Goal: Task Accomplishment & Management: Complete application form

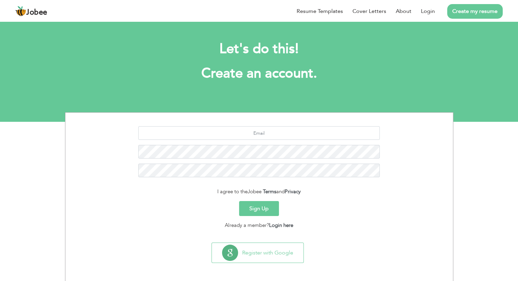
click at [270, 85] on div "Let's do this! Create an account." at bounding box center [259, 64] width 378 height 63
click at [247, 134] on input "text" at bounding box center [259, 133] width 242 height 14
type input "A"
type input "ashankayanai1144@gmail.com"
click at [258, 206] on button "Sign Up" at bounding box center [259, 208] width 40 height 15
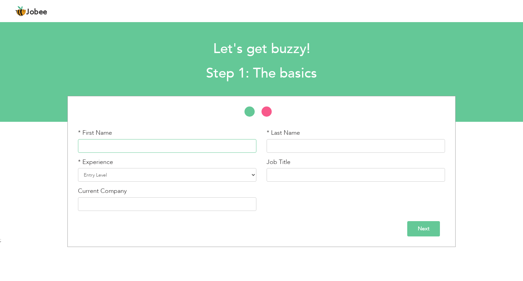
click at [146, 143] on input "text" at bounding box center [167, 146] width 178 height 14
type input "A"
type input "[DEMOGRAPHIC_DATA]"
click at [274, 147] on input "text" at bounding box center [356, 146] width 178 height 14
type input "Ahsan"
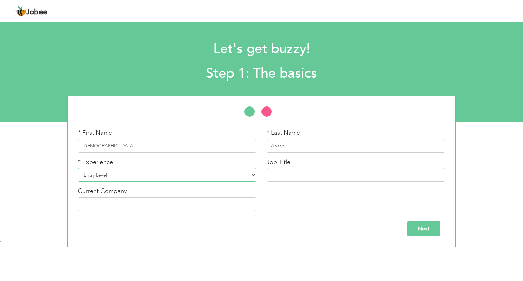
click at [175, 176] on select "Entry Level Less than 1 Year 1 Year 2 Years 3 Years 4 Years 5 Years 6 Years 7 Y…" at bounding box center [167, 175] width 178 height 14
select select "10"
click at [78, 168] on select "Entry Level Less than 1 Year 1 Year 2 Years 3 Years 4 Years 5 Years 6 Years 7 Y…" at bounding box center [167, 175] width 178 height 14
click at [283, 176] on input "text" at bounding box center [356, 175] width 178 height 14
type input "P"
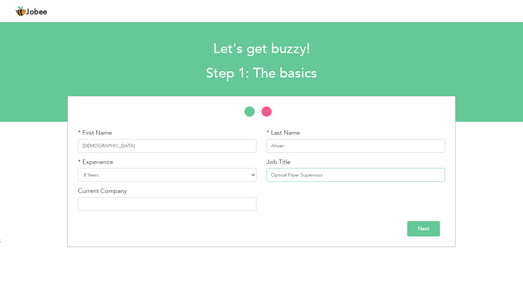
type input "Optical Fiber Supervisor"
click at [133, 205] on input "text" at bounding box center [167, 205] width 178 height 14
click at [112, 204] on input "Rawad El Mada Contrcating" at bounding box center [167, 205] width 178 height 14
click at [151, 201] on input "Rawad El Mada Contrcating" at bounding box center [167, 205] width 178 height 14
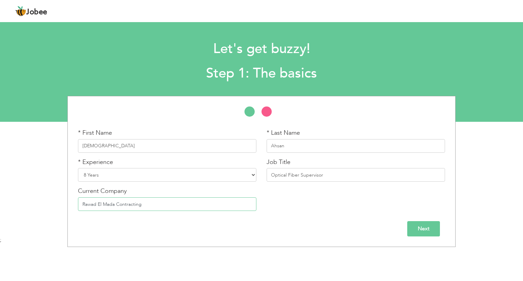
type input "Rawad El Mada Contracting"
click at [418, 229] on input "Next" at bounding box center [423, 228] width 33 height 15
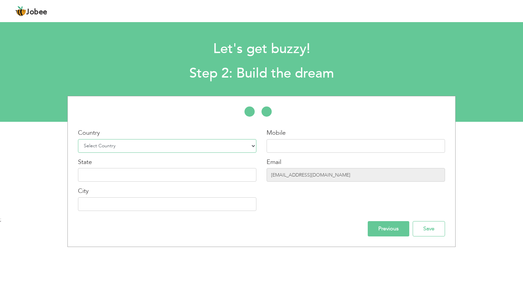
click at [158, 143] on select "Select Country Afghanistan Albania Algeria American Samoa Andorra Angola Anguil…" at bounding box center [167, 146] width 178 height 14
select select "191"
click at [78, 139] on select "Select Country Afghanistan Albania Algeria American Samoa Andorra Angola Anguil…" at bounding box center [167, 146] width 178 height 14
click at [287, 143] on input "text" at bounding box center [356, 146] width 178 height 14
type input "+966542612691"
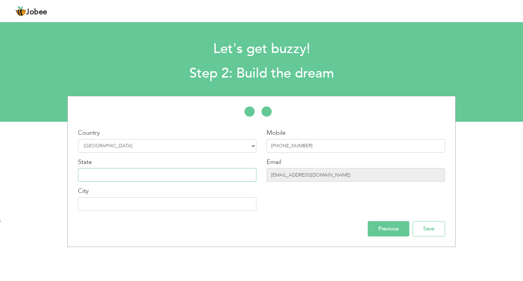
click at [106, 177] on input "text" at bounding box center [167, 175] width 178 height 14
type input "t"
type input "Tabuk"
click at [94, 202] on input "text" at bounding box center [167, 205] width 178 height 14
type input "NEOM"
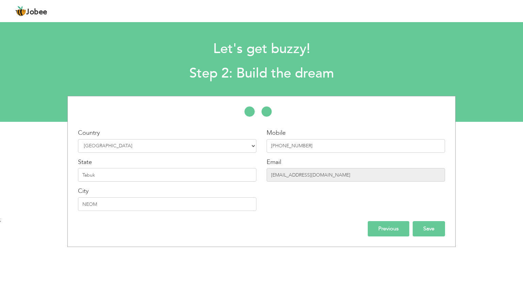
click at [422, 229] on input "Save" at bounding box center [429, 228] width 32 height 15
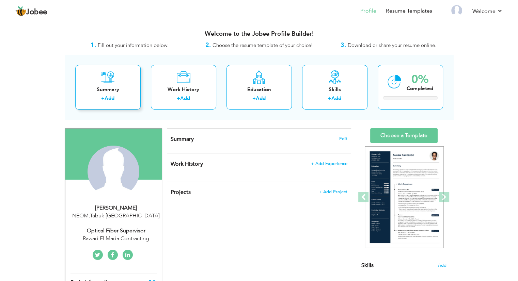
click at [117, 90] on div "Summary" at bounding box center [108, 89] width 55 height 7
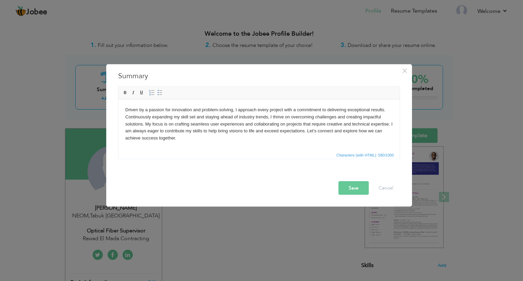
click at [357, 184] on button "Save" at bounding box center [354, 189] width 30 height 14
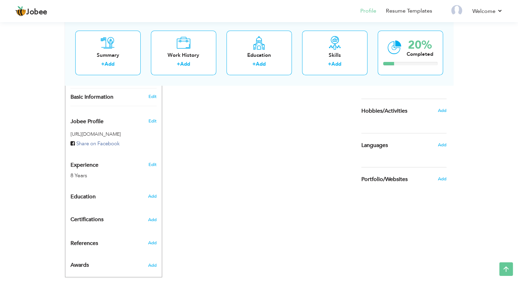
scroll to position [199, 0]
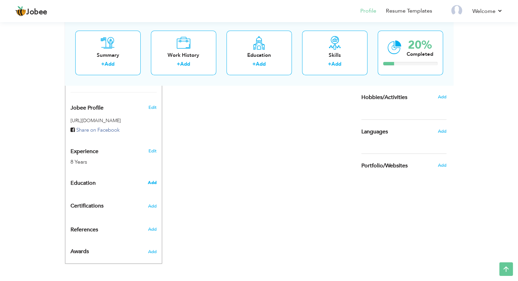
click at [153, 183] on span "Add" at bounding box center [151, 183] width 9 height 6
radio input "true"
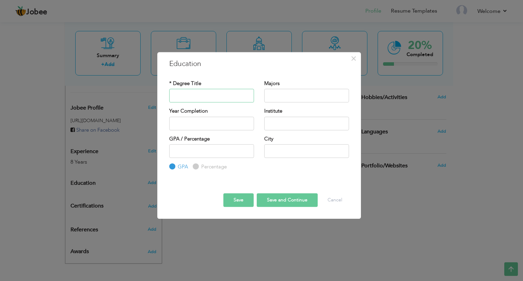
click at [179, 94] on input "text" at bounding box center [211, 96] width 85 height 14
type input "Matriculation"
click at [292, 94] on input "text" at bounding box center [306, 96] width 85 height 14
type input "Computer Science"
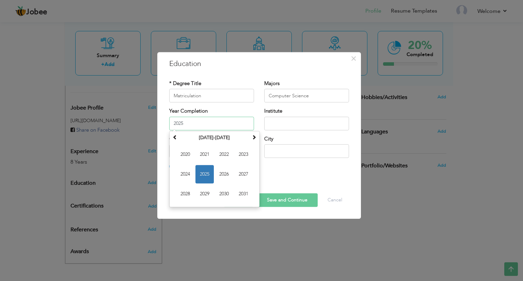
click at [186, 124] on input "2025" at bounding box center [211, 124] width 85 height 14
type input "2"
type input "2015"
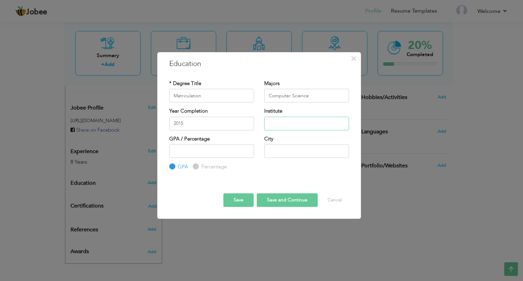
click at [287, 121] on input "text" at bounding box center [306, 124] width 85 height 14
paste input "SECONDARY SCHOOL"
type input "S"
type input "Rumi Research Foundation School"
click at [182, 149] on input "number" at bounding box center [211, 151] width 85 height 14
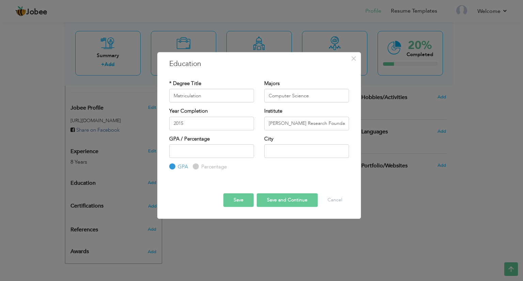
click at [200, 166] on label "Percentage" at bounding box center [213, 167] width 27 height 7
click at [197, 166] on input "Percentage" at bounding box center [195, 167] width 4 height 4
radio input "true"
click at [286, 147] on input "text" at bounding box center [306, 151] width 85 height 14
type input "Rawalpindi"
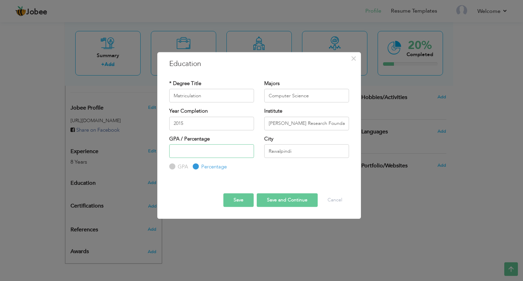
click at [230, 150] on input "number" at bounding box center [211, 151] width 85 height 14
type input "70"
click at [277, 199] on button "Save and Continue" at bounding box center [287, 200] width 61 height 14
radio input "true"
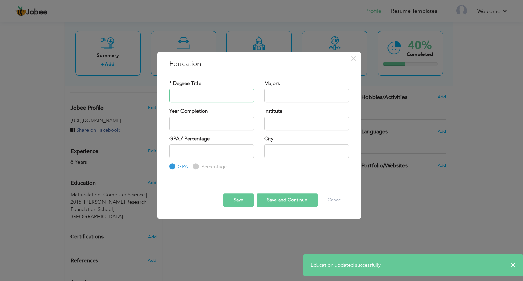
click at [197, 93] on input "text" at bounding box center [211, 96] width 85 height 14
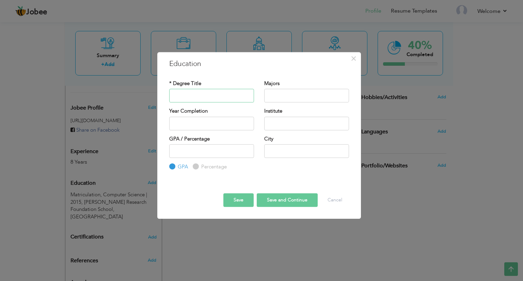
click at [191, 96] on input "text" at bounding box center [211, 96] width 85 height 14
drag, startPoint x: 203, startPoint y: 95, endPoint x: 198, endPoint y: 95, distance: 5.1
click at [198, 95] on input "Fiber Technician" at bounding box center [211, 96] width 85 height 14
click at [207, 96] on input "Fiber Technician" at bounding box center [211, 96] width 85 height 14
type input "Fiber Technician"
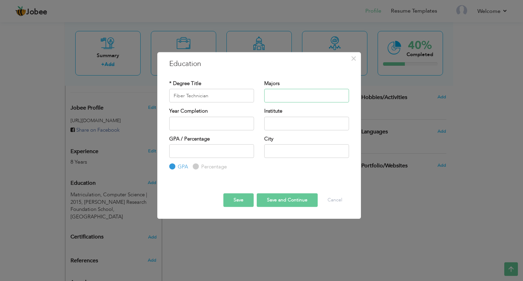
click at [274, 93] on input "text" at bounding box center [306, 96] width 85 height 14
drag, startPoint x: 289, startPoint y: 95, endPoint x: 273, endPoint y: 102, distance: 18.2
click at [273, 102] on input "Optical Fiber,Splicing,Testing," at bounding box center [306, 96] width 85 height 14
click at [334, 96] on input "Optical Fiber,Splicing,Testing," at bounding box center [306, 96] width 85 height 14
type input "Optical Fiber,Splicing,Testing"
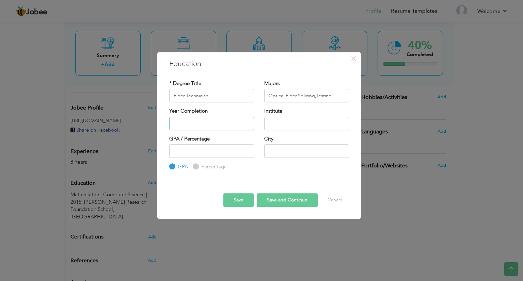
click at [210, 126] on input "text" at bounding box center [211, 124] width 85 height 14
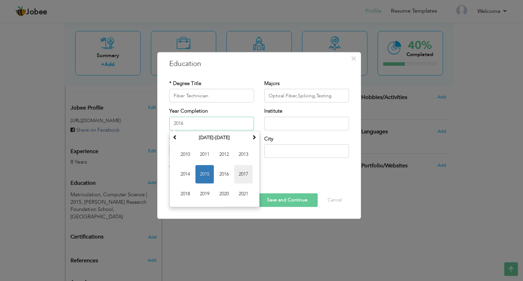
click at [242, 171] on span "2017" at bounding box center [243, 174] width 18 height 18
type input "2017"
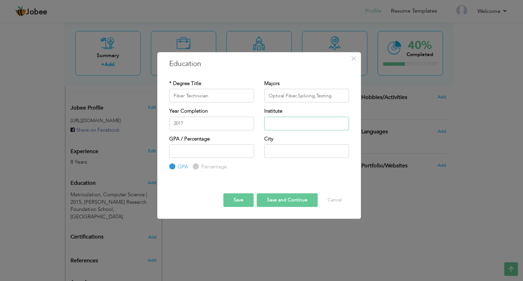
click at [283, 119] on input "text" at bounding box center [306, 124] width 85 height 14
type input "Sina Institutie"
drag, startPoint x: 308, startPoint y: 146, endPoint x: 288, endPoint y: 123, distance: 30.4
click at [288, 123] on div "* Degree Title Fiber Technician Majors Optical Fiber,Splicing,Testing Year Comp…" at bounding box center [259, 126] width 190 height 102
drag, startPoint x: 288, startPoint y: 123, endPoint x: 302, endPoint y: 120, distance: 14.2
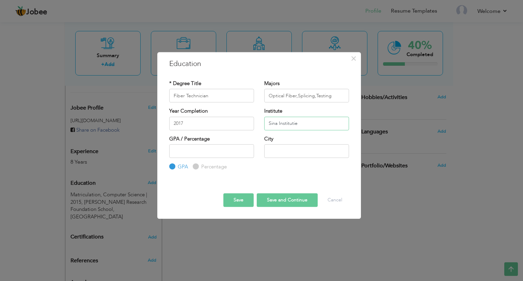
click at [302, 120] on input "Sina Institutie" at bounding box center [306, 124] width 85 height 14
drag, startPoint x: 297, startPoint y: 122, endPoint x: 267, endPoint y: 122, distance: 30.0
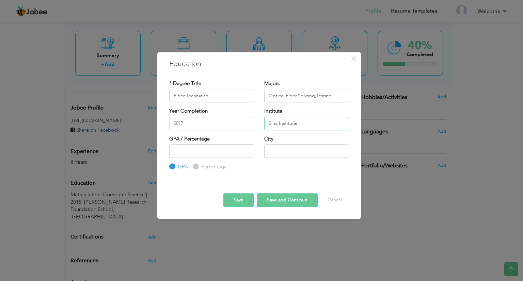
click at [267, 122] on input "Sina Institutie" at bounding box center [306, 124] width 85 height 14
drag, startPoint x: 267, startPoint y: 122, endPoint x: 233, endPoint y: 243, distance: 125.2
click at [233, 243] on div "× Education * Degree Title Fiber Technician Majors Optical Fiber,Splicing,Testi…" at bounding box center [261, 140] width 523 height 281
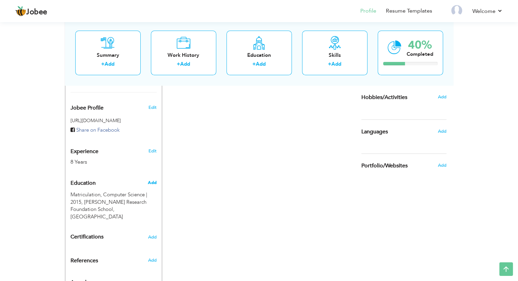
click at [154, 182] on span "Add" at bounding box center [151, 183] width 9 height 6
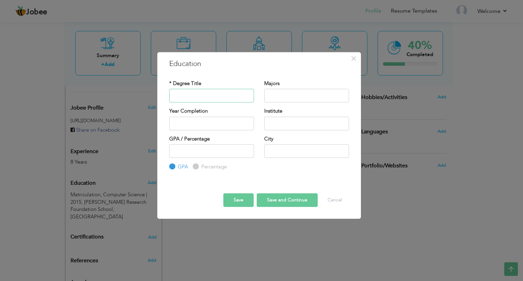
click at [188, 99] on input "text" at bounding box center [211, 96] width 85 height 14
type input "Fiber Technician"
click at [279, 93] on input "text" at bounding box center [306, 96] width 85 height 14
type input "Optical Fiber,Splicing,Testing"
click at [202, 126] on input "text" at bounding box center [211, 124] width 85 height 14
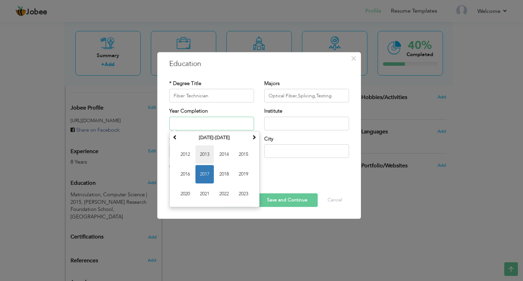
type input "2017"
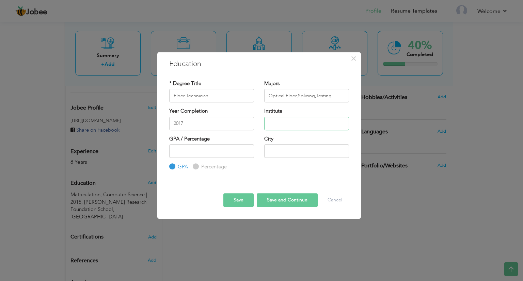
click at [283, 126] on input "text" at bounding box center [306, 124] width 85 height 14
type input "Sina Institutie"
click at [202, 153] on input "number" at bounding box center [211, 151] width 85 height 14
type input "6"
type input "80"
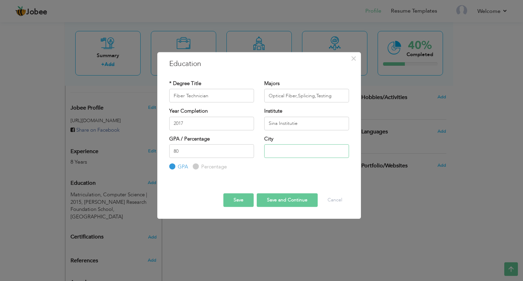
click at [273, 150] on input "text" at bounding box center [306, 151] width 85 height 14
type input "R"
type input "Rwalpindi"
click at [200, 167] on label "Percentage" at bounding box center [213, 167] width 27 height 7
click at [197, 167] on input "Percentage" at bounding box center [195, 167] width 4 height 4
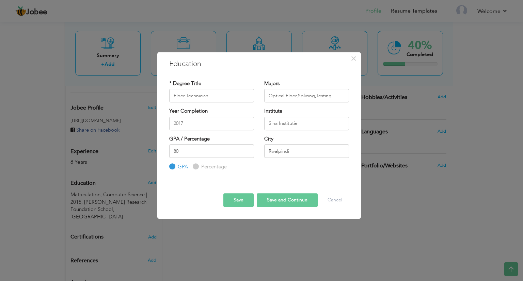
radio input "true"
click at [291, 201] on button "Save and Continue" at bounding box center [287, 200] width 61 height 14
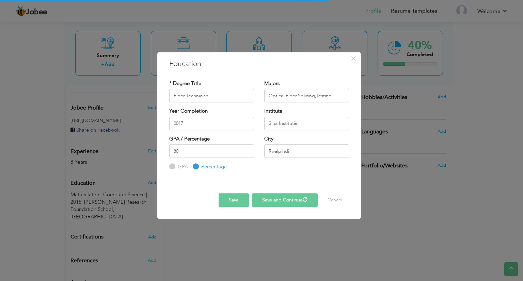
radio input "true"
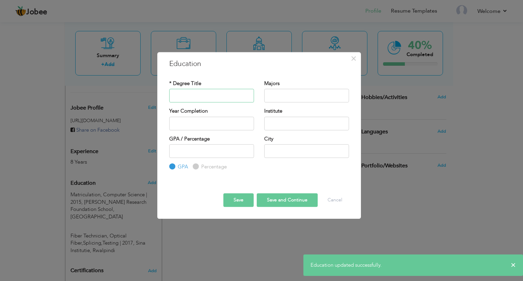
click at [203, 93] on input "text" at bounding box center [211, 96] width 85 height 14
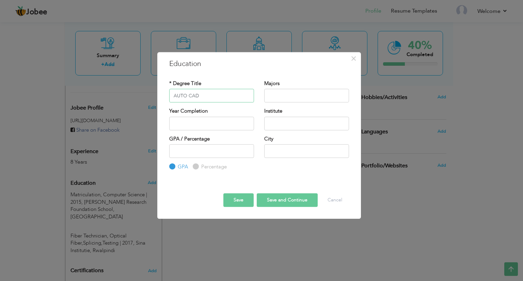
type input "AUTO CAD"
click at [278, 94] on input "text" at bounding box center [306, 96] width 85 height 14
type input "Map Designing"
click at [291, 122] on input "text" at bounding box center [306, 124] width 85 height 14
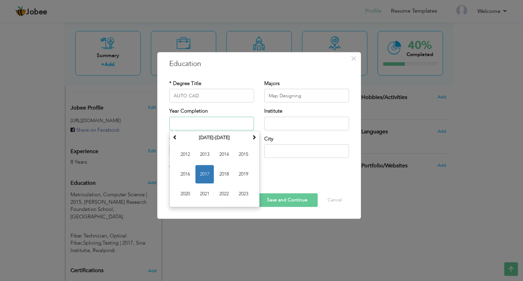
click at [198, 122] on input "text" at bounding box center [211, 124] width 85 height 14
type input "2016"
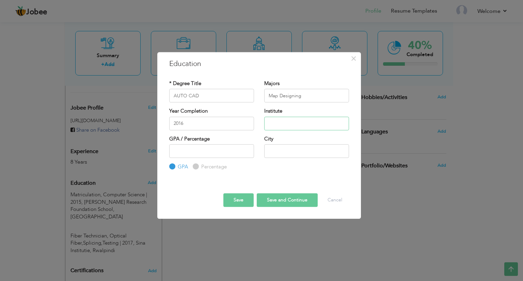
click at [275, 122] on input "text" at bounding box center [306, 124] width 85 height 14
type input "A"
click at [224, 124] on input "2016" at bounding box center [211, 124] width 85 height 14
click at [286, 123] on input "text" at bounding box center [306, 124] width 85 height 14
click at [277, 124] on input "Sina Institutie" at bounding box center [306, 124] width 85 height 14
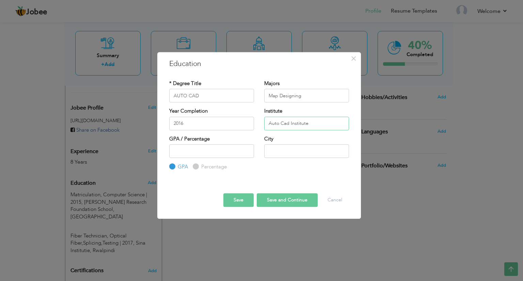
type input "Auto Cad Institute"
click at [227, 154] on input "number" at bounding box center [211, 151] width 85 height 14
click at [200, 166] on label "Percentage" at bounding box center [213, 167] width 27 height 7
click at [197, 166] on input "Percentage" at bounding box center [195, 167] width 4 height 4
radio input "true"
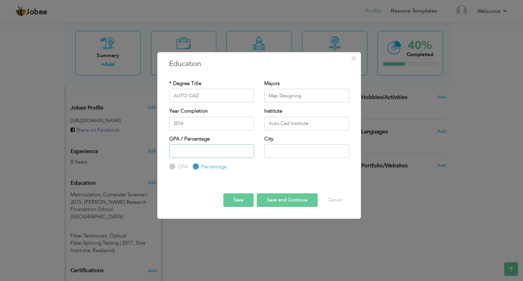
click at [189, 153] on input "number" at bounding box center [211, 151] width 85 height 14
type input "70"
click at [298, 150] on input "text" at bounding box center [306, 151] width 85 height 14
type input "Rawalpindi"
click at [278, 200] on button "Save and Continue" at bounding box center [287, 200] width 61 height 14
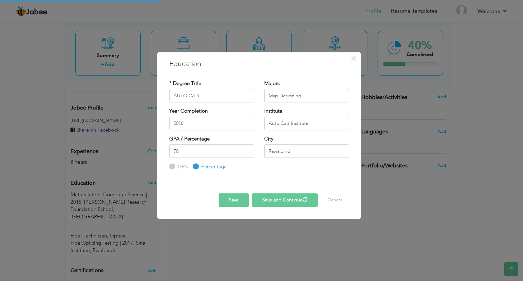
radio input "true"
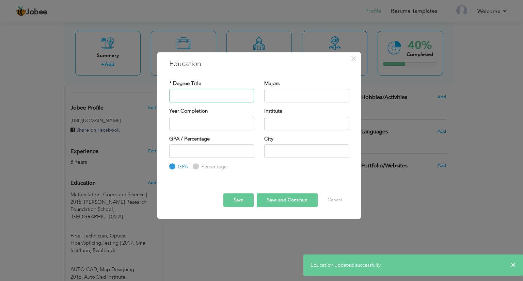
click at [195, 95] on input "text" at bounding box center [211, 96] width 85 height 14
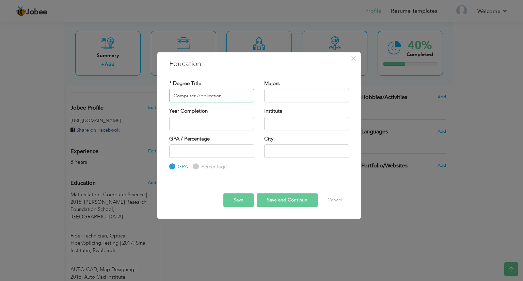
type input "Computer Application"
click at [285, 100] on input "text" at bounding box center [306, 96] width 85 height 14
click at [307, 96] on input "Excel ,Word,Powerpoint" at bounding box center [306, 96] width 85 height 14
click at [328, 95] on input "Excel ,Word,Powe rpoint" at bounding box center [306, 96] width 85 height 14
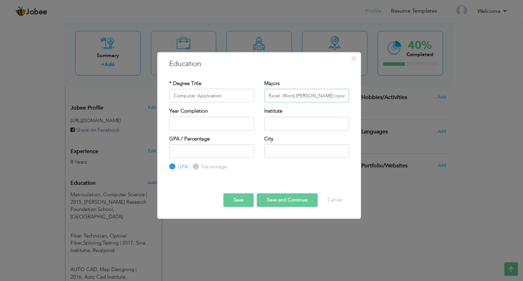
click at [317, 97] on input "Excel ,Word,Powe rpoint" at bounding box center [306, 96] width 85 height 14
click at [330, 97] on input "Excel ,Word,Powe rpoint" at bounding box center [306, 96] width 85 height 14
click at [309, 95] on input "Excel ,Word,Powe rpoint" at bounding box center [306, 96] width 85 height 14
drag, startPoint x: 327, startPoint y: 98, endPoint x: 284, endPoint y: 94, distance: 43.4
click at [284, 94] on input "Excel ,Word,Power point" at bounding box center [306, 96] width 85 height 14
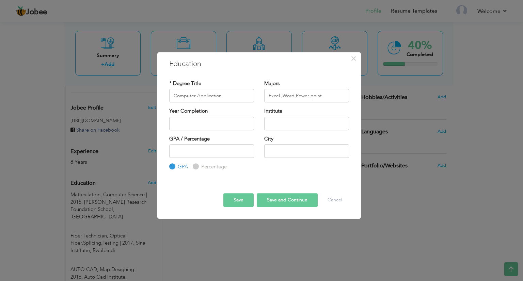
drag, startPoint x: 284, startPoint y: 94, endPoint x: 326, endPoint y: 95, distance: 41.6
click at [326, 95] on div "× Education * Degree Title Computer Application Majors Excel ,Word,Power point …" at bounding box center [259, 141] width 204 height 178
click at [326, 95] on input "Excel ,Word,Power point" at bounding box center [306, 96] width 85 height 14
type input "Excel ,Word,Power point"
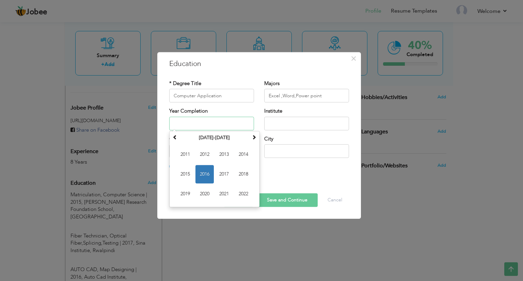
click at [218, 120] on input "text" at bounding box center [211, 124] width 85 height 14
click at [207, 123] on input "text" at bounding box center [211, 124] width 85 height 14
click at [210, 172] on span "2016" at bounding box center [205, 174] width 18 height 18
type input "2016"
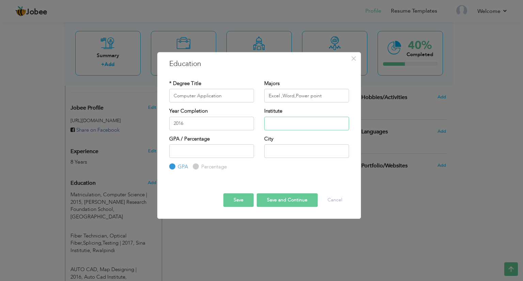
click at [279, 121] on input "text" at bounding box center [306, 124] width 85 height 14
click at [301, 124] on input "Auto CAD Instutuie" at bounding box center [306, 124] width 85 height 14
type input "Auto CAD Institute"
click at [200, 165] on label "Percentage" at bounding box center [213, 167] width 27 height 7
click at [197, 165] on input "Percentage" at bounding box center [195, 167] width 4 height 4
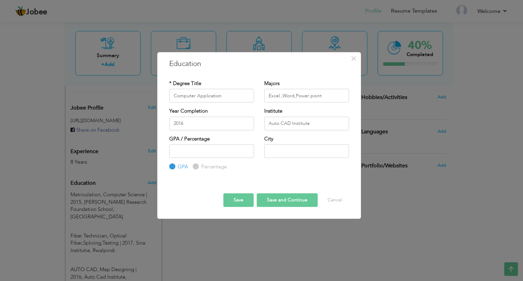
radio input "true"
click at [203, 153] on input "number" at bounding box center [211, 151] width 85 height 14
type input "75"
click at [274, 150] on input "text" at bounding box center [306, 151] width 85 height 14
type input "Rawalpindi"
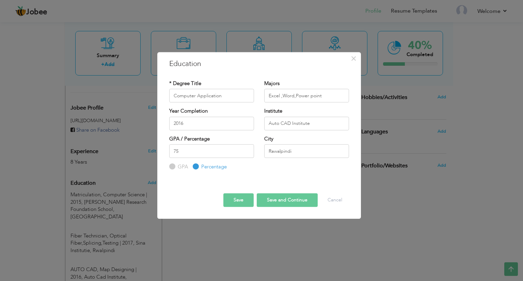
click at [280, 202] on button "Save and Continue" at bounding box center [287, 200] width 61 height 14
radio input "true"
click at [235, 198] on button "Save" at bounding box center [238, 200] width 30 height 14
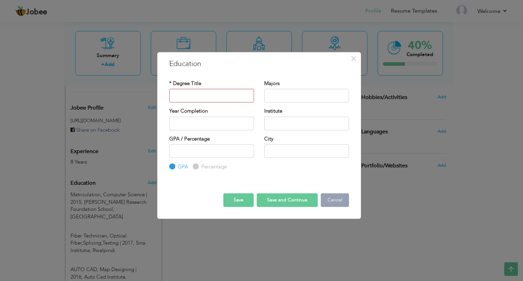
click at [336, 198] on button "Cancel" at bounding box center [335, 200] width 28 height 14
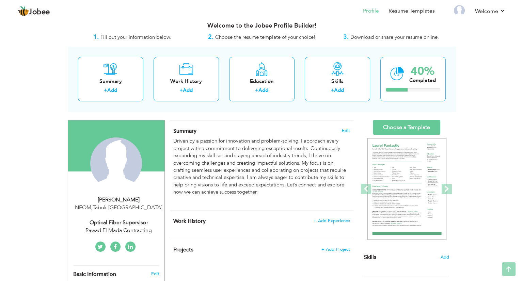
scroll to position [0, 0]
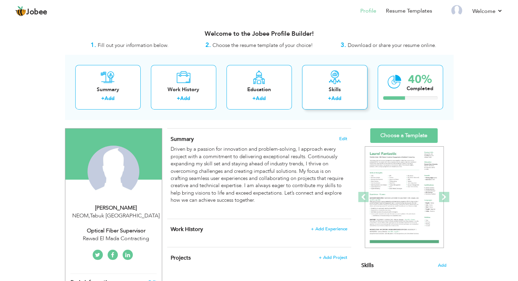
click at [330, 86] on div "Skills" at bounding box center [335, 89] width 55 height 7
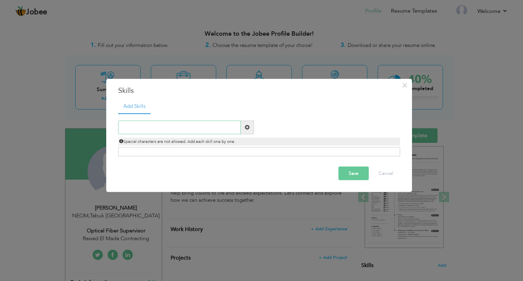
click at [176, 126] on input "text" at bounding box center [179, 128] width 123 height 14
type input "Reporting"
click at [242, 128] on span at bounding box center [247, 128] width 13 height 14
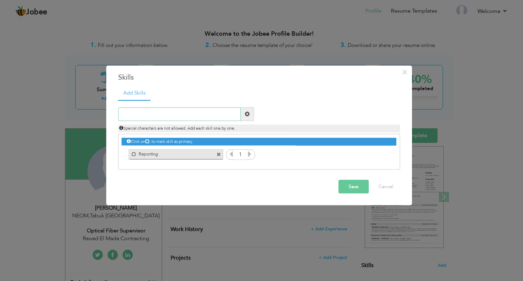
click at [168, 116] on input "text" at bounding box center [179, 114] width 123 height 14
type input "Splicing"
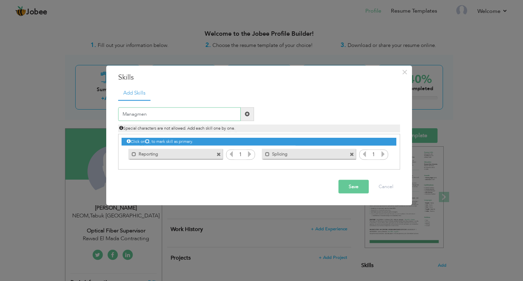
type input "Managment"
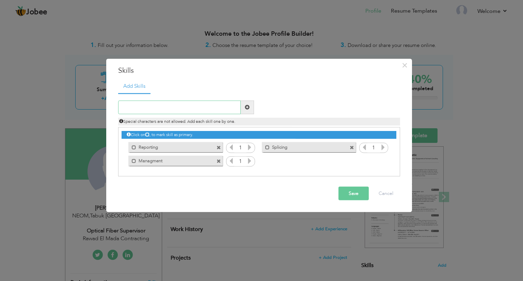
click at [169, 108] on input "text" at bounding box center [179, 107] width 123 height 14
type input "Testing"
type input "jointing"
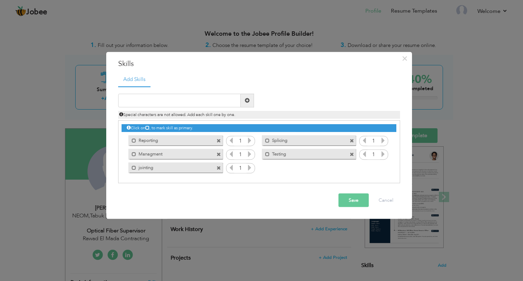
click at [249, 139] on icon at bounding box center [250, 140] width 6 height 6
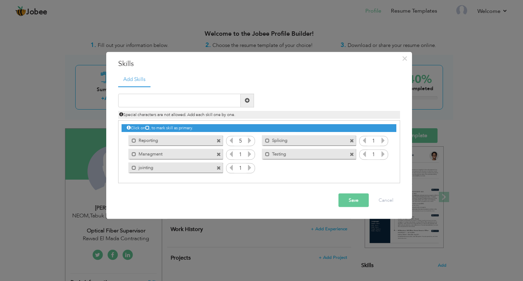
click at [249, 139] on icon at bounding box center [250, 140] width 6 height 6
click at [250, 151] on icon at bounding box center [250, 154] width 6 height 6
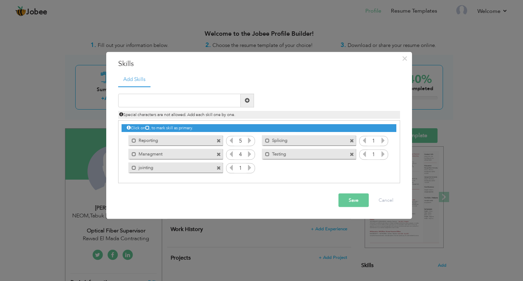
click at [250, 151] on icon at bounding box center [250, 154] width 6 height 6
drag, startPoint x: 250, startPoint y: 151, endPoint x: 252, endPoint y: 168, distance: 16.5
click at [252, 168] on div "Click on , to mark skill as primary. Mark as primary skill. Reporting 1 Splicin…" at bounding box center [259, 148] width 275 height 54
click at [252, 168] on icon at bounding box center [250, 168] width 6 height 6
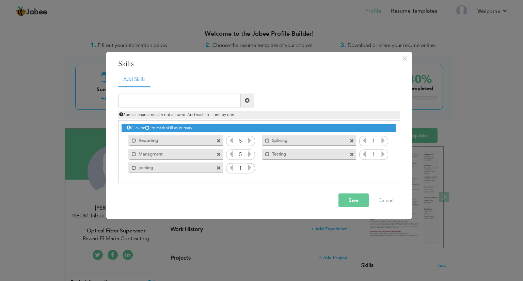
click at [252, 168] on icon at bounding box center [250, 168] width 6 height 6
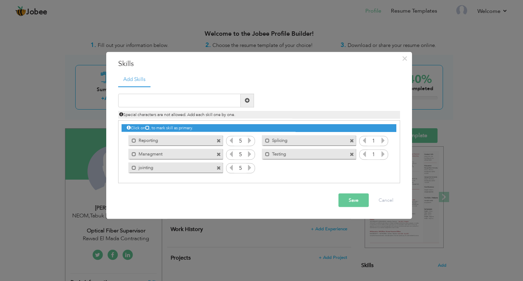
drag, startPoint x: 252, startPoint y: 168, endPoint x: 382, endPoint y: 139, distance: 132.9
click at [382, 139] on div "Click on , to mark skill as primary. Mark as primary skill. Reporting 1 Splicin…" at bounding box center [259, 148] width 275 height 54
click at [382, 139] on icon at bounding box center [383, 140] width 6 height 6
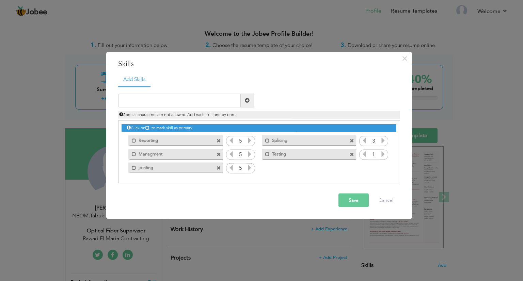
click at [382, 139] on icon at bounding box center [383, 140] width 6 height 6
click at [382, 151] on span at bounding box center [383, 155] width 6 height 9
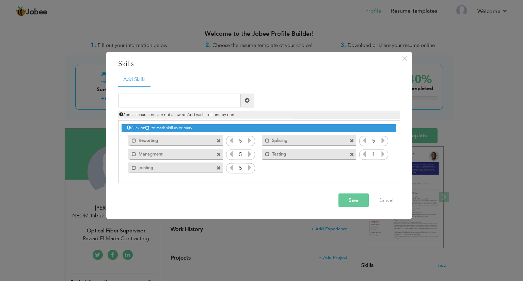
click at [382, 151] on span at bounding box center [383, 155] width 6 height 9
drag, startPoint x: 382, startPoint y: 150, endPoint x: 133, endPoint y: 100, distance: 253.6
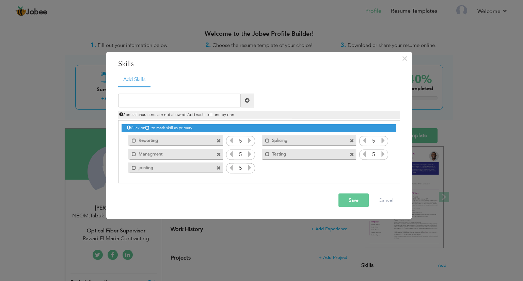
click at [133, 100] on div "Duplicate entry" at bounding box center [259, 135] width 282 height 97
click at [133, 100] on input "text" at bounding box center [179, 101] width 123 height 14
type input "C"
type input "Team Leader"
click at [383, 169] on icon at bounding box center [383, 168] width 6 height 6
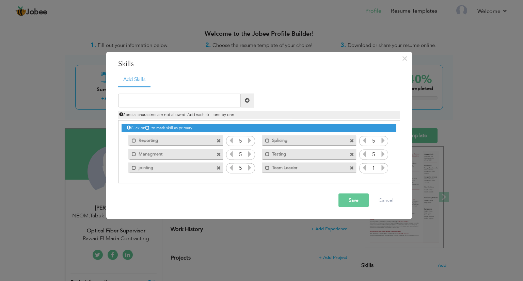
click at [383, 169] on icon at bounding box center [383, 168] width 6 height 6
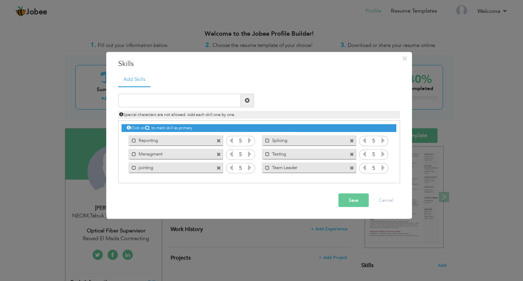
click at [383, 169] on icon at bounding box center [383, 168] width 6 height 6
click at [220, 101] on input "text" at bounding box center [179, 101] width 123 height 14
paste input "Troubleshooting"
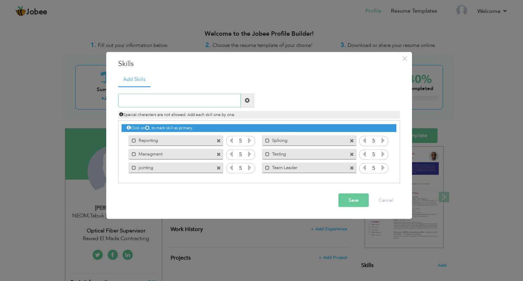
type input "Troubleshooting"
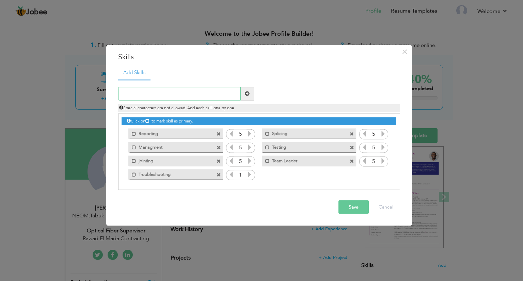
click at [202, 95] on input "text" at bounding box center [179, 94] width 123 height 14
paste input "Customer service"
type input "Customer service"
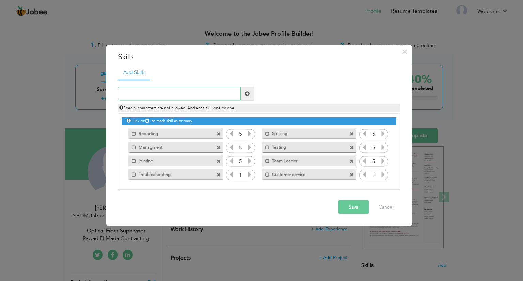
click at [205, 91] on input "text" at bounding box center [179, 94] width 123 height 14
paste input "Fiber optic cabling"
type input "Fiber optic cabling"
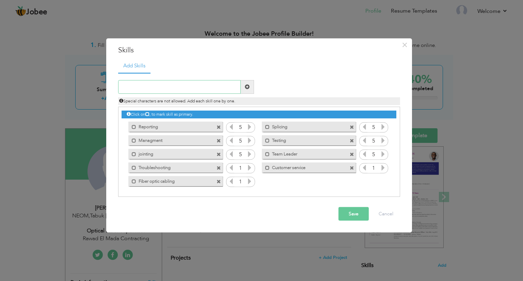
click at [136, 86] on input "text" at bounding box center [179, 87] width 123 height 14
paste input "Documentation"
type input "Documentation"
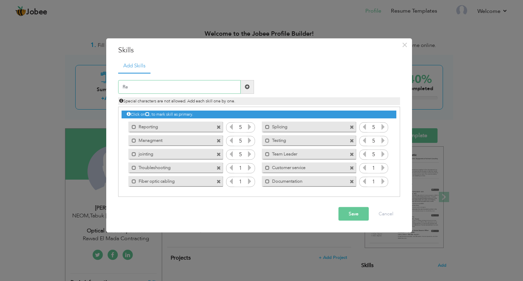
type input "R"
click at [185, 85] on input "text" at bounding box center [179, 87] width 123 height 14
paste input "Detail Oriented"
type input "Detail Oriented"
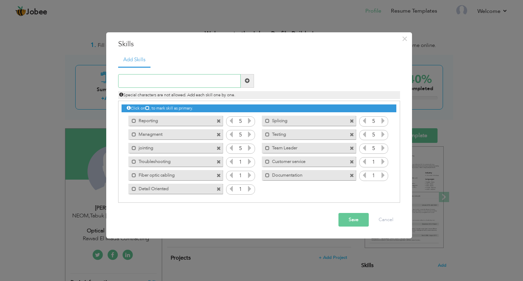
click at [202, 81] on input "text" at bounding box center [179, 81] width 123 height 14
paste input "Telecommunications"
type input "Telecommunications"
click at [197, 80] on input "text" at bounding box center [179, 81] width 123 height 14
paste input "knowledge of computer operating systems, hardware"
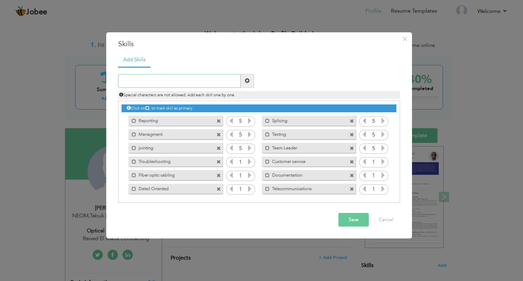
type input "knowledge of computer operating systems, hardware"
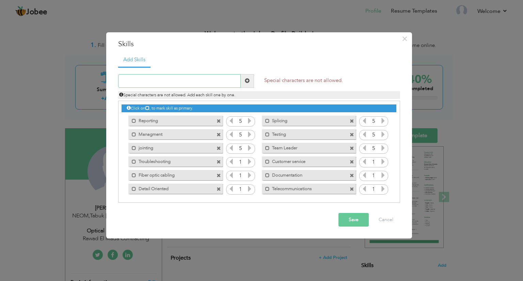
click at [169, 83] on input "text" at bounding box center [179, 81] width 123 height 14
paste input "knowledge of computer operating systems, hardware"
type input "knowledge of computer operating systems"
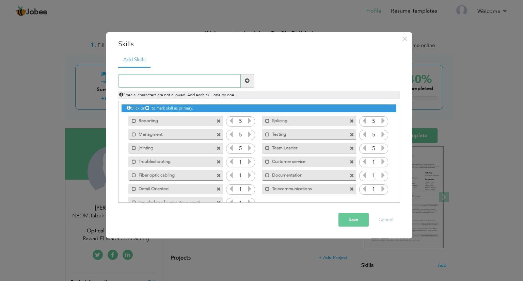
click at [186, 79] on input "text" at bounding box center [179, 81] width 123 height 14
paste input "Reading Schematics and Drawing"
type input "Reading Schematics and Drawings"
click at [183, 78] on input "text" at bounding box center [179, 81] width 123 height 14
paste input "Problem-Solving"
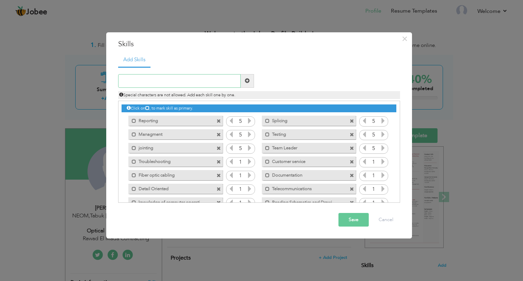
type input "Problem-Solving"
click at [190, 81] on input "text" at bounding box center [179, 81] width 123 height 14
paste input "Ability to Work Independently and as a Team"
type input "Ability to Work Independently and as a Team"
click at [183, 82] on input "text" at bounding box center [179, 81] width 123 height 14
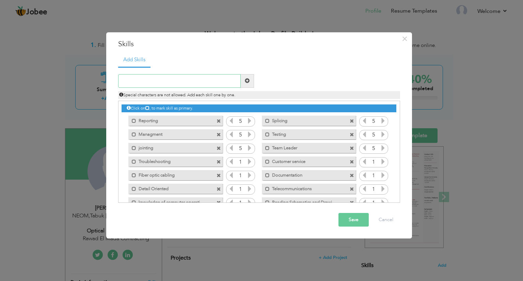
paste input "Physical Stamina and Dexterity"
type input "Physical Stamina and Dexterity"
click at [183, 79] on input "text" at bounding box center [179, 81] width 123 height 14
paste input "Time Management"
type input "Time Management"
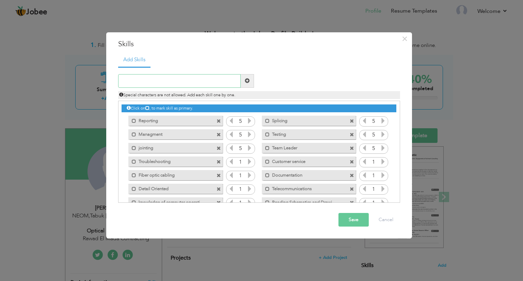
click at [171, 81] on input "text" at bounding box center [179, 81] width 123 height 14
paste input "Safety Awareness"
type input "Safety Awareness"
click at [166, 82] on input "text" at bounding box center [179, 81] width 123 height 14
paste input "Adaptability"
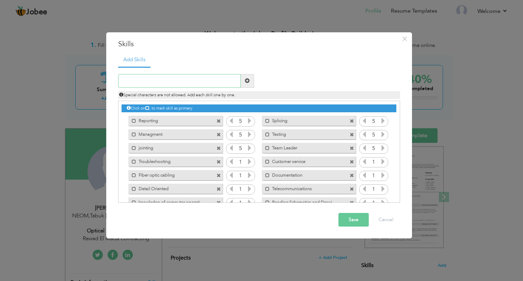
type input "Adaptability"
click at [248, 162] on icon at bounding box center [250, 162] width 6 height 6
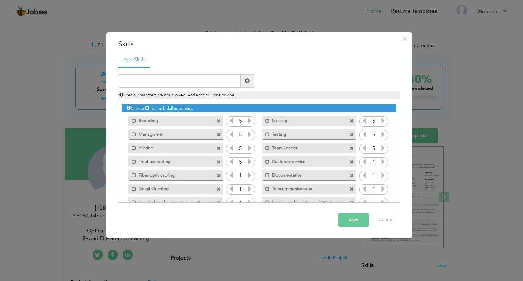
click at [248, 162] on icon at bounding box center [250, 162] width 6 height 6
drag, startPoint x: 248, startPoint y: 162, endPoint x: 239, endPoint y: 171, distance: 12.5
click at [239, 171] on div "Click on , to mark skill as primary. Mark as primary skill. Reporting 1 Splicin…" at bounding box center [259, 175] width 275 height 149
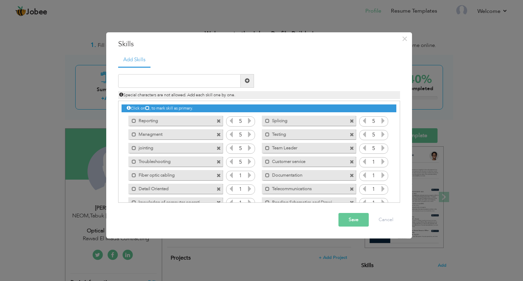
click at [239, 171] on input "1" at bounding box center [240, 176] width 13 height 10
click at [247, 175] on icon at bounding box center [250, 175] width 6 height 6
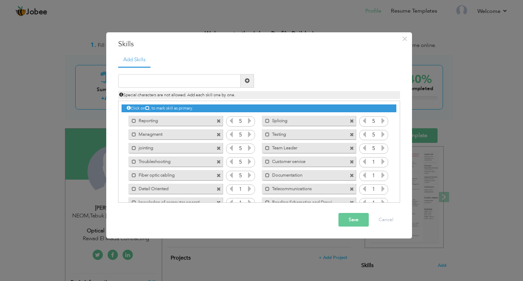
click at [247, 175] on icon at bounding box center [250, 175] width 6 height 6
click at [248, 186] on icon at bounding box center [250, 189] width 6 height 6
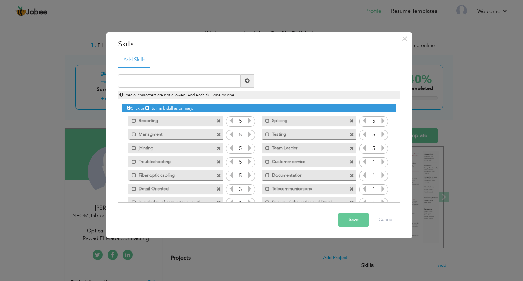
click at [248, 186] on icon at bounding box center [250, 189] width 6 height 6
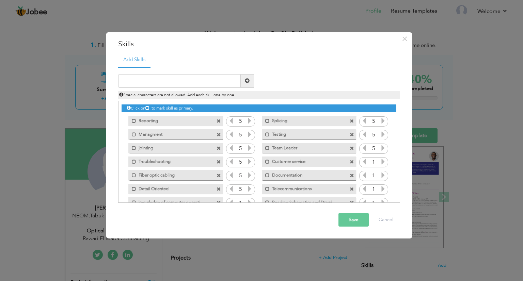
click at [380, 161] on icon at bounding box center [383, 162] width 6 height 6
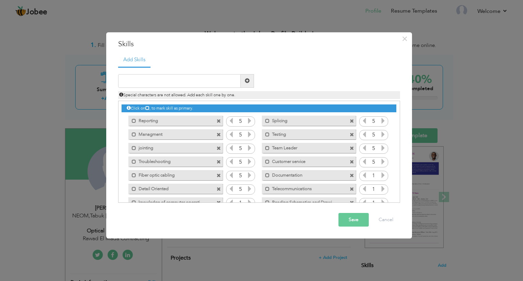
click at [380, 161] on icon at bounding box center [383, 162] width 6 height 6
click at [382, 173] on icon at bounding box center [383, 175] width 6 height 6
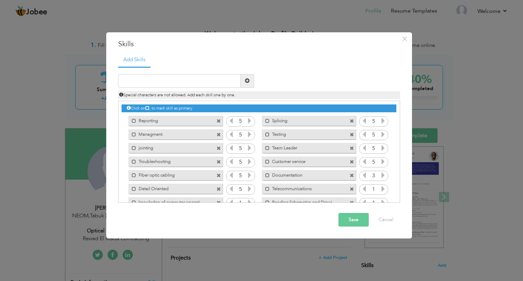
click at [382, 173] on icon at bounding box center [383, 175] width 6 height 6
drag, startPoint x: 382, startPoint y: 173, endPoint x: 381, endPoint y: 187, distance: 14.0
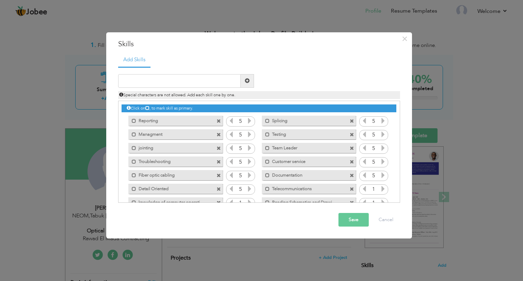
click at [381, 187] on div "Click on , to mark skill as primary. Mark as primary skill. Reporting 1 Splicin…" at bounding box center [259, 175] width 275 height 149
click at [381, 187] on icon at bounding box center [383, 189] width 6 height 6
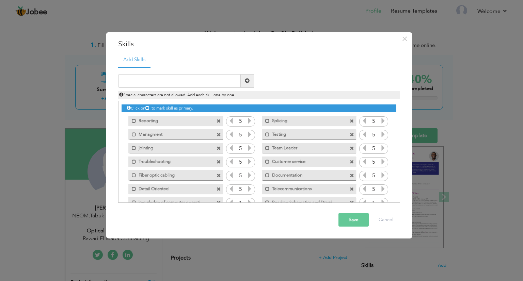
click at [381, 187] on icon at bounding box center [383, 189] width 6 height 6
drag, startPoint x: 381, startPoint y: 187, endPoint x: 400, endPoint y: 180, distance: 20.6
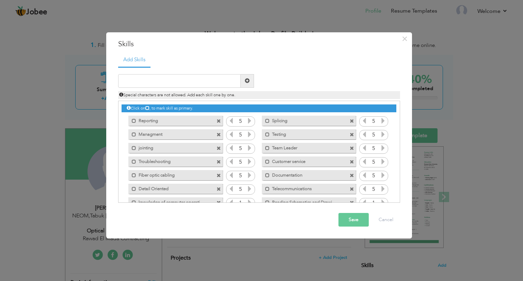
click at [400, 180] on div "Add Skills Duplicate entry Reporting 1 1" at bounding box center [259, 130] width 292 height 155
drag, startPoint x: 400, startPoint y: 161, endPoint x: 400, endPoint y: 169, distance: 7.5
click at [400, 169] on div "Click on , to mark skill as primary." at bounding box center [259, 152] width 282 height 102
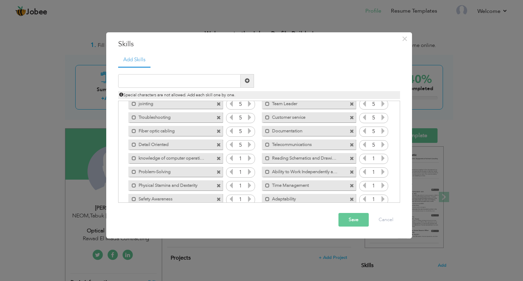
scroll to position [56, 0]
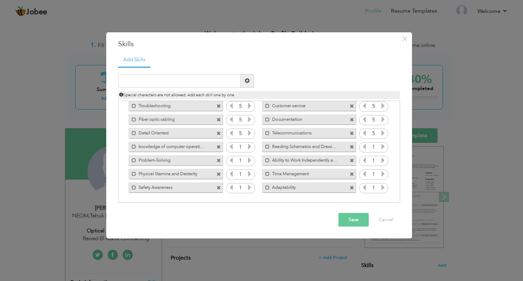
click at [380, 158] on icon at bounding box center [383, 160] width 6 height 6
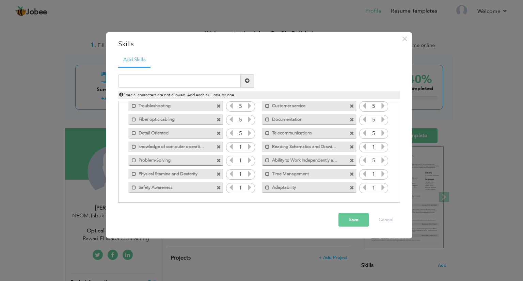
click at [380, 158] on icon at bounding box center [383, 160] width 6 height 6
drag, startPoint x: 380, startPoint y: 158, endPoint x: 380, endPoint y: 148, distance: 10.6
click at [380, 148] on div "Click on , to mark skill as primary. Mark as primary skill. Reporting 1 Splicin…" at bounding box center [259, 119] width 275 height 149
click at [380, 148] on icon at bounding box center [383, 147] width 6 height 6
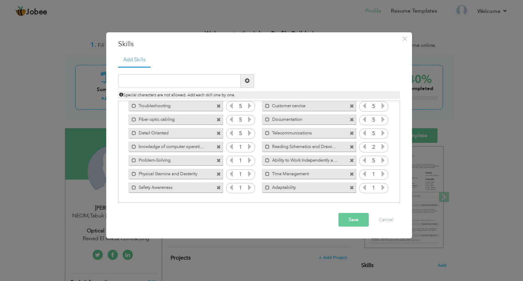
click at [380, 148] on icon at bounding box center [383, 147] width 6 height 6
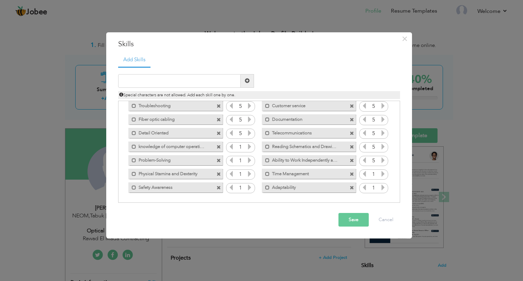
scroll to position [0, 0]
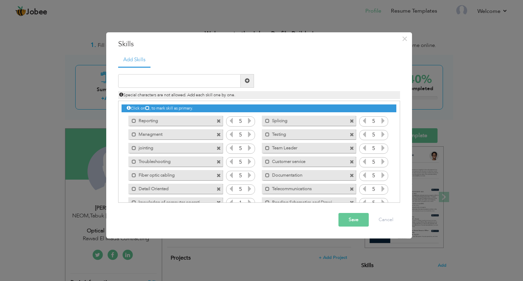
type input "5"
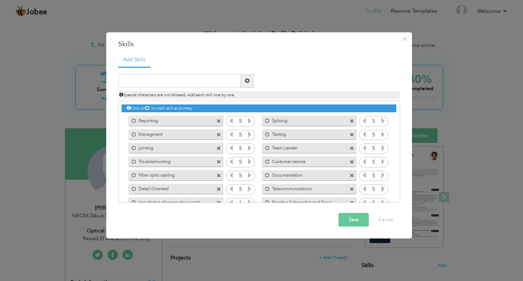
type input "5"
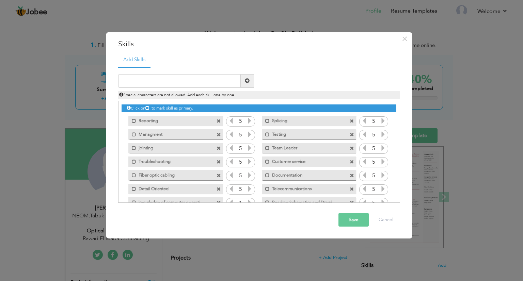
type input "5"
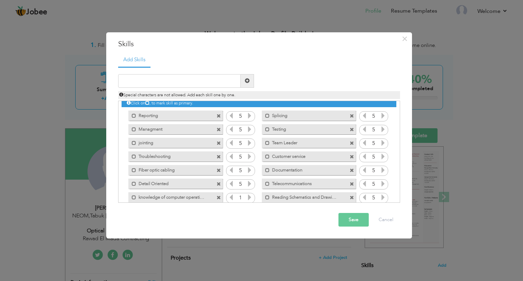
type input "5"
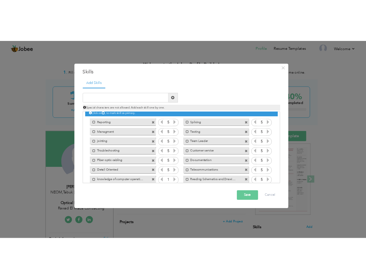
scroll to position [56, 0]
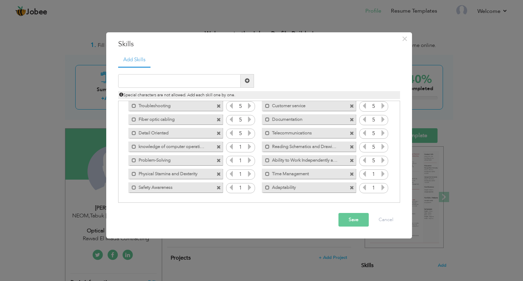
type input "5"
click at [380, 171] on icon at bounding box center [383, 174] width 6 height 6
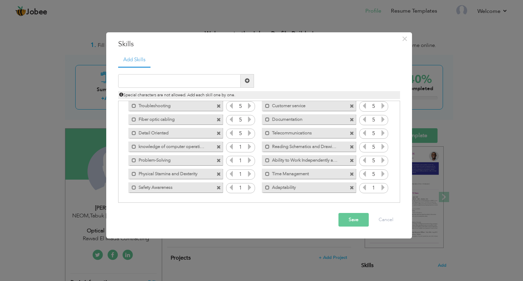
click at [380, 171] on icon at bounding box center [383, 174] width 6 height 6
click at [381, 188] on icon at bounding box center [383, 188] width 6 height 6
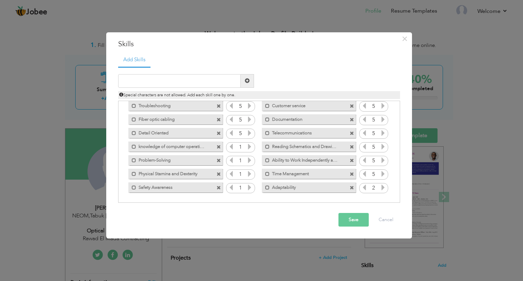
click at [381, 188] on icon at bounding box center [383, 188] width 6 height 6
click at [250, 156] on div "1" at bounding box center [240, 161] width 29 height 10
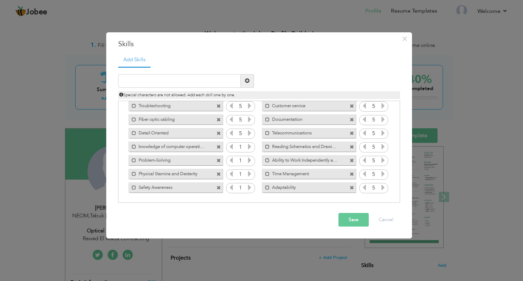
click at [250, 158] on div "1" at bounding box center [240, 161] width 29 height 10
click at [250, 158] on icon at bounding box center [250, 160] width 6 height 6
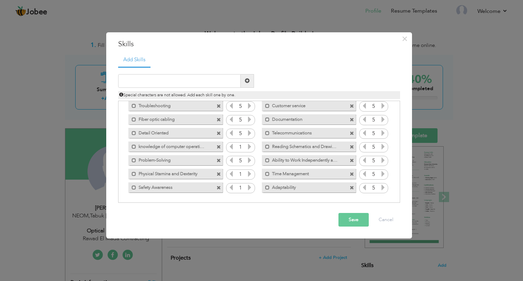
click at [250, 158] on icon at bounding box center [250, 160] width 6 height 6
drag, startPoint x: 250, startPoint y: 158, endPoint x: 248, endPoint y: 146, distance: 12.4
click at [248, 146] on div "Click on , to mark skill as primary. Mark as primary skill. Reporting 5 Splicin…" at bounding box center [259, 119] width 275 height 149
click at [248, 146] on icon at bounding box center [250, 147] width 6 height 6
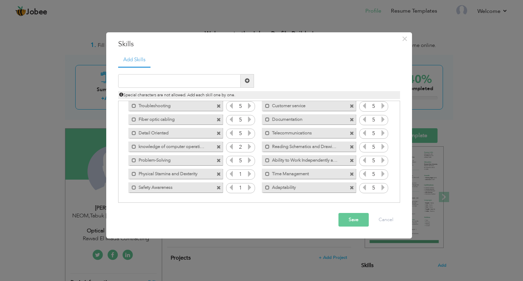
click at [248, 146] on icon at bounding box center [250, 147] width 6 height 6
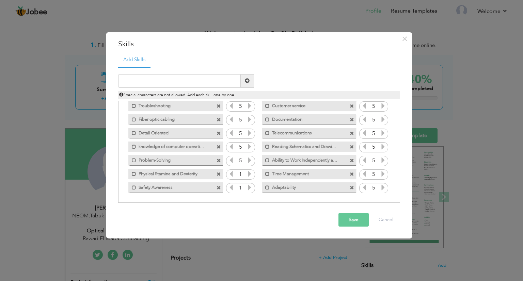
click at [248, 146] on icon at bounding box center [250, 147] width 6 height 6
drag, startPoint x: 248, startPoint y: 146, endPoint x: 249, endPoint y: 172, distance: 25.6
click at [249, 172] on div "Click on , to mark skill as primary. Mark as primary skill. Reporting 5 Splicin…" at bounding box center [259, 119] width 275 height 149
click at [249, 172] on icon at bounding box center [250, 174] width 6 height 6
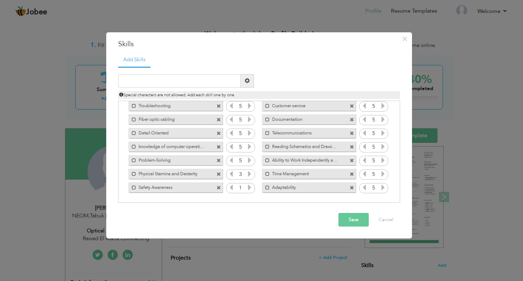
click at [249, 172] on icon at bounding box center [250, 174] width 6 height 6
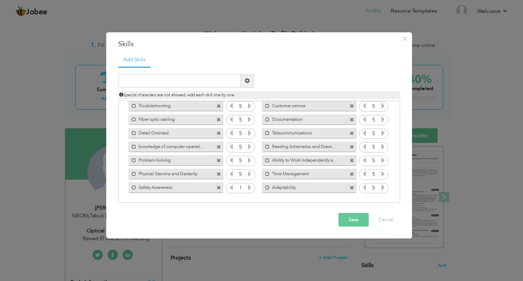
click at [248, 186] on icon at bounding box center [250, 188] width 6 height 6
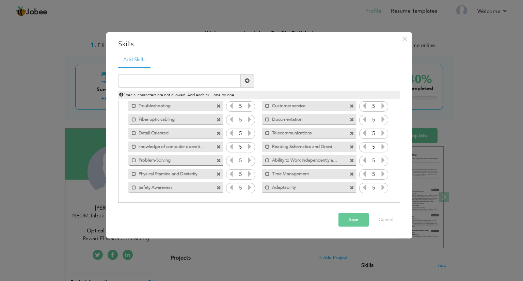
click at [248, 186] on icon at bounding box center [250, 188] width 6 height 6
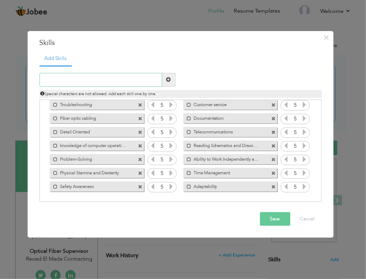
click at [101, 76] on input "text" at bounding box center [101, 80] width 123 height 14
paste input "Fiber Optic Installation and Maintenance"
type input "Fiber Optic Installation and Maintenance"
paste input "OTDR Testing:"
type input "OTDR Testing:"
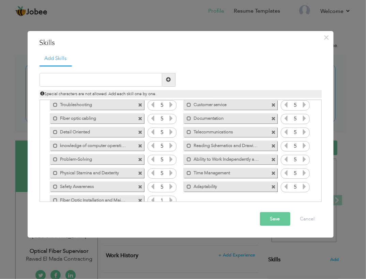
drag, startPoint x: 319, startPoint y: 178, endPoint x: 316, endPoint y: 193, distance: 15.2
click at [316, 193] on div "Click on , to mark skill as primary." at bounding box center [181, 150] width 282 height 102
click at [318, 190] on div "Click on , to mark skill as primary." at bounding box center [181, 150] width 282 height 102
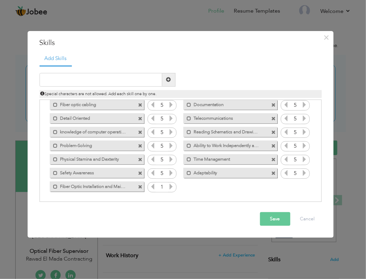
click at [167, 186] on input "1" at bounding box center [162, 187] width 13 height 10
click at [169, 186] on div "1" at bounding box center [161, 187] width 29 height 10
click at [169, 186] on icon at bounding box center [171, 186] width 6 height 6
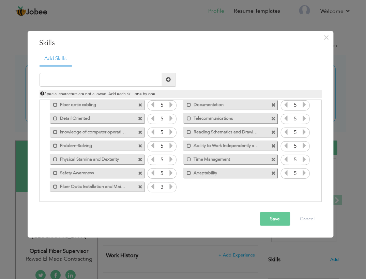
click at [169, 186] on icon at bounding box center [171, 186] width 6 height 6
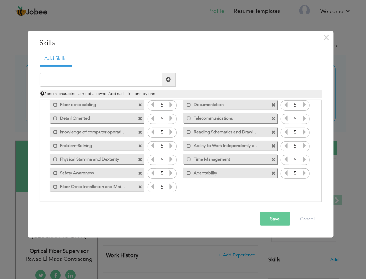
click at [169, 186] on icon at bounding box center [171, 186] width 6 height 6
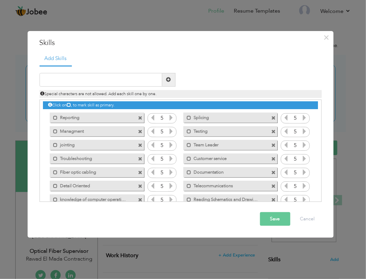
scroll to position [0, 0]
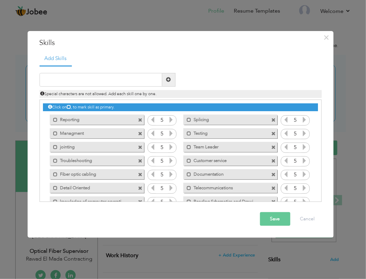
click at [271, 132] on span at bounding box center [273, 133] width 4 height 4
click at [135, 78] on input "text" at bounding box center [101, 80] width 123 height 14
paste input "OTDR Testing:"
type input "OTDR Testing"
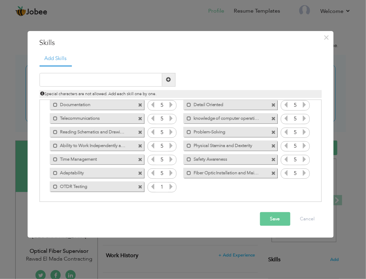
click at [170, 186] on icon at bounding box center [171, 186] width 6 height 6
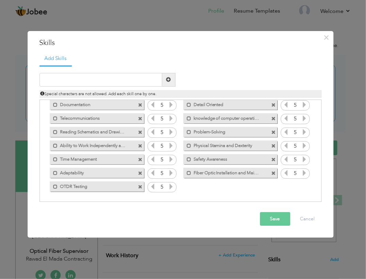
click at [170, 186] on icon at bounding box center [171, 186] width 6 height 6
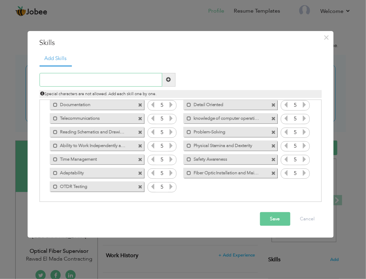
click at [110, 81] on input "text" at bounding box center [101, 80] width 123 height 14
paste input "Fiber Optic System Design"
type input "Fiber Optic System Design"
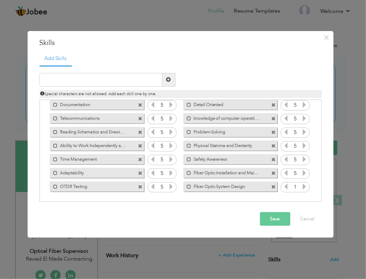
click at [303, 184] on icon at bounding box center [304, 186] width 6 height 6
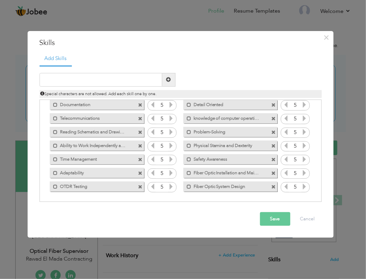
click at [303, 184] on icon at bounding box center [304, 186] width 6 height 6
click at [122, 81] on input "text" at bounding box center [101, 80] width 123 height 14
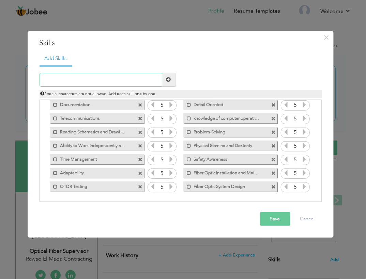
paste input "FTTH Implementation"
type input "FTTH Implementation"
click at [169, 197] on icon at bounding box center [171, 200] width 6 height 6
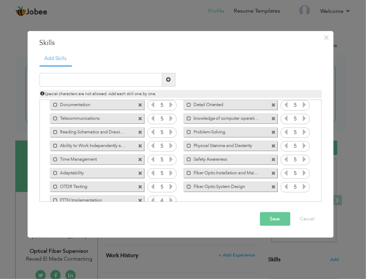
click at [169, 197] on icon at bounding box center [171, 200] width 6 height 6
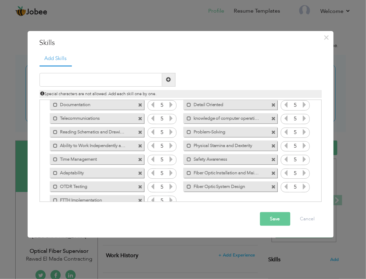
click at [169, 197] on icon at bounding box center [171, 200] width 6 height 6
click at [134, 79] on input "text" at bounding box center [101, 80] width 123 height 14
paste input "Quality Contro"
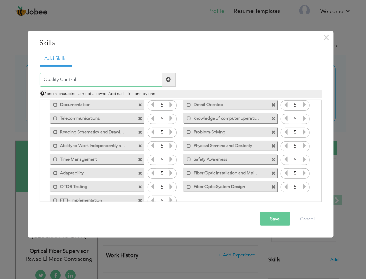
type input "Quality Control3"
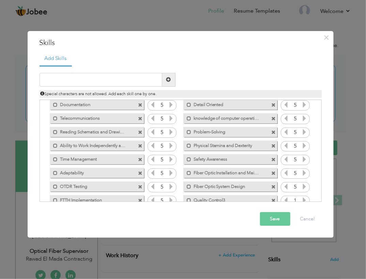
click at [272, 198] on span at bounding box center [273, 200] width 4 height 4
click at [112, 79] on input "text" at bounding box center [101, 80] width 123 height 14
paste input "Quality Contro"
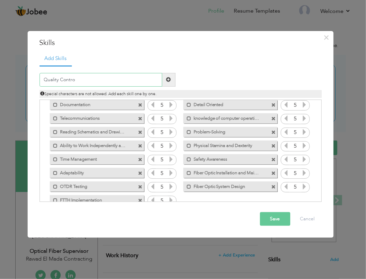
type input "Quality Control"
click at [134, 83] on input "text" at bounding box center [101, 80] width 123 height 14
paste input "Decision-Making"
type input "Decision-Making"
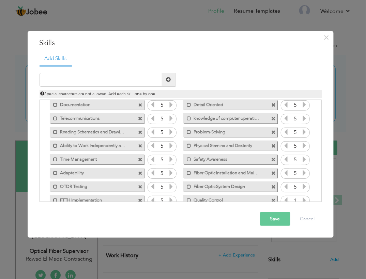
click at [302, 199] on icon at bounding box center [304, 200] width 6 height 6
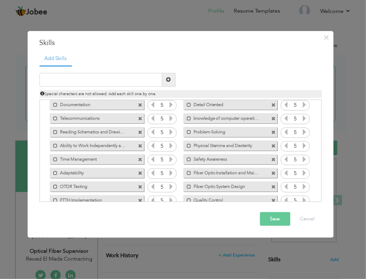
click at [302, 199] on icon at bounding box center [304, 200] width 6 height 6
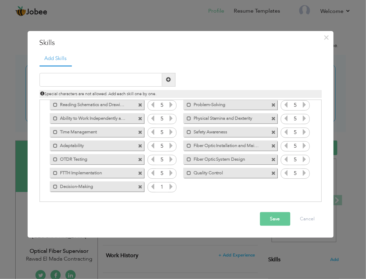
click at [169, 185] on icon at bounding box center [171, 186] width 6 height 6
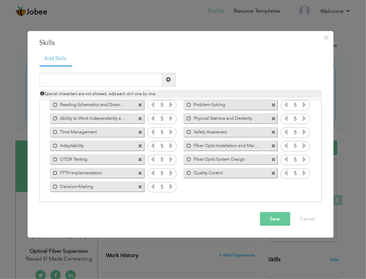
click at [169, 185] on icon at bounding box center [171, 186] width 6 height 6
click at [269, 218] on button "Save" at bounding box center [275, 219] width 30 height 14
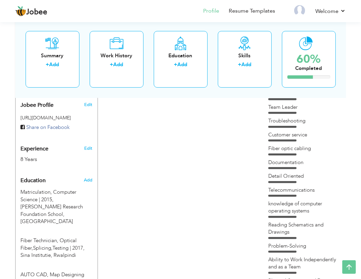
scroll to position [435, 0]
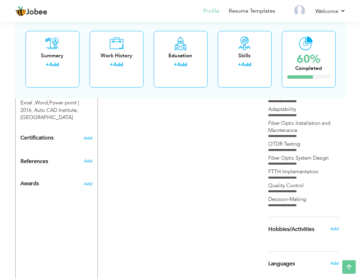
drag, startPoint x: 346, startPoint y: 223, endPoint x: 349, endPoint y: 236, distance: 13.5
click at [334, 228] on span "Add" at bounding box center [334, 229] width 9 height 6
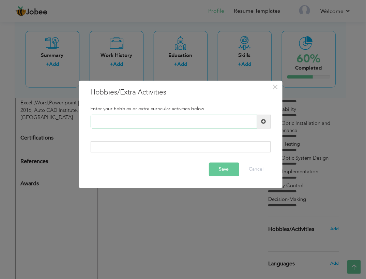
click at [129, 121] on input "text" at bounding box center [174, 122] width 167 height 14
type input "Playing Cricket"
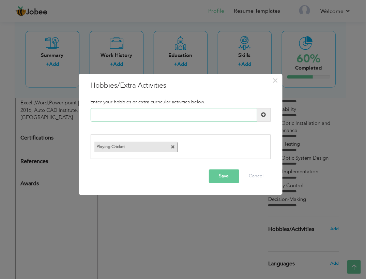
click at [128, 116] on input "text" at bounding box center [174, 115] width 167 height 14
type input "Morning Walk"
type input "Novel Reading"
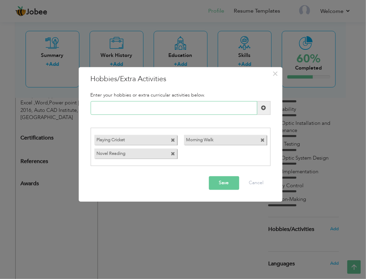
click at [127, 110] on input "text" at bounding box center [174, 108] width 167 height 14
type input "Watching Movies"
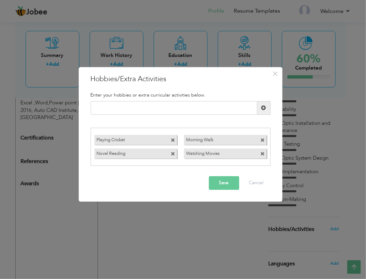
click at [220, 182] on button "Save" at bounding box center [224, 183] width 30 height 14
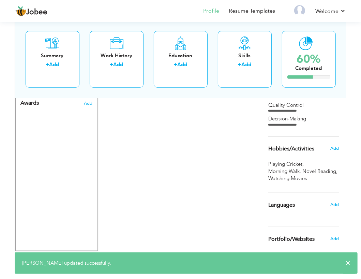
scroll to position [516, 0]
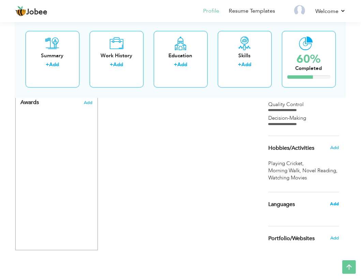
click at [337, 205] on span "Add" at bounding box center [334, 204] width 9 height 6
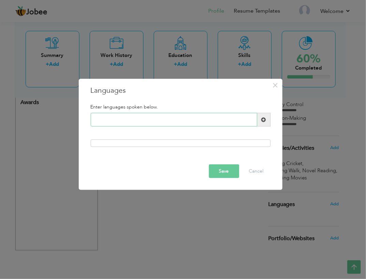
click at [149, 119] on input "text" at bounding box center [174, 120] width 167 height 14
type input "English"
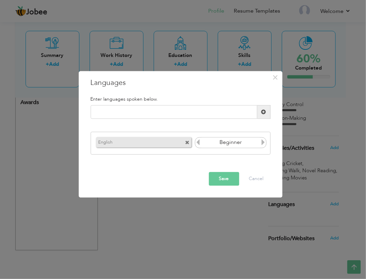
click at [262, 140] on icon at bounding box center [263, 142] width 6 height 6
click at [263, 141] on icon at bounding box center [263, 142] width 6 height 6
click at [164, 113] on input "text" at bounding box center [174, 112] width 167 height 14
type input "Urdu"
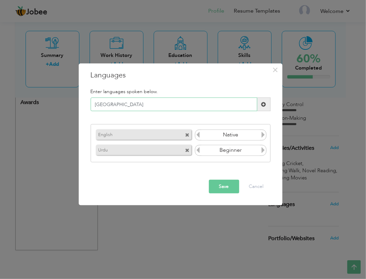
type input "Punjabi"
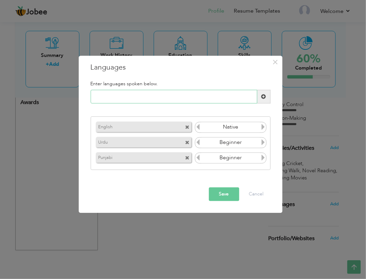
click at [158, 98] on input "text" at bounding box center [174, 97] width 167 height 14
type input "Hindi"
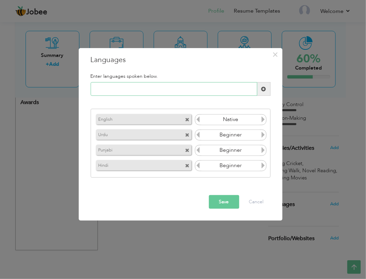
click at [156, 89] on input "text" at bounding box center [174, 89] width 167 height 14
type input "Arabic"
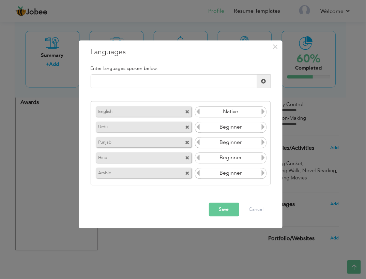
click at [261, 174] on icon at bounding box center [263, 173] width 6 height 6
click at [261, 156] on icon at bounding box center [263, 157] width 6 height 6
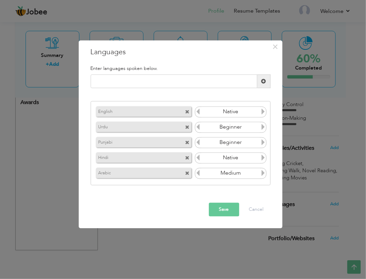
click at [262, 141] on icon at bounding box center [263, 142] width 6 height 6
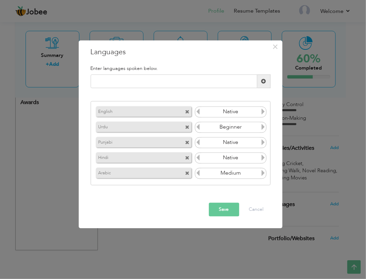
click at [263, 126] on icon at bounding box center [263, 127] width 6 height 6
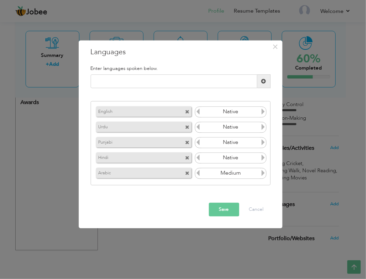
click at [215, 209] on button "Save" at bounding box center [224, 210] width 30 height 14
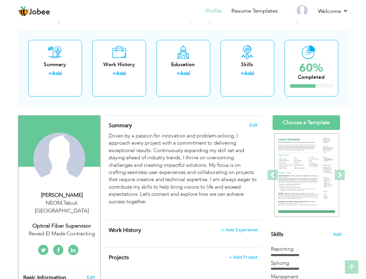
scroll to position [15, 0]
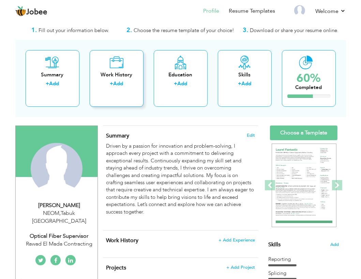
click at [120, 83] on link "Add" at bounding box center [118, 83] width 10 height 7
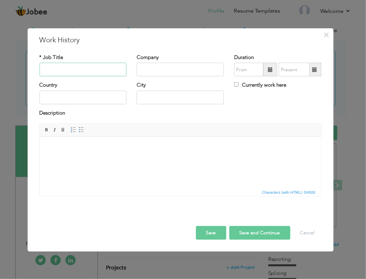
click at [93, 68] on input "text" at bounding box center [83, 70] width 87 height 14
paste input "FIBER TECHNICIAN SUPERVISOR"
type input "FIBER TECHNICIAN SUPERVISOR"
click at [148, 68] on input "text" at bounding box center [180, 70] width 87 height 14
click at [175, 66] on input "NAYATAL" at bounding box center [180, 70] width 87 height 14
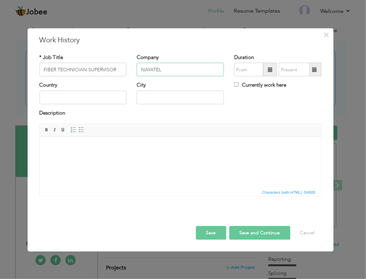
type input "NAYATEL"
click at [247, 72] on input "08/2025" at bounding box center [248, 70] width 29 height 14
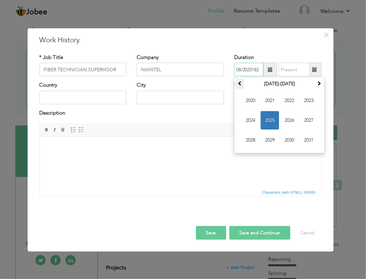
click at [241, 82] on span at bounding box center [239, 83] width 5 height 5
click at [253, 138] on span "2018" at bounding box center [250, 140] width 18 height 18
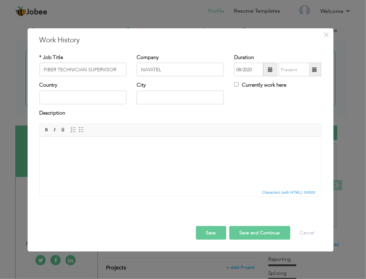
click at [269, 69] on span at bounding box center [270, 69] width 5 height 5
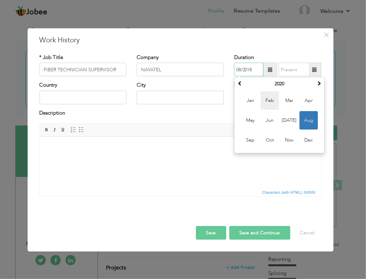
click at [266, 101] on span "Feb" at bounding box center [270, 100] width 18 height 18
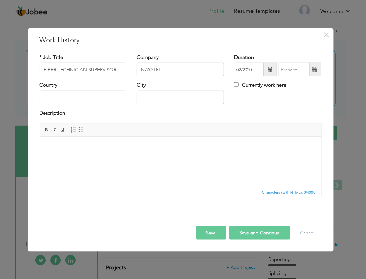
click at [271, 69] on span at bounding box center [270, 69] width 5 height 5
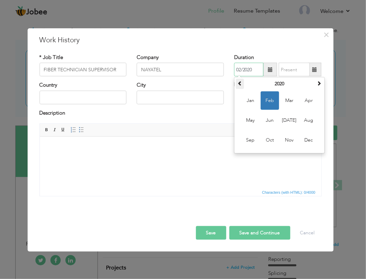
click at [242, 82] on span at bounding box center [239, 83] width 5 height 5
click at [319, 85] on span at bounding box center [318, 83] width 5 height 5
click at [273, 98] on span "Feb" at bounding box center [270, 100] width 18 height 18
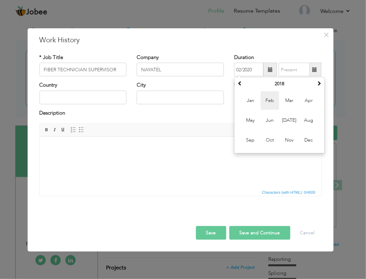
type input "02/2018"
click at [240, 67] on input "02/2018" at bounding box center [248, 70] width 29 height 14
click at [272, 104] on span "Feb" at bounding box center [270, 100] width 18 height 18
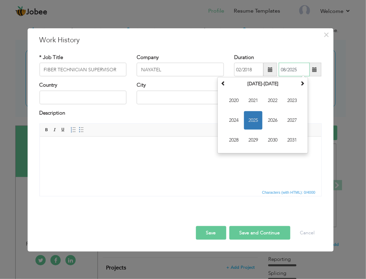
click at [293, 74] on input "08/2025" at bounding box center [294, 70] width 31 height 14
click at [286, 67] on input "08/2025" at bounding box center [294, 70] width 31 height 14
type input "08/2023"
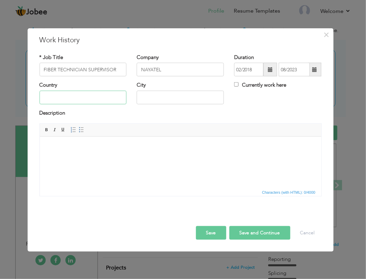
click at [65, 94] on input "text" at bounding box center [83, 98] width 87 height 14
type input "[GEOGRAPHIC_DATA]"
click at [159, 94] on input "text" at bounding box center [180, 98] width 87 height 14
type input "E"
type input "Rwalpindi"
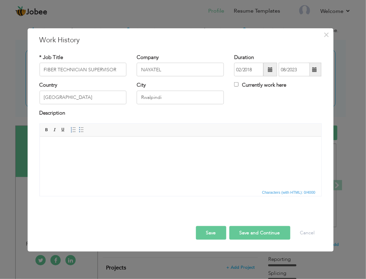
click at [133, 149] on body at bounding box center [180, 146] width 268 height 7
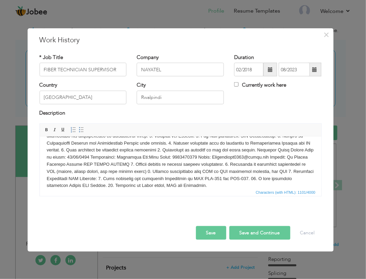
click at [212, 230] on button "Save" at bounding box center [211, 233] width 30 height 14
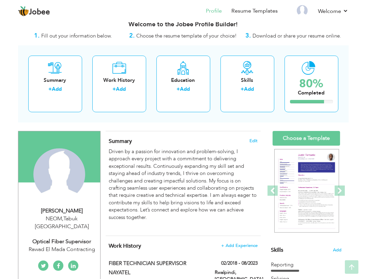
scroll to position [0, 0]
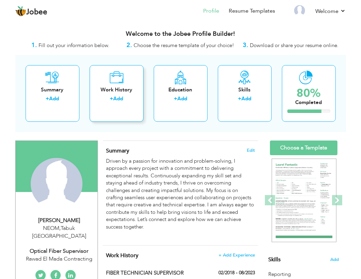
click at [116, 95] on link "Add" at bounding box center [118, 98] width 10 height 7
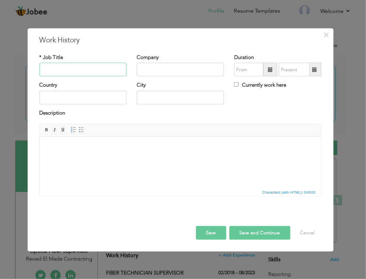
click at [104, 72] on input "text" at bounding box center [83, 70] width 87 height 14
paste input "JOINTER TEAM LEADER as (OSP & ISP)"
click at [96, 68] on input "JOINTER TEAM LEADER as (OSP & ISP)" at bounding box center [83, 70] width 87 height 14
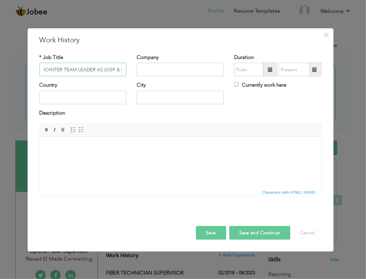
type input "JOINTER TEAM LEADER AS (OSP & ISP)"
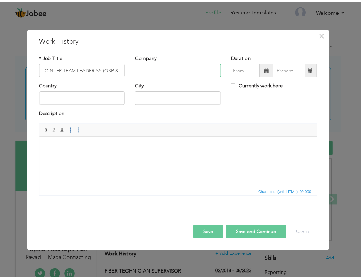
scroll to position [0, 0]
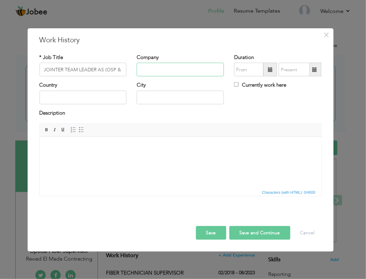
click at [159, 71] on input "text" at bounding box center [180, 70] width 87 height 14
click at [173, 69] on input "Za" at bounding box center [180, 70] width 87 height 14
type input "Z"
paste input "ZEB Enterprises"
type input "ZEB Enterprises"
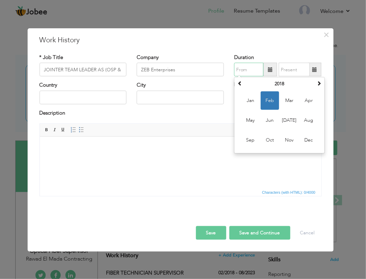
click at [253, 70] on input "text" at bounding box center [248, 70] width 29 height 14
click at [240, 67] on input "02/2018" at bounding box center [248, 70] width 29 height 14
type input "02/2023"
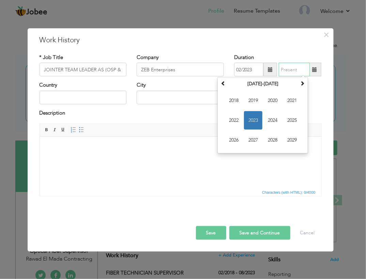
click at [284, 71] on input "text" at bounding box center [294, 70] width 31 height 14
click at [284, 68] on input "08/2023" at bounding box center [294, 70] width 31 height 14
click at [298, 69] on input "08/2023" at bounding box center [294, 70] width 31 height 14
click at [285, 68] on input "08/2024" at bounding box center [294, 70] width 31 height 14
type input "12/2024"
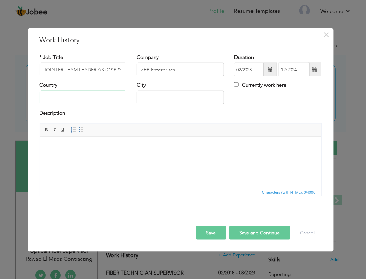
click at [78, 99] on input "text" at bounding box center [83, 98] width 87 height 14
type input "[GEOGRAPHIC_DATA]"
click at [143, 98] on input "text" at bounding box center [180, 98] width 87 height 14
type input "i"
type input "[GEOGRAPHIC_DATA]"
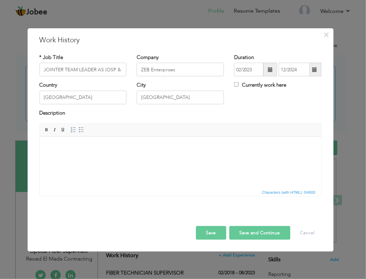
click at [172, 157] on html at bounding box center [180, 146] width 281 height 21
click at [130, 152] on html at bounding box center [180, 146] width 281 height 21
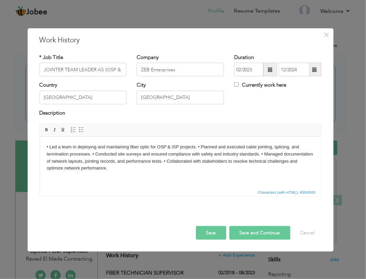
click at [195, 146] on body "• Led a team in deploying and maintaining fiber optic for OSP & ISP projects. •…" at bounding box center [180, 157] width 268 height 28
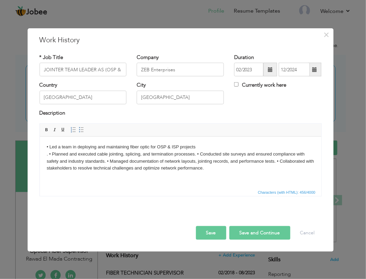
click at [194, 153] on body "• Led a team in deploying and maintaining fiber optic for OSP & ISP projects ​​…" at bounding box center [180, 157] width 268 height 28
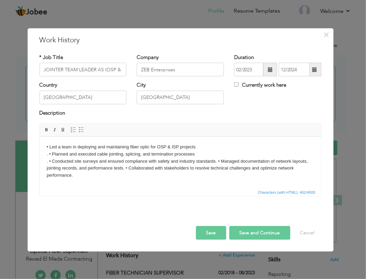
click at [216, 159] on body "• Led a team in deploying and maintaining fiber optic for OSP & ISP projects . …" at bounding box center [180, 160] width 268 height 35
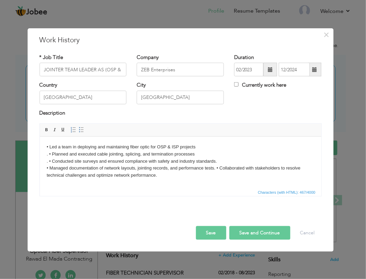
click at [217, 168] on body "• Led a team in deploying and maintaining fiber optic for OSP & ISP projects . …" at bounding box center [180, 160] width 268 height 35
click at [211, 232] on button "Save" at bounding box center [211, 233] width 30 height 14
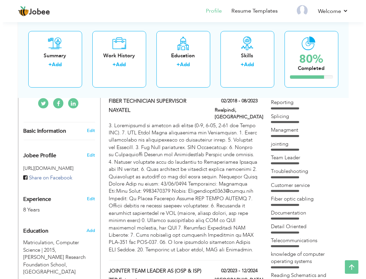
scroll to position [168, 0]
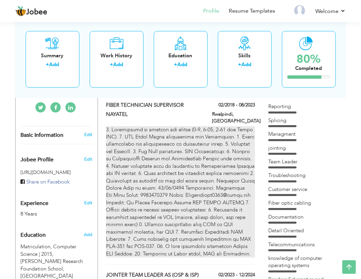
click at [162, 156] on div at bounding box center [180, 191] width 149 height 131
type input "FIBER TECHNICIAN SUPERVISOR"
type input "NAYATEL"
type input "02/2018"
type input "08/2023"
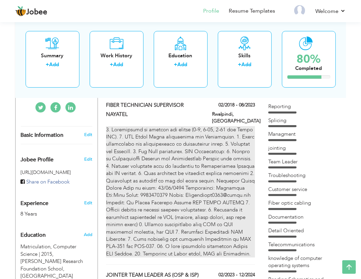
type input "Rwalpindi"
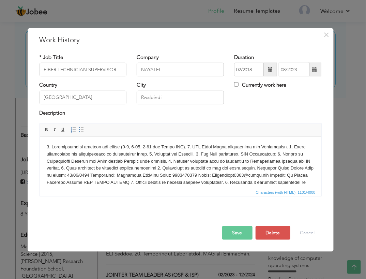
click at [180, 146] on body at bounding box center [180, 175] width 268 height 64
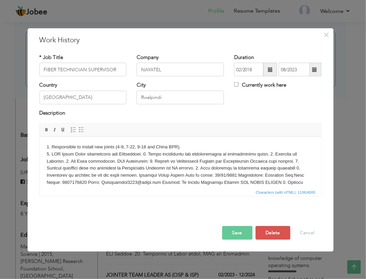
click at [148, 154] on body "1. Responsible to install new joints (4-9, 7-22, 9-18 and China BPR). ​​​​​​​" at bounding box center [180, 178] width 268 height 71
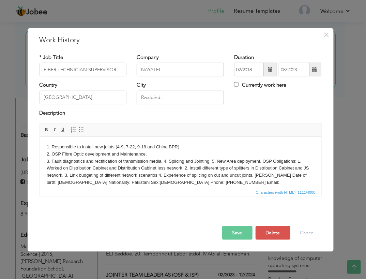
click at [163, 161] on body "1. Responsible to install new joints (4-9, 7-22, 9-18 and China BPR). 2. OSP Fi…" at bounding box center [180, 182] width 268 height 78
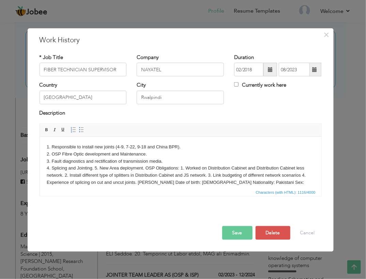
click at [94, 168] on body "1. Responsible to install new joints (4-9, 7-22, 9-18 and China BPR). 2. OSP Fi…" at bounding box center [180, 182] width 268 height 78
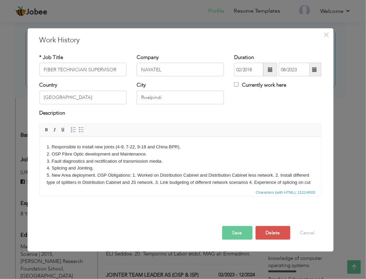
click at [96, 176] on body "1. Responsible to install new joints (4-9, 7-22, 9-18 and China BPR). 2. OSP Fi…" at bounding box center [180, 185] width 268 height 85
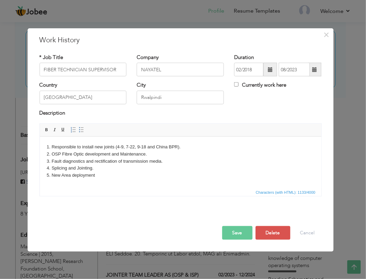
scroll to position [4, 0]
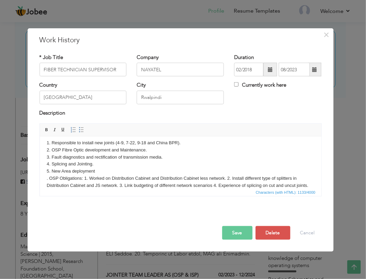
click at [82, 177] on body "1. Responsible to install new joints (4-9, 7-22, 9-18 and China BPR). 2. OSP Fi…" at bounding box center [180, 185] width 268 height 92
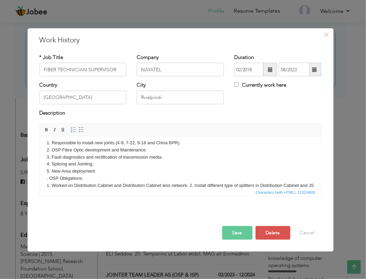
click at [189, 184] on body "1. Responsible to install new joints (4-9, 7-22, 9-18 and China BPR). 2. OSP Fi…" at bounding box center [180, 188] width 268 height 99
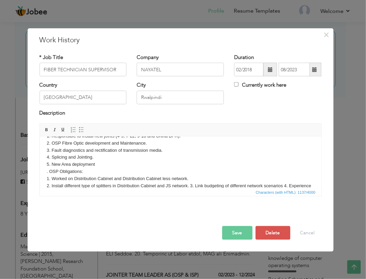
click at [189, 184] on body "1. Responsible to install new joints (4-9, 7-22, 9-18 and China BPR). 2. OSP Fi…" at bounding box center [180, 181] width 268 height 99
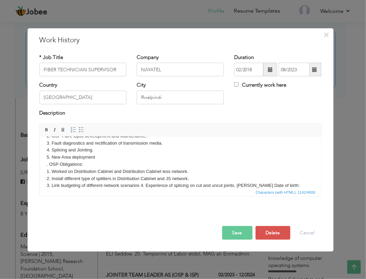
click at [140, 185] on body "1. Responsible to install new joints (4-9, 7-22, 9-18 and China BPR). 2. OSP Fi…" at bounding box center [180, 178] width 268 height 106
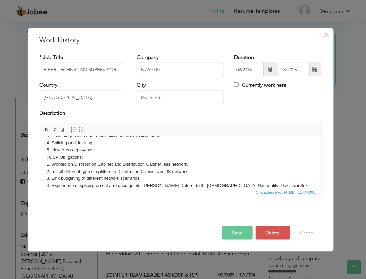
click at [94, 155] on body "1. Responsible to install new joints (4-9, 7-22, 9-18 and China BPR). 2. OSP Fi…" at bounding box center [180, 171] width 268 height 106
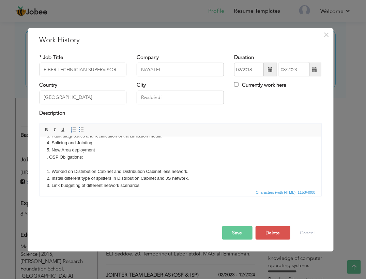
click at [44, 156] on html "1. Responsible to install new joints (4-9, 7-22, 9-18 and China BPR). 2. OSP Fi…" at bounding box center [180, 174] width 281 height 127
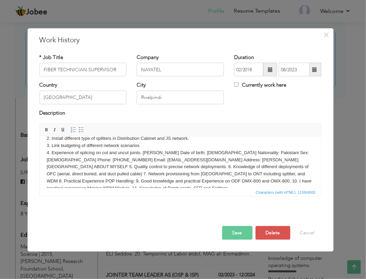
scroll to position [74, 0]
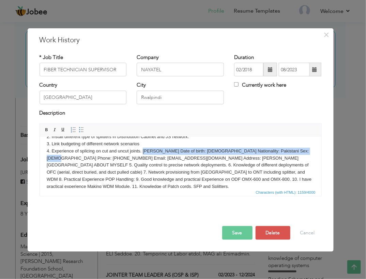
drag, startPoint x: 306, startPoint y: 149, endPoint x: 141, endPoint y: 151, distance: 165.2
click at [141, 151] on body "1. Responsible to install new joints (4-9, 7-22, 9-18 and China BPR). 2. OSP Fi…" at bounding box center [180, 129] width 268 height 121
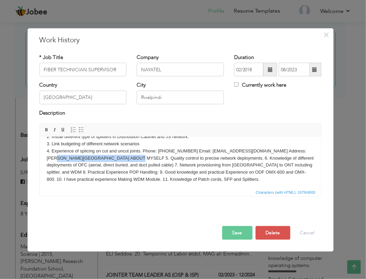
drag, startPoint x: 121, startPoint y: 157, endPoint x: 46, endPoint y: 156, distance: 74.9
click at [46, 156] on html "1. Responsible to install new joints (4-9, 7-22, 9-18 and China BPR). 2. OSP Fi…" at bounding box center [180, 125] width 281 height 127
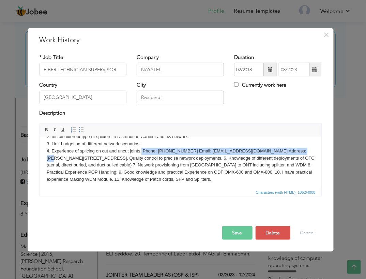
drag, startPoint x: 296, startPoint y: 150, endPoint x: 140, endPoint y: 152, distance: 156.0
click at [140, 152] on body "1. Responsible to install new joints (4-9, 7-22, 9-18 and China BPR). 2. OSP Fi…" at bounding box center [180, 125] width 268 height 113
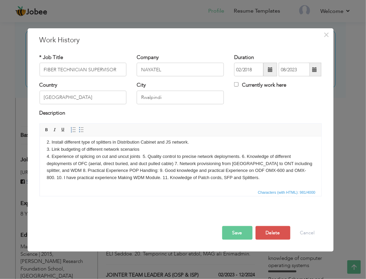
click at [141, 155] on body "1. Responsible to install new joints (4-9, 7-22, 9-18 and China BPR). 2. OSP Fi…" at bounding box center [180, 128] width 268 height 106
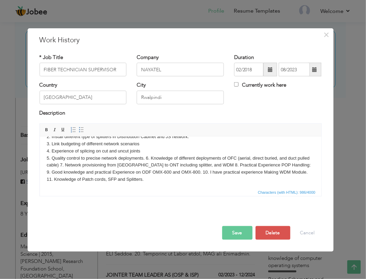
click at [144, 158] on body "1. Responsible to install new joints (4-9, 7-22, 9-18 and China BPR). 2. OSP Fi…" at bounding box center [180, 125] width 268 height 113
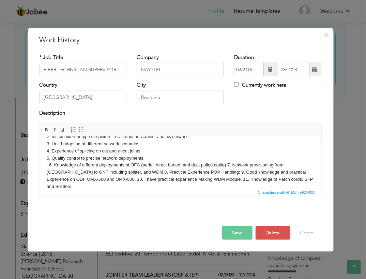
click at [226, 162] on body "1. Responsible to install new joints (4-9, 7-22, 9-18 and China BPR). 2. OSP Fi…" at bounding box center [180, 129] width 268 height 121
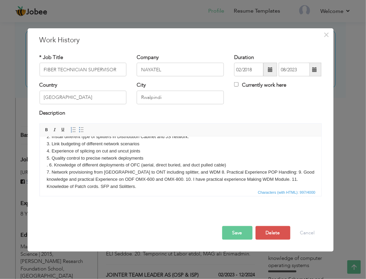
click at [182, 171] on body "1. Responsible to install new joints (4-9, 7-22, 9-18 and China BPR). 2. OSP Fi…" at bounding box center [180, 129] width 268 height 121
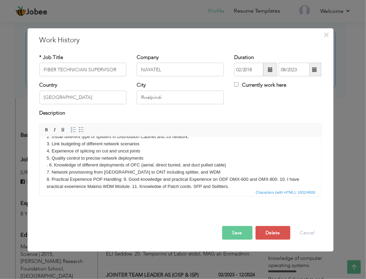
click at [122, 177] on body "1. Responsible to install new joints (4-9, 7-22, 9-18 and China BPR). 2. OSP Fi…" at bounding box center [180, 129] width 268 height 121
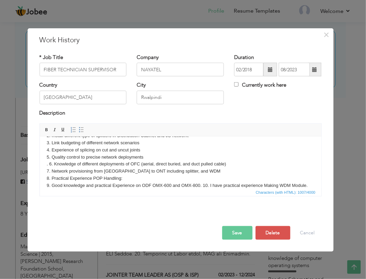
click at [202, 185] on body "1. Responsible to install new joints (4-9, 7-22, 9-18 and China BPR). 2. OSP Fi…" at bounding box center [180, 131] width 268 height 127
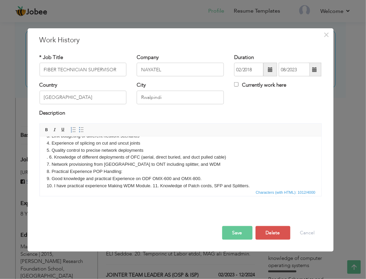
click at [153, 184] on body "1. Responsible to install new joints (4-9, 7-22, 9-18 and China BPR). 2. OSP Fi…" at bounding box center [180, 124] width 268 height 127
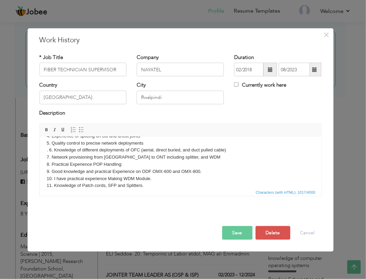
scroll to position [97, 0]
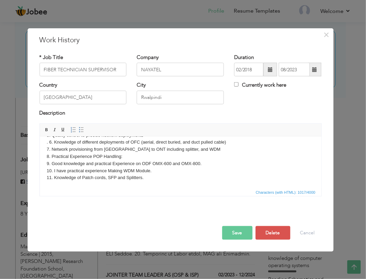
click at [250, 173] on body "1. Responsible to install new joints (4-9, 7-22, 9-18 and China BPR). 2. OSP Fi…" at bounding box center [180, 113] width 268 height 135
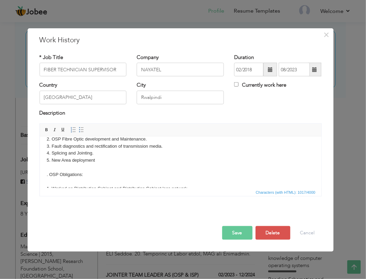
scroll to position [8, 0]
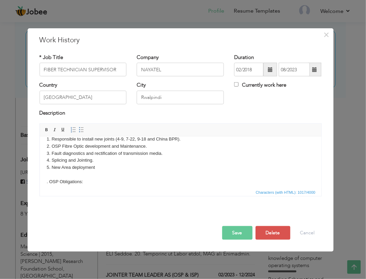
click at [237, 232] on button "Save" at bounding box center [237, 233] width 30 height 14
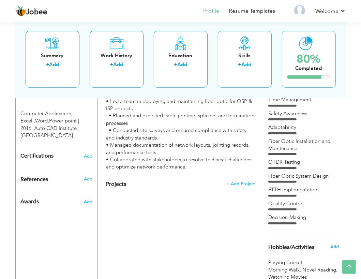
scroll to position [0, 0]
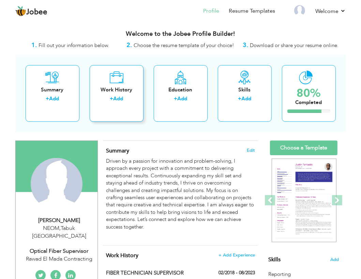
click at [121, 71] on icon at bounding box center [116, 78] width 14 height 14
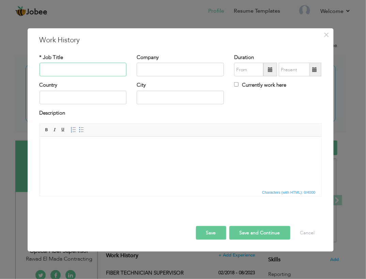
click at [79, 67] on input "text" at bounding box center [83, 70] width 87 height 14
click at [59, 70] on input "Optical Supervisor" at bounding box center [83, 70] width 87 height 14
click at [146, 69] on input "text" at bounding box center [180, 70] width 87 height 14
click at [61, 70] on input "Optical Fiber Supervisor" at bounding box center [83, 70] width 87 height 14
type input "Optical Fiber Supervisor"
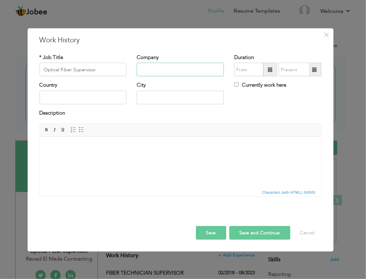
click at [150, 71] on input "text" at bounding box center [180, 70] width 87 height 14
type input "E"
type input "Rowad El Mada Contracting"
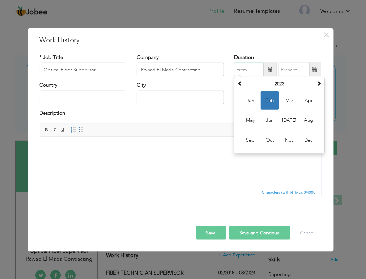
click at [244, 69] on input "text" at bounding box center [248, 70] width 29 height 14
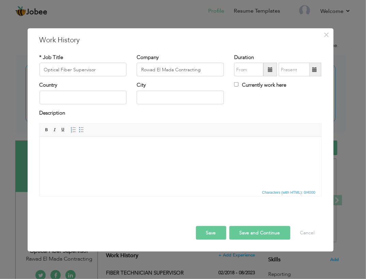
click at [273, 68] on span at bounding box center [270, 69] width 5 height 5
click at [101, 68] on input "Optical Fiber Supervisor" at bounding box center [83, 70] width 87 height 14
click at [269, 70] on span at bounding box center [270, 69] width 5 height 5
click at [326, 36] on span "×" at bounding box center [326, 35] width 6 height 12
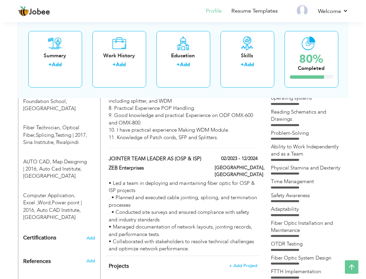
scroll to position [337, 0]
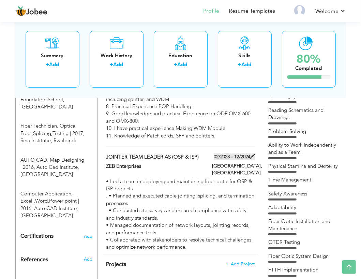
click at [246, 153] on label "02/2023 - 12/2024" at bounding box center [234, 156] width 41 height 7
type input "JOINTER TEAM LEADER AS (OSP & ISP)"
type input "ZEB Enterprises"
type input "02/2023"
type input "12/2024"
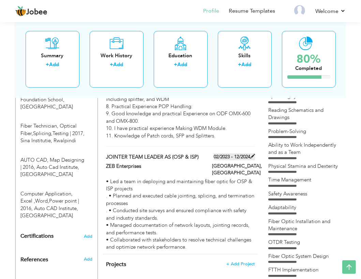
type input "[GEOGRAPHIC_DATA]"
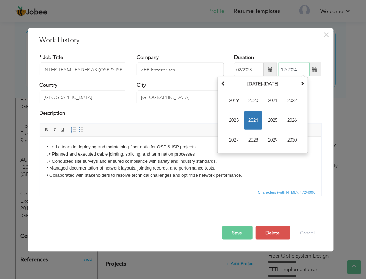
scroll to position [0, 0]
click at [285, 68] on input "12/2024" at bounding box center [294, 70] width 31 height 14
type input "11/2024"
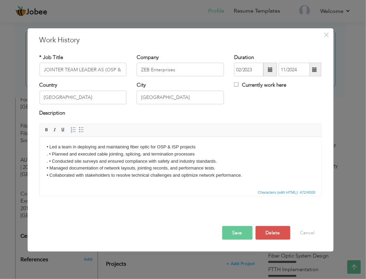
click at [236, 232] on button "Save" at bounding box center [237, 233] width 30 height 14
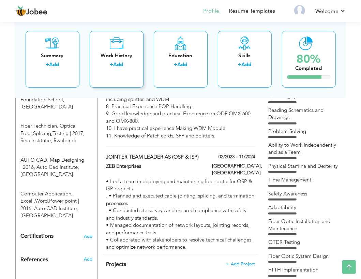
click at [109, 58] on div "Work History" at bounding box center [116, 55] width 43 height 7
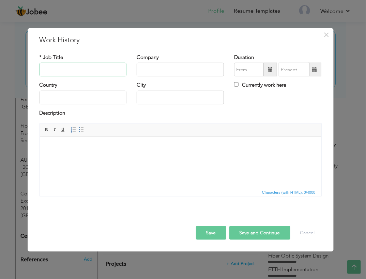
click at [68, 67] on input "text" at bounding box center [83, 70] width 87 height 14
type input "Optical Fiber Supervisor"
click at [166, 71] on input "text" at bounding box center [180, 70] width 87 height 14
type input "Rowad EL Mada Contracting"
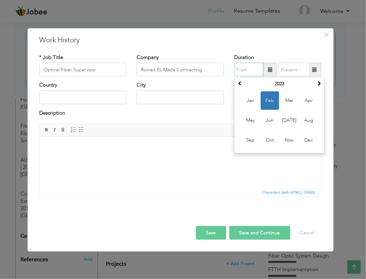
click at [252, 68] on input "text" at bounding box center [248, 70] width 29 height 14
click at [307, 86] on th "2023" at bounding box center [279, 84] width 71 height 10
click at [237, 92] on td "2018 2019 2020 2021 2022 2023 2024 2025 2026 2027 2028 2029" at bounding box center [279, 120] width 87 height 63
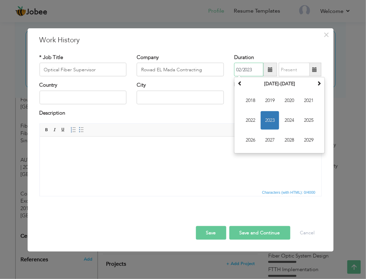
click at [240, 70] on input "02/2023" at bounding box center [248, 70] width 29 height 14
type input "02/2025"
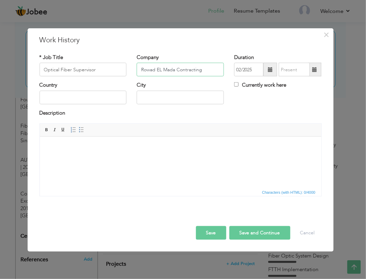
drag, startPoint x: 204, startPoint y: 67, endPoint x: 135, endPoint y: 67, distance: 69.1
click at [135, 67] on div "Company Rowad EL Mada Contracting" at bounding box center [179, 68] width 97 height 28
drag, startPoint x: 119, startPoint y: 69, endPoint x: 40, endPoint y: 72, distance: 78.4
click at [40, 72] on input "Optical Fiber Supervisor" at bounding box center [83, 70] width 87 height 14
type input "Fiber Technician"
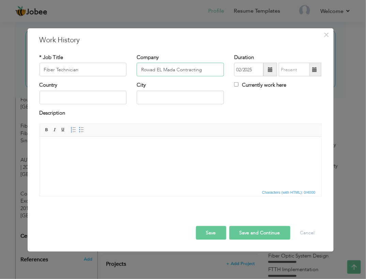
click at [209, 68] on input "Rowad EL Mada Contracting" at bounding box center [180, 70] width 87 height 14
type input "R"
type input "GBH Jeddah"
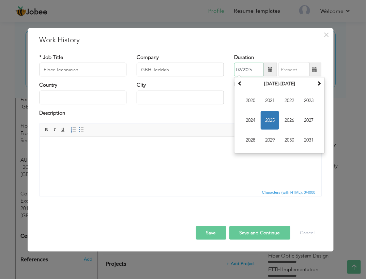
click at [240, 68] on input "02/2025" at bounding box center [248, 70] width 29 height 14
type input "01/2025"
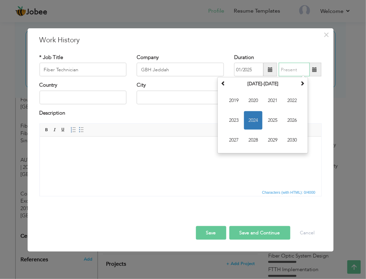
click at [291, 70] on input "text" at bounding box center [294, 70] width 31 height 14
type input "04/2025"
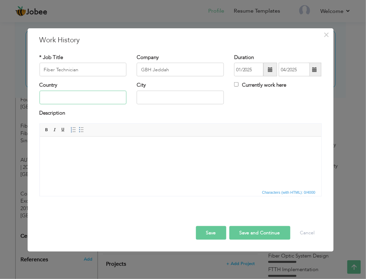
click at [65, 97] on input "text" at bounding box center [83, 98] width 87 height 14
click at [78, 96] on input "[GEOGRAPHIC_DATA]" at bounding box center [83, 98] width 87 height 14
type input "[GEOGRAPHIC_DATA]"
click at [144, 100] on input "text" at bounding box center [180, 98] width 87 height 14
type input "Jeddah"
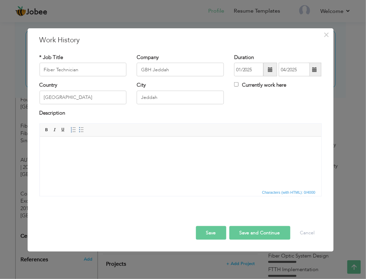
click at [159, 157] on html at bounding box center [180, 146] width 281 height 21
click at [76, 157] on html at bounding box center [180, 146] width 281 height 21
paste body
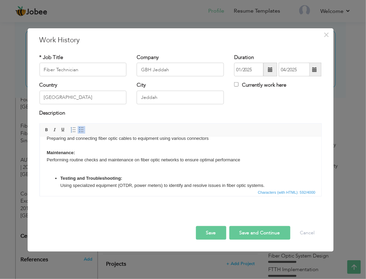
scroll to position [44, 0]
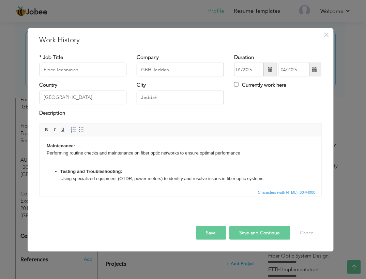
click at [60, 172] on strong "Testing and Troubleshooting:" at bounding box center [91, 170] width 62 height 5
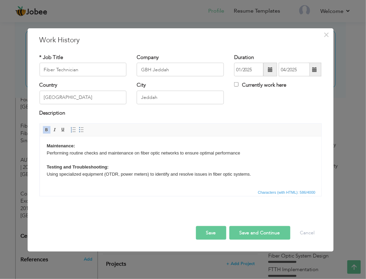
click at [254, 173] on body "Splicing: Joining fiber optic cables using fusion splicing or mechanical method…" at bounding box center [180, 141] width 268 height 85
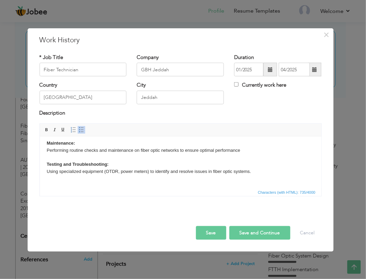
scroll to position [58, 0]
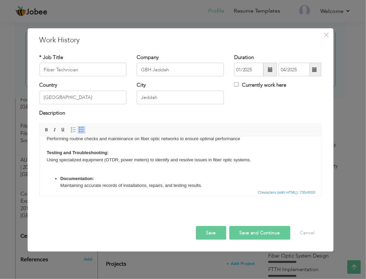
click ul "Documentation: Maintaining accurate records of installations, repairs, and test…"
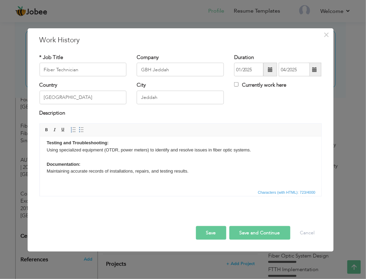
scroll to position [79, 0]
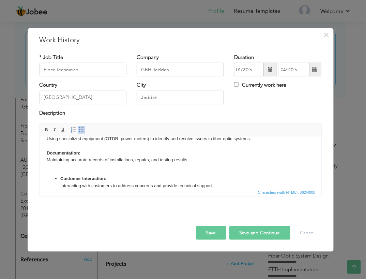
click at [60, 177] on strong "Customer Interaction:" at bounding box center [83, 177] width 46 height 5
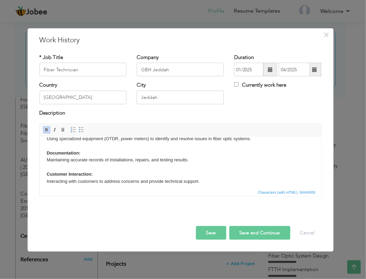
scroll to position [76, 0]
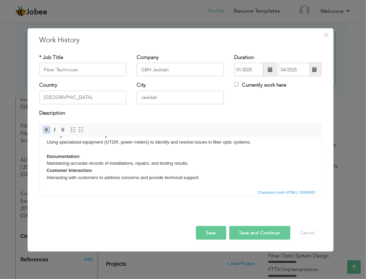
click at [45, 154] on html "Splicing: Joining fiber optic cables using fusion splicing or mechanical method…" at bounding box center [180, 124] width 281 height 127
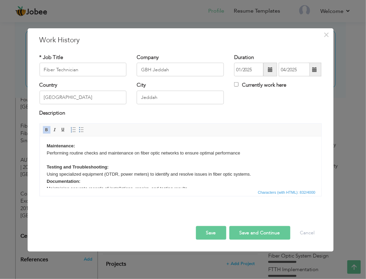
scroll to position [42, 0]
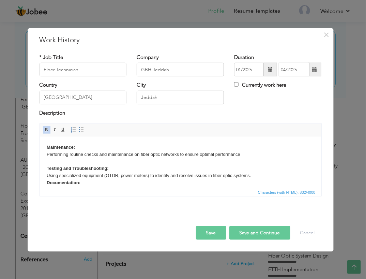
click strong "Testing and Troubleshooting:"
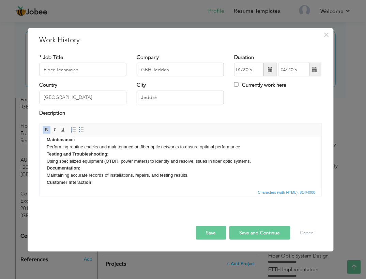
scroll to position [47, 0]
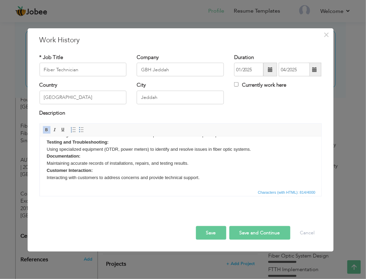
click at [193, 188] on span "Characters (with HTML): 814/4000" at bounding box center [180, 192] width 281 height 8
click at [207, 181] on html "Splicing: Joining fiber optic cables using fusion splicing or mechanical method…" at bounding box center [180, 138] width 281 height 99
click at [230, 184] on body "Splicing: Joining fiber optic cables using fusion splicing or mechanical method…" at bounding box center [180, 142] width 268 height 92
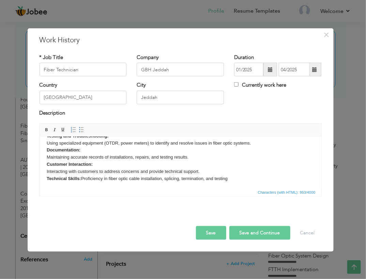
scroll to position [61, 0]
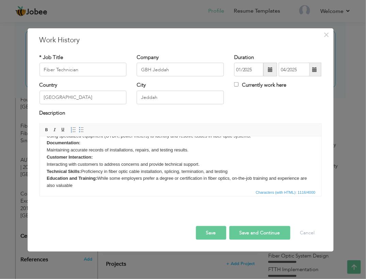
click at [207, 231] on button "Save" at bounding box center [211, 233] width 30 height 14
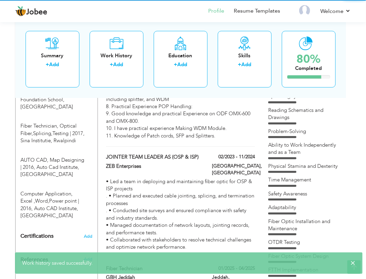
scroll to position [0, 0]
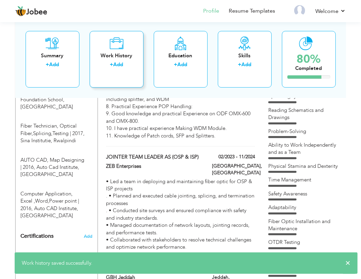
click at [130, 57] on div "Work History" at bounding box center [116, 55] width 43 height 7
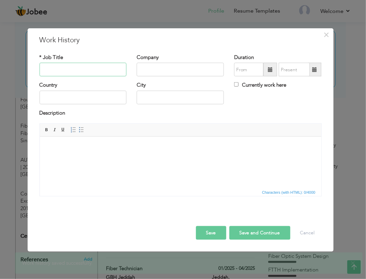
click at [83, 66] on input "text" at bounding box center [83, 70] width 87 height 14
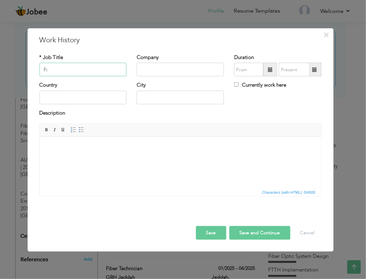
type input "F"
type input "Optical Fiber Supervisor"
click at [146, 68] on input "text" at bounding box center [180, 70] width 87 height 14
paste input "Education and Training: While some employers prefer a degree or certification i…"
type input "Education and Training: While some employers prefer a degree or certification i…"
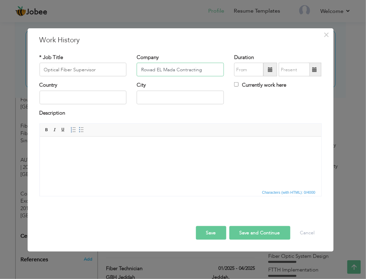
type input "Rowad EL Mada Contracting"
click at [97, 73] on input "Optical Fiber Supervisor" at bounding box center [83, 70] width 87 height 14
type input "Optical Fiber Team Leader"
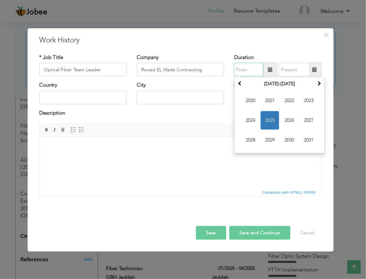
click at [246, 75] on input "text" at bounding box center [248, 70] width 29 height 14
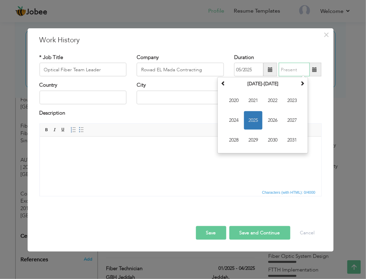
click at [298, 65] on input "text" at bounding box center [294, 70] width 31 height 14
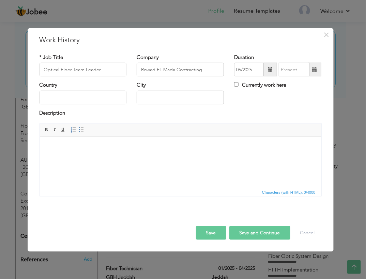
click at [214, 157] on html at bounding box center [180, 146] width 281 height 21
click at [236, 82] on input "Currently work here" at bounding box center [236, 84] width 4 height 4
click at [55, 97] on input "text" at bounding box center [83, 98] width 87 height 14
click at [102, 69] on input "Optical Fiber Team Leader" at bounding box center [83, 70] width 87 height 14
click at [86, 95] on input "Sudia" at bounding box center [83, 98] width 87 height 14
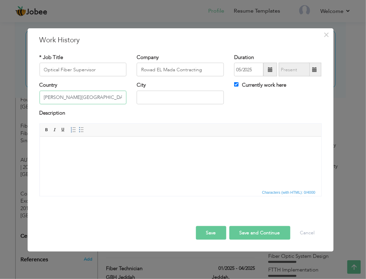
click at [47, 96] on input "Sudia Arabia" at bounding box center [83, 98] width 87 height 14
click at [158, 97] on input "text" at bounding box center [180, 98] width 87 height 14
click at [154, 96] on input "text" at bounding box center [180, 98] width 87 height 14
click at [92, 149] on body at bounding box center [180, 146] width 268 height 7
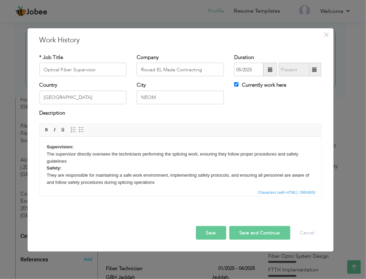
click at [160, 183] on body "Supervision: The supervisor directly oversees the technicians performing the sp…" at bounding box center [180, 164] width 268 height 43
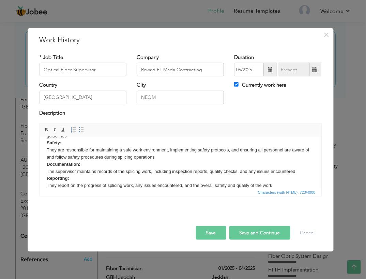
scroll to position [32, 0]
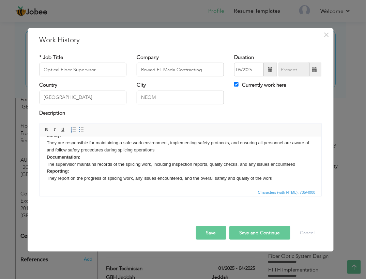
click at [276, 181] on body "Supervision: The supervisor directly oversees the technicians performing the sp…" at bounding box center [180, 150] width 268 height 78
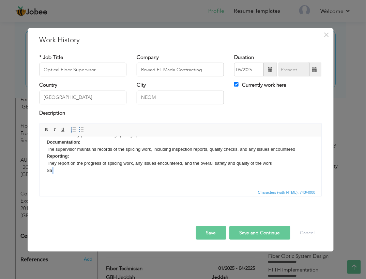
drag, startPoint x: 57, startPoint y: 185, endPoint x: 45, endPoint y: 185, distance: 11.2
click at [45, 185] on html "Supervision: The supervisor directly oversees the technicians performing the sp…" at bounding box center [180, 138] width 281 height 99
drag, startPoint x: 53, startPoint y: 177, endPoint x: 41, endPoint y: 176, distance: 12.4
click at [41, 176] on html "Supervision: The supervisor directly oversees the technicians performing the sp…" at bounding box center [180, 138] width 281 height 99
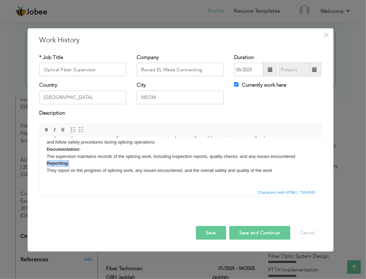
drag, startPoint x: 68, startPoint y: 161, endPoint x: 45, endPoint y: 164, distance: 23.3
click at [45, 164] on html "Supervision: The supervisor directly oversees the technicians performing the sp…" at bounding box center [180, 142] width 281 height 92
copy strong "Reporting:"
click at [275, 171] on body "Supervision: The supervisor directly oversees the technicians performing the sp…" at bounding box center [180, 142] width 268 height 78
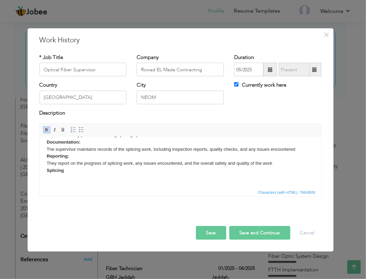
click at [74, 172] on body "Supervision: The supervisor directly oversees the technicians performing the sp…" at bounding box center [180, 138] width 268 height 85
click at [48, 178] on strong "Splicing ROTDR Testing" at bounding box center [62, 173] width 32 height 12
click at [48, 178] on strong "Splicing OTDR Testing" at bounding box center [60, 173] width 29 height 12
click at [55, 185] on strong "Splicing OTDR Testing RLight Source Power Meter" at bounding box center [75, 176] width 58 height 19
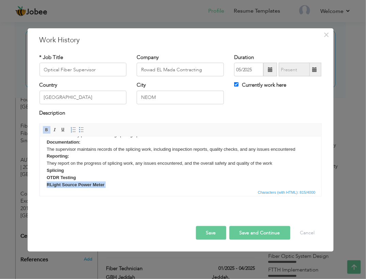
click at [55, 185] on strong "Splicing OTDR Testing RLight Source Power Meter" at bounding box center [75, 176] width 58 height 19
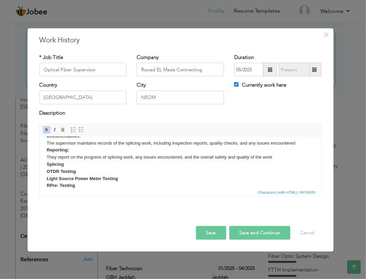
scroll to position [61, 0]
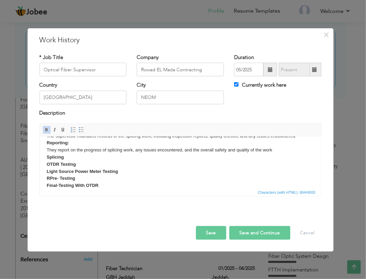
click at [77, 177] on body "Supervision: The supervisor directly oversees the technicians performing the sp…" at bounding box center [180, 135] width 268 height 106
click at [77, 165] on body "Supervision: The supervisor directly oversees the technicians performing the sp…" at bounding box center [180, 135] width 268 height 106
click at [55, 170] on strong "Splicing Light Source Power Meter Testing RPre- Testing With OTDR Final-Testing…" at bounding box center [81, 167] width 71 height 26
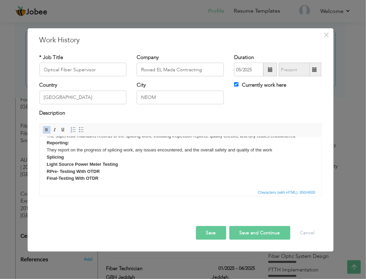
click at [48, 170] on strong "Splicing Light Source Power Meter Testing RPre- Testing With OTDR Final-Testing…" at bounding box center [81, 167] width 71 height 26
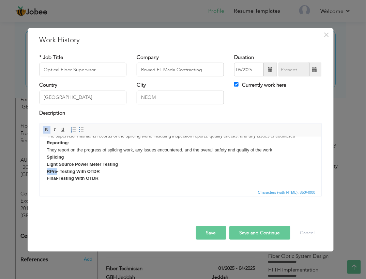
click at [48, 170] on strong "Splicing Light Source Power Meter Testing RPre- Testing With OTDR Final-Testing…" at bounding box center [81, 167] width 71 height 26
click at [49, 159] on strong "Splicing Light Source Power Meter Testing Pre- Testing With OTDR Final-Testing …" at bounding box center [81, 167] width 71 height 26
click at [52, 156] on strong "RTermination Splicing Light Source Power Meter Testing Pre- Testing With OTDR F…" at bounding box center [81, 170] width 71 height 33
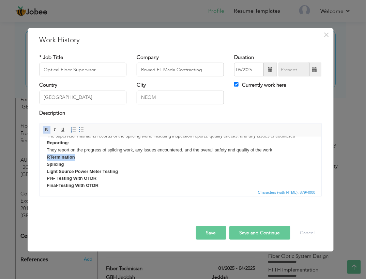
click at [52, 156] on strong "RTermination Splicing Light Source Power Meter Testing Pre- Testing With OTDR F…" at bounding box center [81, 170] width 71 height 33
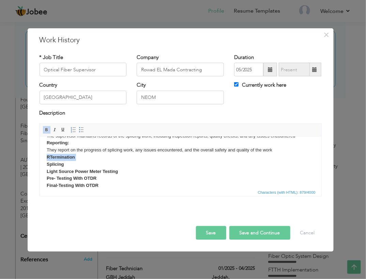
click at [52, 156] on strong "RTermination Splicing Light Source Power Meter Testing Pre- Testing With OTDR F…" at bounding box center [81, 170] width 71 height 33
click at [72, 158] on strong "RTermination Splicing Light Source Power Meter Testing Pre- Testing With OTDR F…" at bounding box center [81, 170] width 71 height 33
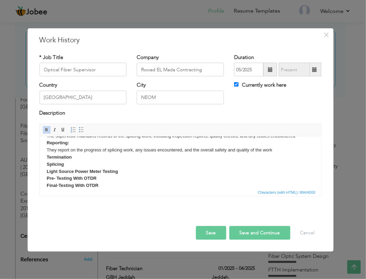
scroll to position [68, 0]
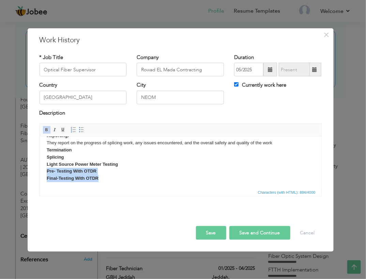
drag, startPoint x: 96, startPoint y: 177, endPoint x: 46, endPoint y: 169, distance: 51.1
click at [46, 169] on strong "Termination Splicing Light Source Power Meter Testing Pre- Testing With OTDR Fi…" at bounding box center [81, 163] width 71 height 33
click at [122, 162] on body "Supervision: The supervisor directly oversees the technicians performing the sp…" at bounding box center [180, 135] width 268 height 121
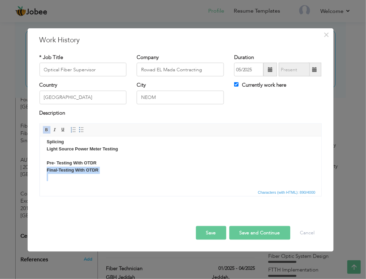
scroll to position [84, 0]
drag, startPoint x: 100, startPoint y: 184, endPoint x: 45, endPoint y: 163, distance: 58.3
click at [45, 163] on html "Supervision: The supervisor directly oversees the technicians performing the sp…" at bounding box center [180, 122] width 281 height 141
copy strong "Pre- Testing With OTDR Final-Testing With OTDR"
click at [73, 158] on body "Supervision: The supervisor directly oversees the technicians performing the sp…" at bounding box center [180, 122] width 268 height 127
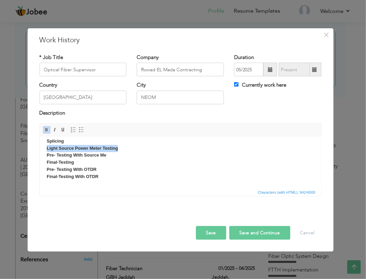
drag, startPoint x: 121, startPoint y: 147, endPoint x: 46, endPoint y: 149, distance: 75.0
click at [46, 149] on body "Supervision: The supervisor directly oversees the technicians performing the sp…" at bounding box center [180, 126] width 268 height 135
copy strong "Light Source Power Meter Testing"
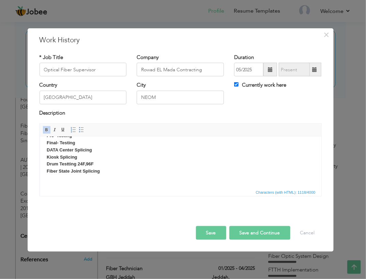
scroll to position [160, 0]
click at [105, 162] on body "Supervision: The supervisor directly oversees the technicians performing the sp…" at bounding box center [180, 85] width 268 height 205
click at [207, 228] on button "Save" at bounding box center [211, 233] width 30 height 14
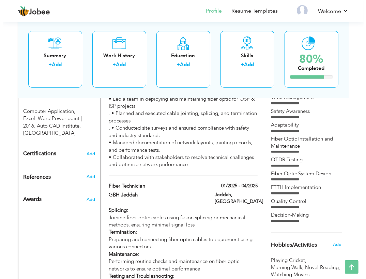
scroll to position [418, 0]
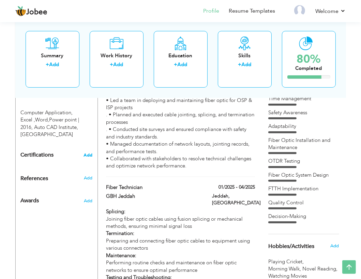
click at [90, 153] on span "Add" at bounding box center [87, 155] width 9 height 5
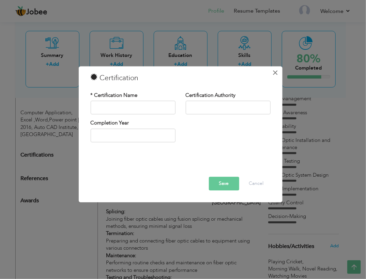
click at [274, 72] on span "×" at bounding box center [275, 72] width 6 height 12
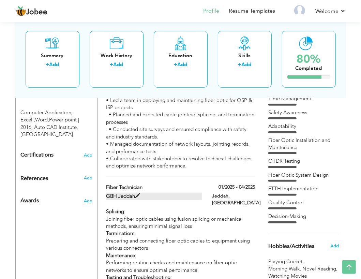
click at [122, 192] on label "GBH Jeddah" at bounding box center [154, 195] width 96 height 7
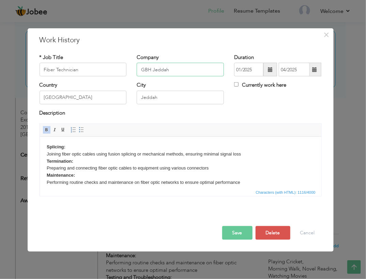
click at [174, 71] on input "GBH Jeddah" at bounding box center [180, 70] width 87 height 14
drag, startPoint x: 192, startPoint y: 70, endPoint x: 208, endPoint y: 66, distance: 16.5
click at [208, 66] on input "GBH Jeddah STC Maintaince" at bounding box center [180, 70] width 87 height 14
click at [201, 68] on input "GBH Jeddah STC Maintaince" at bounding box center [180, 70] width 87 height 14
click at [213, 68] on input "GBH Jeddah STC Maintaince" at bounding box center [180, 70] width 87 height 14
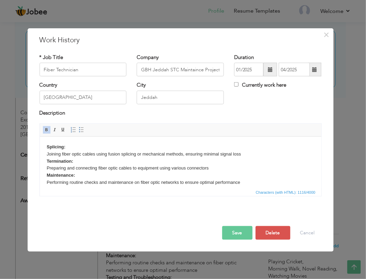
click at [238, 235] on button "Save" at bounding box center [237, 233] width 30 height 14
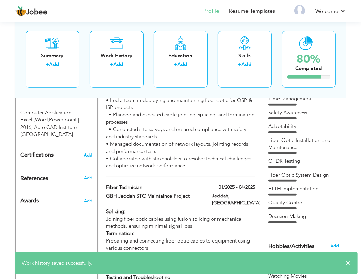
click at [88, 153] on span "Add" at bounding box center [87, 155] width 9 height 5
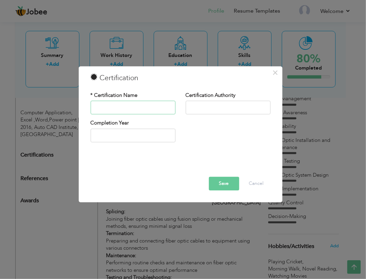
click at [108, 103] on input "text" at bounding box center [133, 108] width 85 height 14
click at [200, 109] on input "text" at bounding box center [228, 108] width 85 height 14
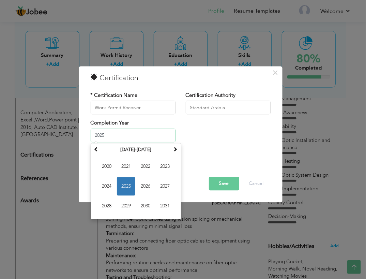
click at [138, 134] on input "2025" at bounding box center [133, 135] width 85 height 14
click at [121, 189] on span "2025" at bounding box center [126, 186] width 18 height 18
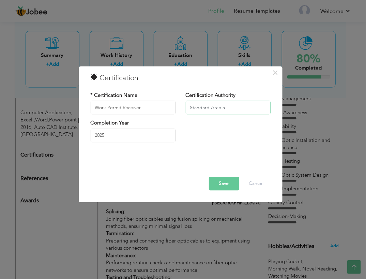
click at [230, 107] on input "Standard Arabia" at bounding box center [228, 108] width 85 height 14
click at [266, 105] on input "Standard Arabia With Larsen And Tubro" at bounding box center [228, 108] width 85 height 14
click at [263, 106] on input "Standard Arabia With Larsen And Tubro" at bounding box center [228, 108] width 85 height 14
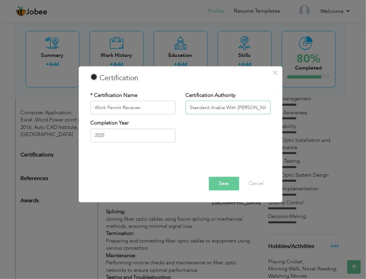
click at [263, 106] on input "Standard Arabia With Larsen And Tubro" at bounding box center [228, 108] width 85 height 14
paste input "Toubro"
click at [228, 181] on button "Save" at bounding box center [224, 184] width 30 height 14
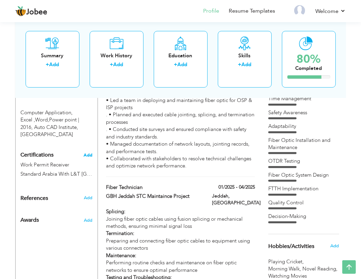
click at [89, 153] on span "Add" at bounding box center [87, 155] width 9 height 5
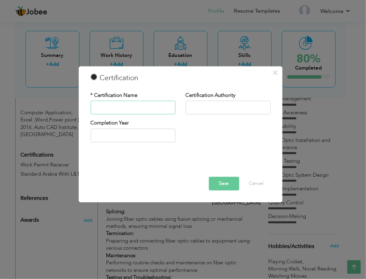
click at [106, 105] on input "text" at bounding box center [133, 108] width 85 height 14
paste input "confined space"
click at [218, 102] on input "text" at bounding box center [228, 108] width 85 height 14
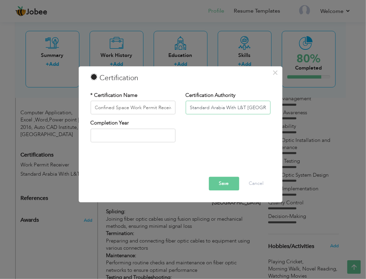
click at [247, 106] on input "Standard Arabia With L&T Saudia Arabia" at bounding box center [228, 108] width 85 height 14
click at [244, 107] on input "Standard Arabia With L&T Saudia Arabia" at bounding box center [228, 108] width 85 height 14
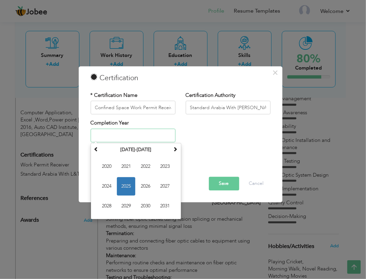
click at [161, 136] on input "text" at bounding box center [133, 135] width 85 height 14
click at [121, 180] on span "2025" at bounding box center [126, 186] width 18 height 18
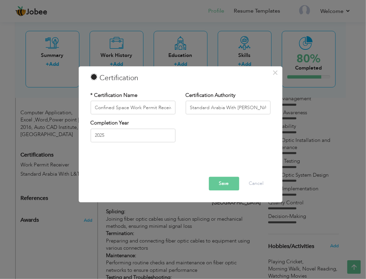
click at [223, 179] on button "Save" at bounding box center [224, 184] width 30 height 14
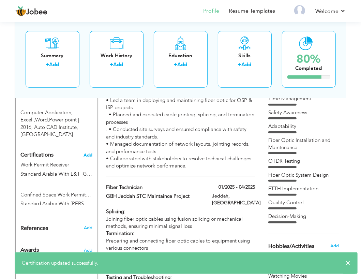
click at [89, 153] on span "Add" at bounding box center [87, 155] width 9 height 5
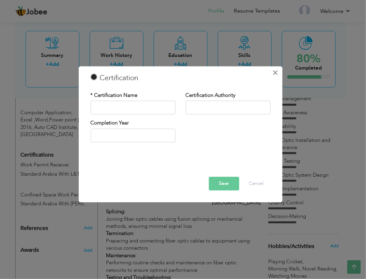
click at [277, 70] on span "×" at bounding box center [275, 72] width 6 height 12
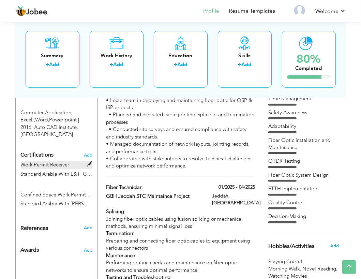
click at [87, 161] on span at bounding box center [89, 163] width 5 height 5
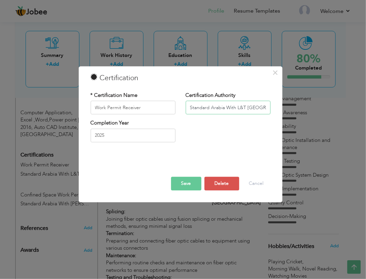
click at [241, 106] on input "Standard Arabia With L&T Saudia Arabia" at bounding box center [228, 108] width 85 height 14
click at [188, 184] on button "Save" at bounding box center [186, 184] width 30 height 14
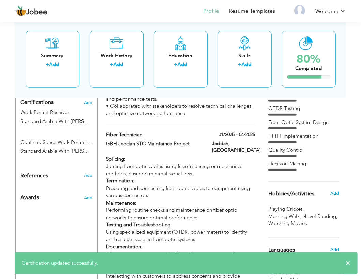
scroll to position [478, 0]
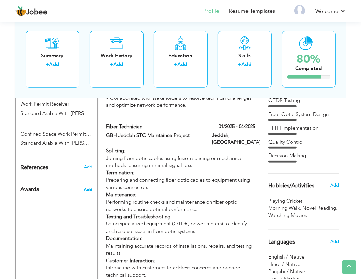
click at [89, 186] on span "Add" at bounding box center [87, 189] width 9 height 6
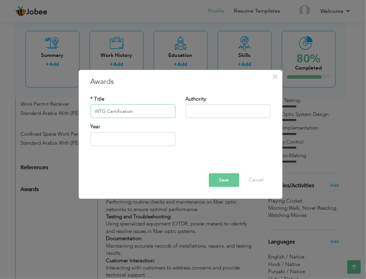
click at [138, 112] on input "WTG Certification" at bounding box center [133, 112] width 85 height 14
click at [197, 109] on input "text" at bounding box center [228, 112] width 85 height 14
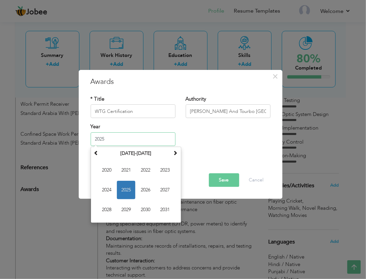
click at [148, 136] on input "2025" at bounding box center [133, 139] width 85 height 14
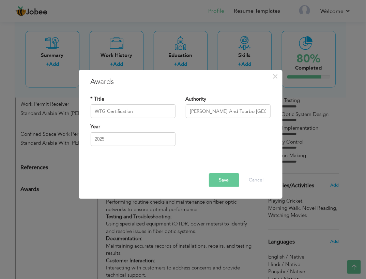
click at [229, 178] on button "Save" at bounding box center [224, 180] width 30 height 14
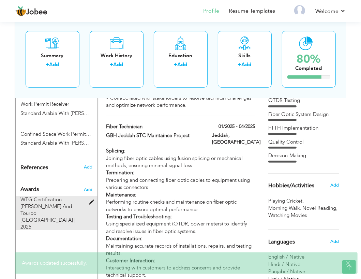
click at [68, 196] on div "WTG Certification Larsen And Tourbo Saudia Arabia | 2025" at bounding box center [53, 213] width 65 height 34
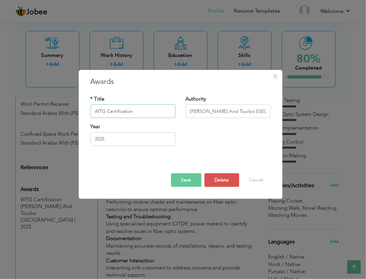
drag, startPoint x: 133, startPoint y: 111, endPoint x: 95, endPoint y: 106, distance: 37.9
click at [95, 106] on input "WTG Certification" at bounding box center [133, 112] width 85 height 14
click at [213, 172] on div at bounding box center [181, 167] width 190 height 12
click at [214, 175] on button "Delete" at bounding box center [221, 180] width 35 height 14
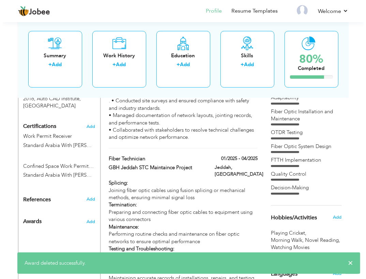
scroll to position [444, 0]
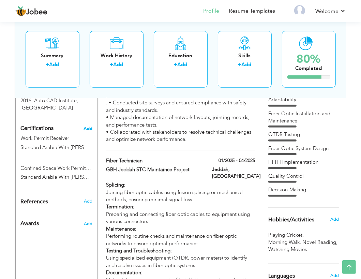
click at [90, 126] on span "Add" at bounding box center [87, 128] width 9 height 5
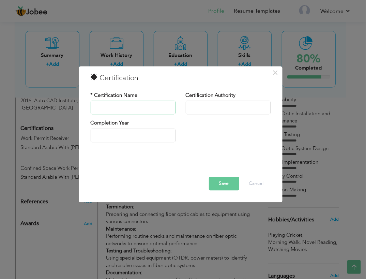
click at [109, 108] on input "text" at bounding box center [133, 108] width 85 height 14
paste input "WTG Certification"
click at [218, 109] on input "text" at bounding box center [228, 108] width 85 height 14
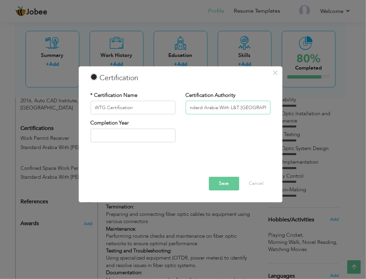
click at [238, 107] on input "Standard Arabia With L&T Saudia Arabia" at bounding box center [228, 108] width 85 height 14
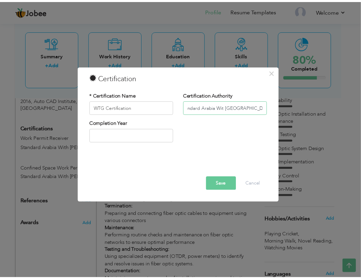
scroll to position [0, 0]
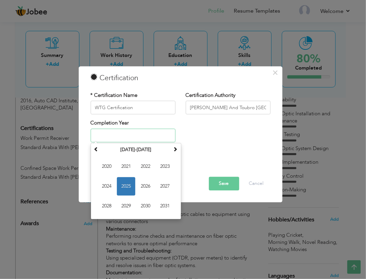
click at [159, 132] on input "text" at bounding box center [133, 135] width 85 height 14
click at [127, 178] on span "2025" at bounding box center [126, 186] width 18 height 18
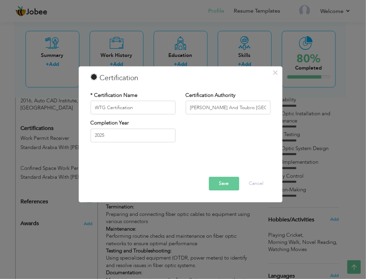
click at [219, 179] on button "Save" at bounding box center [224, 184] width 30 height 14
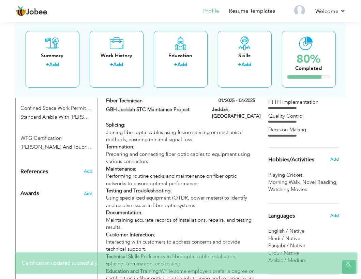
scroll to position [501, 0]
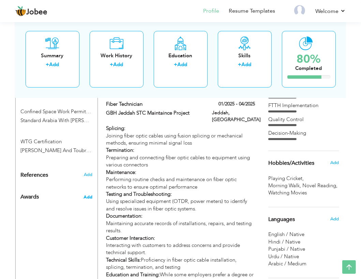
click at [87, 194] on span "Add" at bounding box center [87, 197] width 9 height 6
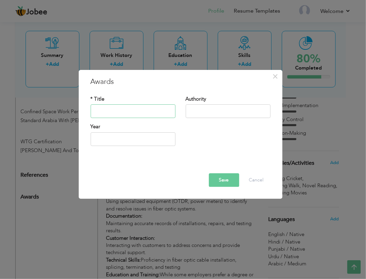
click at [108, 109] on input "text" at bounding box center [133, 112] width 85 height 14
click at [197, 112] on input "text" at bounding box center [228, 112] width 85 height 14
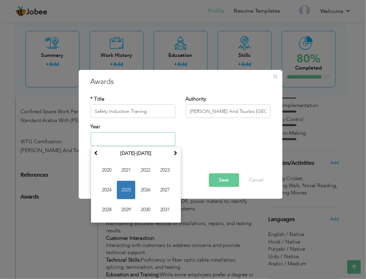
drag, startPoint x: 141, startPoint y: 142, endPoint x: 129, endPoint y: 190, distance: 49.8
click at [129, 146] on div "Year August 2025 Su Mo Tu We Th Fr Sa 27 28 29 30 31 1 2 3 4 5 6 7 8 9 10 11 12…" at bounding box center [133, 134] width 85 height 22
click at [129, 190] on span "2025" at bounding box center [126, 190] width 18 height 18
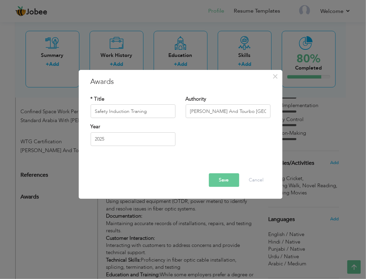
click at [225, 177] on button "Save" at bounding box center [224, 180] width 30 height 14
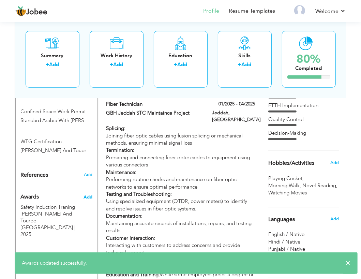
click at [92, 194] on span "Add" at bounding box center [87, 197] width 9 height 6
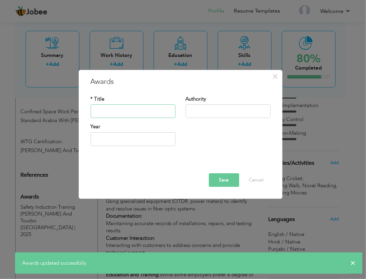
click at [118, 114] on input "text" at bounding box center [133, 112] width 85 height 14
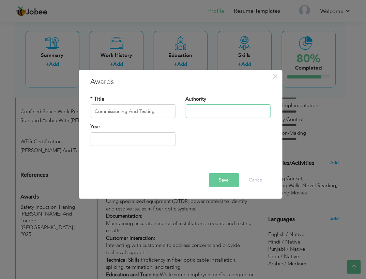
click at [193, 109] on input "text" at bounding box center [228, 112] width 85 height 14
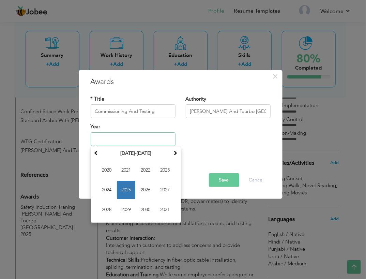
click at [120, 138] on input "text" at bounding box center [133, 139] width 85 height 14
click at [121, 185] on span "2025" at bounding box center [126, 190] width 18 height 18
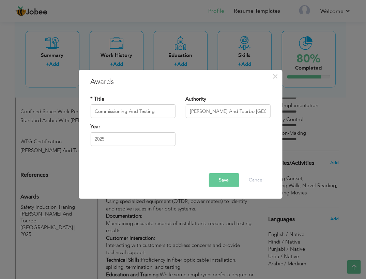
click at [223, 181] on button "Save" at bounding box center [224, 180] width 30 height 14
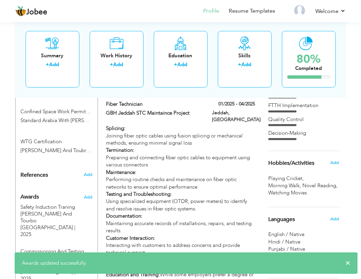
click at [83, 187] on div "Awards" at bounding box center [50, 195] width 68 height 16
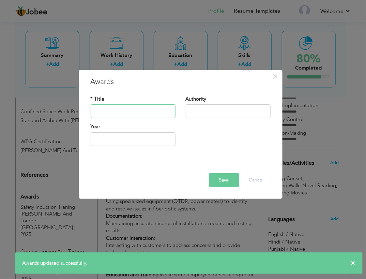
click at [112, 111] on input "text" at bounding box center [133, 112] width 85 height 14
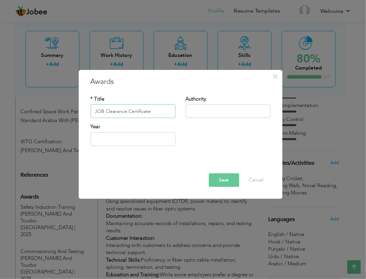
click at [134, 111] on input "JOB Clearance Certificate" at bounding box center [133, 112] width 85 height 14
click at [153, 113] on input "JOB Clearance Certificate" at bounding box center [133, 112] width 85 height 14
drag, startPoint x: 146, startPoint y: 111, endPoint x: 240, endPoint y: 111, distance: 93.7
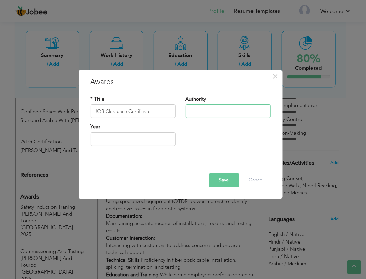
click at [240, 111] on input "text" at bounding box center [228, 112] width 85 height 14
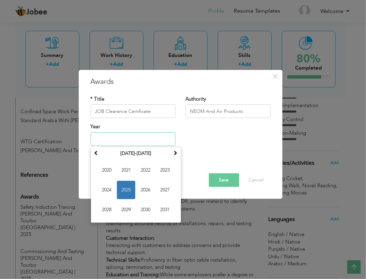
click at [158, 138] on input "text" at bounding box center [133, 139] width 85 height 14
click at [130, 185] on span "2025" at bounding box center [126, 190] width 18 height 18
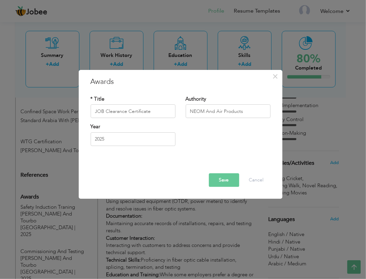
click at [218, 177] on button "Save" at bounding box center [224, 180] width 30 height 14
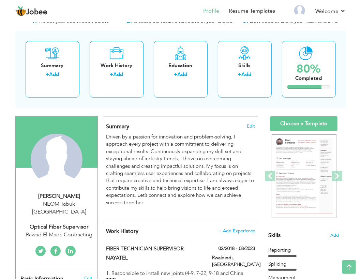
scroll to position [0, 0]
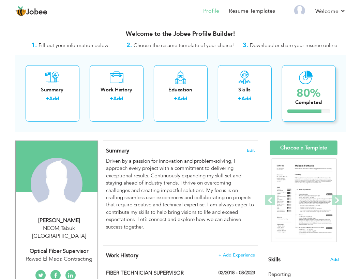
click at [316, 96] on div "80%" at bounding box center [308, 93] width 27 height 11
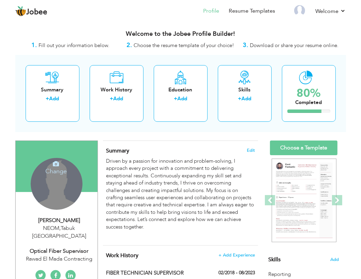
click at [57, 164] on icon at bounding box center [56, 163] width 6 height 6
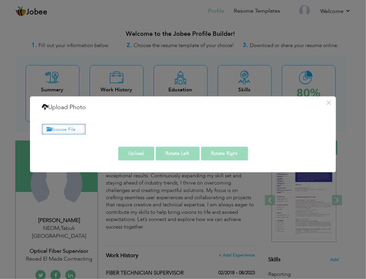
click at [68, 130] on label "Browse File ..." at bounding box center [64, 129] width 44 height 11
click at [0, 0] on input "Browse File ..." at bounding box center [0, 0] width 0 height 0
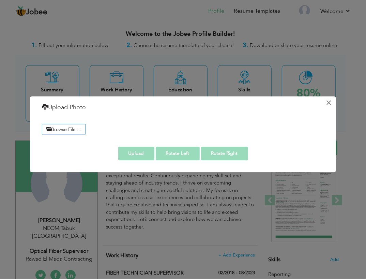
click at [329, 104] on button "×" at bounding box center [328, 102] width 11 height 11
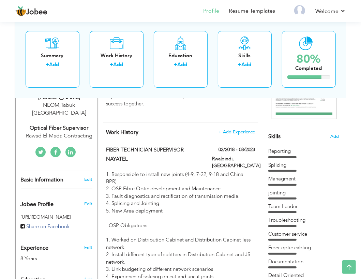
scroll to position [124, 0]
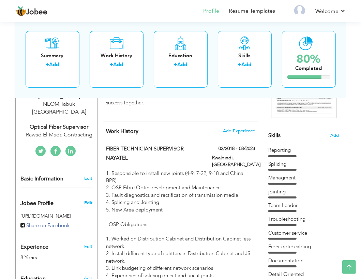
click at [86, 200] on span "Edit" at bounding box center [88, 203] width 8 height 6
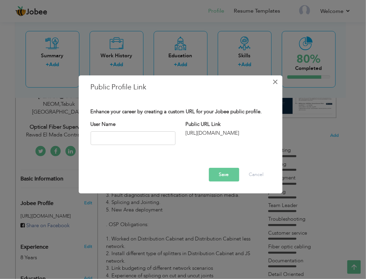
click at [275, 79] on span "×" at bounding box center [275, 82] width 6 height 12
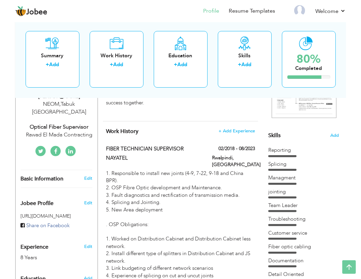
scroll to position [0, 0]
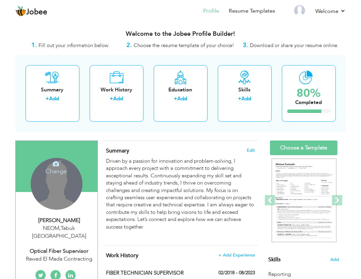
click at [59, 164] on h4 "Change" at bounding box center [56, 166] width 49 height 16
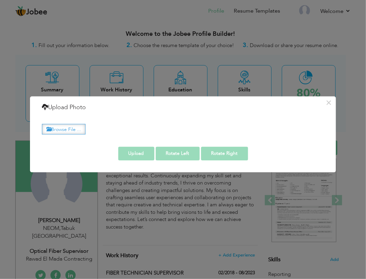
click at [71, 126] on label "Browse File ..." at bounding box center [64, 129] width 44 height 11
click at [0, 0] on input "Browse File ..." at bounding box center [0, 0] width 0 height 0
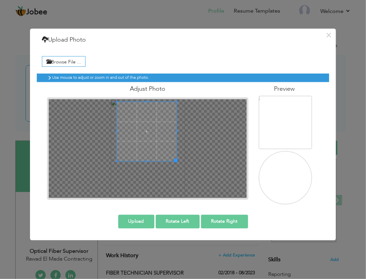
click at [155, 141] on span at bounding box center [146, 131] width 59 height 59
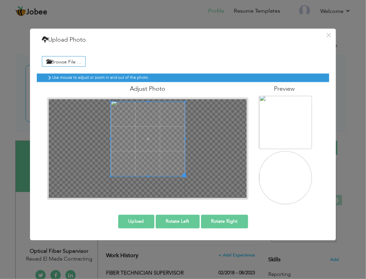
click at [206, 231] on div "× Upload Photo Browse File ... Adjust Photo Preview Upload Rotate Left" at bounding box center [183, 135] width 306 height 212
click at [283, 187] on img at bounding box center [285, 185] width 53 height 71
click at [285, 128] on img at bounding box center [285, 129] width 53 height 71
click at [283, 165] on img at bounding box center [285, 185] width 53 height 71
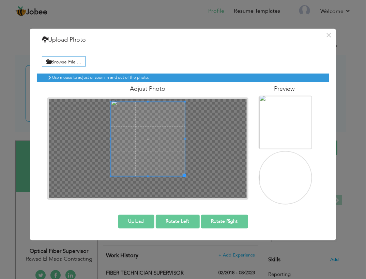
click at [283, 165] on img at bounding box center [285, 185] width 53 height 71
click at [193, 133] on div at bounding box center [148, 148] width 198 height 99
click at [37, 202] on div "Use mouse to adjust or zoom in and out of the photo. Adjust Photo" at bounding box center [183, 136] width 292 height 136
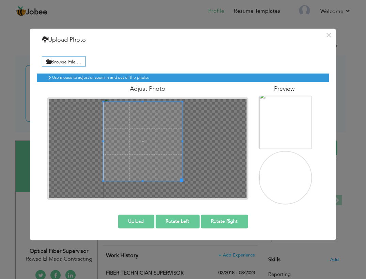
click at [183, 180] on span at bounding box center [181, 179] width 3 height 3
click at [106, 177] on span at bounding box center [106, 141] width 2 height 77
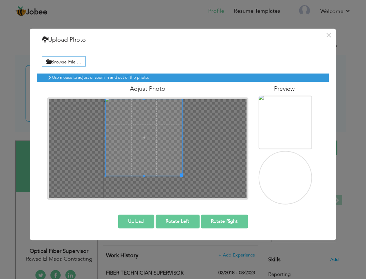
click at [122, 143] on span at bounding box center [144, 137] width 77 height 77
click at [139, 221] on button "Upload" at bounding box center [136, 221] width 36 height 14
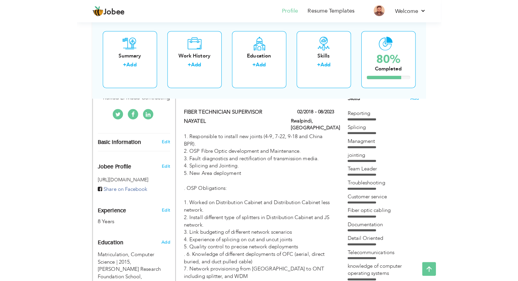
scroll to position [162, 0]
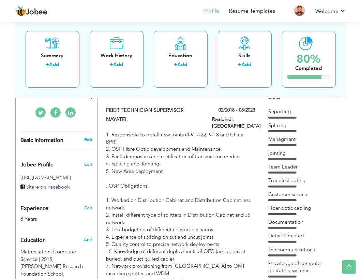
click at [89, 137] on link "Edit" at bounding box center [88, 140] width 8 height 6
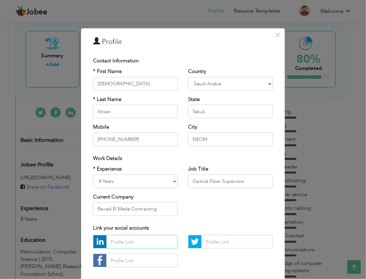
click at [154, 244] on input "text" at bounding box center [142, 242] width 72 height 14
drag, startPoint x: 280, startPoint y: 122, endPoint x: 281, endPoint y: 184, distance: 61.7
click at [281, 184] on div "× Profile Contact Information * First Name Muhammad * Last Name Ahsan Mobile" at bounding box center [183, 170] width 204 height 285
click at [243, 207] on div "* Experience Entry Level Less than 1 Year 1 Year 2 Years 3 Years 4 Years 5 Year…" at bounding box center [183, 193] width 190 height 56
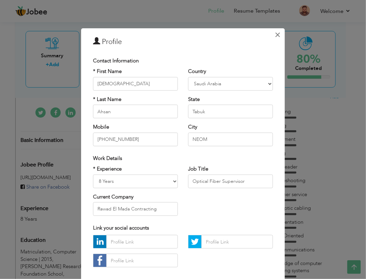
click at [275, 33] on span "×" at bounding box center [278, 35] width 6 height 12
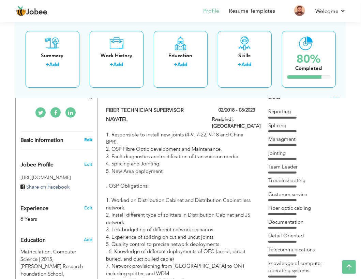
click at [89, 137] on link "Edit" at bounding box center [88, 140] width 8 height 6
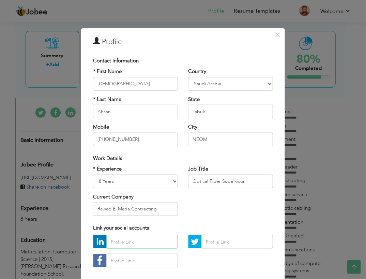
click at [114, 240] on input "text" at bounding box center [142, 242] width 72 height 14
drag, startPoint x: 280, startPoint y: 102, endPoint x: 270, endPoint y: 217, distance: 115.2
click at [270, 217] on div "× Profile Contact Information * First Name Muhammad * Last Name Ahsan Mobile" at bounding box center [183, 170] width 204 height 285
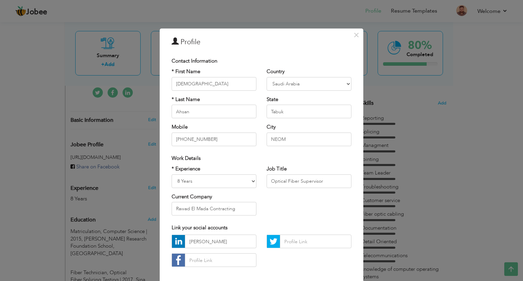
click at [265, 263] on div "[PERSON_NAME]" at bounding box center [262, 253] width 190 height 37
drag, startPoint x: 265, startPoint y: 263, endPoint x: 283, endPoint y: 273, distance: 20.6
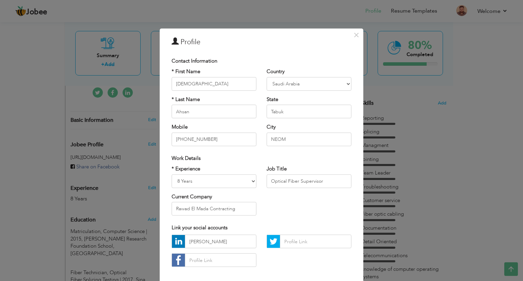
click at [283, 273] on div "× Profile Contact Information * First Name Muhammad * Last Name Ahsan Mobile" at bounding box center [262, 171] width 204 height 285
click at [356, 34] on span "×" at bounding box center [357, 35] width 6 height 12
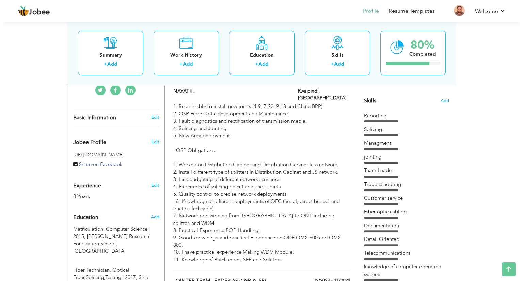
scroll to position [153, 0]
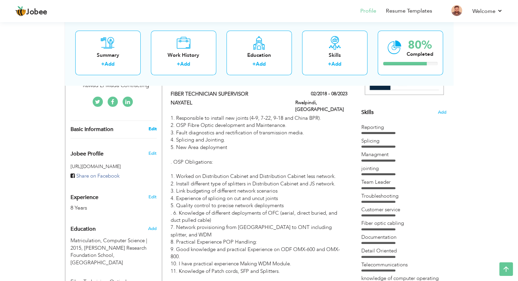
click at [155, 127] on link "Edit" at bounding box center [152, 129] width 8 height 6
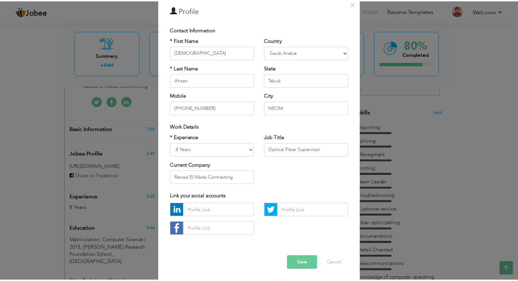
scroll to position [32, 0]
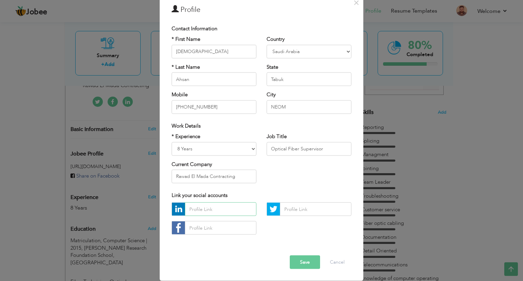
click at [191, 209] on input "text" at bounding box center [221, 210] width 72 height 14
click at [301, 260] on button "Save" at bounding box center [305, 263] width 30 height 14
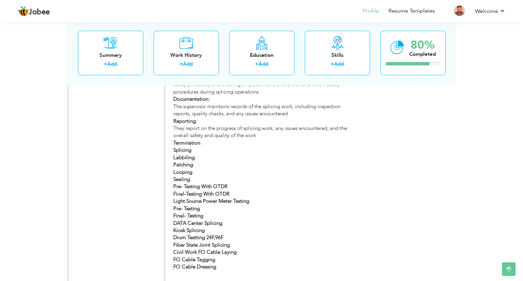
scroll to position [701, 0]
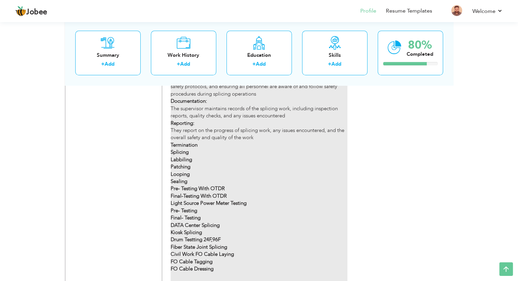
click at [282, 203] on div "Supervision: The supervisor directly oversees the technicians performing the sp…" at bounding box center [259, 174] width 176 height 255
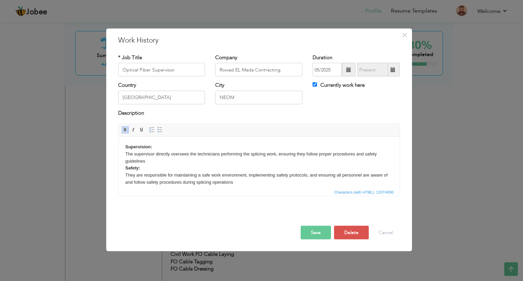
click at [295, 186] on body "Supervision: The supervisor directly oversees the technicians performing the sp…" at bounding box center [259, 256] width 268 height 227
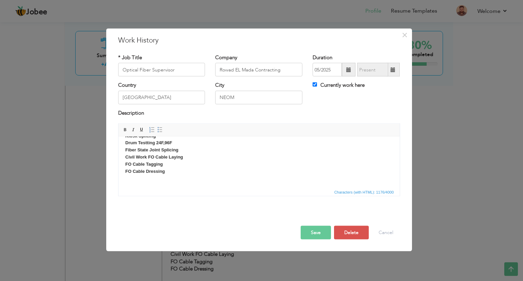
scroll to position [139, 0]
click at [316, 233] on button "Save" at bounding box center [316, 233] width 30 height 14
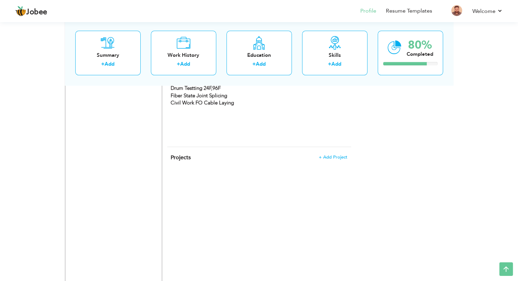
scroll to position [845, 0]
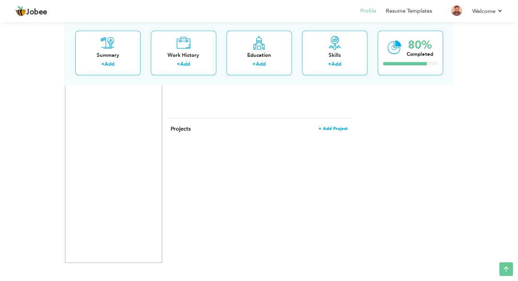
click at [335, 126] on span "+ Add Project" at bounding box center [332, 128] width 29 height 5
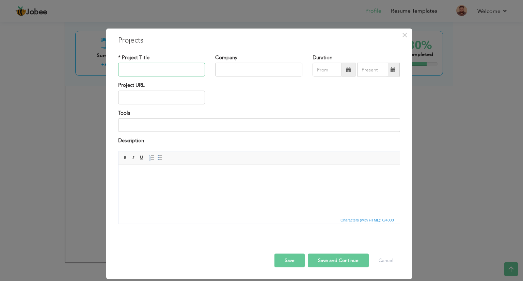
click at [166, 66] on input "text" at bounding box center [161, 70] width 87 height 14
click at [225, 70] on input "text" at bounding box center [258, 70] width 87 height 14
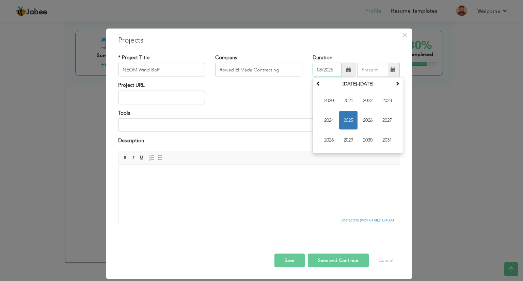
click at [322, 67] on input "08/2025" at bounding box center [327, 70] width 29 height 14
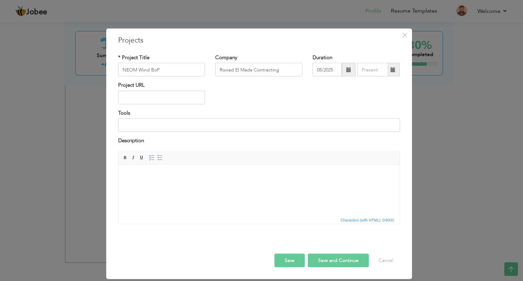
click at [320, 180] on html at bounding box center [258, 175] width 281 height 21
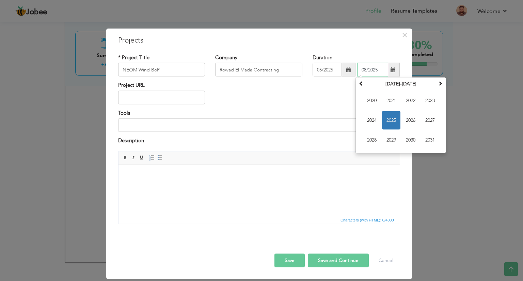
click at [379, 71] on input "08/2025" at bounding box center [372, 70] width 31 height 14
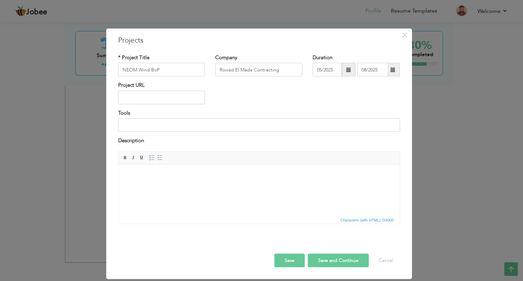
click at [290, 185] on html at bounding box center [258, 175] width 281 height 21
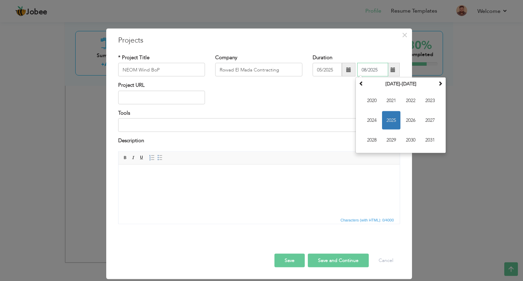
click at [380, 73] on input "08/2025" at bounding box center [372, 70] width 31 height 14
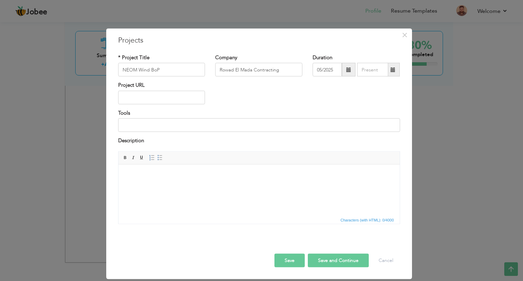
click at [182, 185] on html at bounding box center [258, 175] width 281 height 21
click at [158, 94] on input "text" at bounding box center [161, 98] width 87 height 14
click at [146, 124] on input at bounding box center [259, 126] width 282 height 14
drag, startPoint x: 149, startPoint y: 188, endPoint x: 150, endPoint y: 173, distance: 15.0
click at [150, 173] on html at bounding box center [258, 175] width 281 height 21
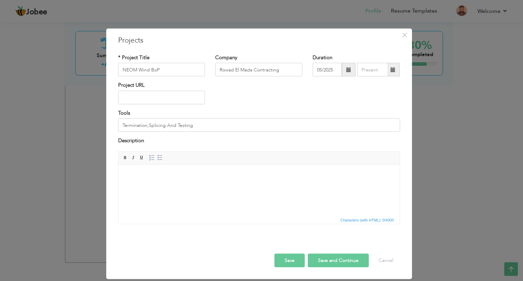
click at [150, 173] on body at bounding box center [259, 174] width 268 height 7
click at [286, 261] on button "Save" at bounding box center [290, 261] width 30 height 14
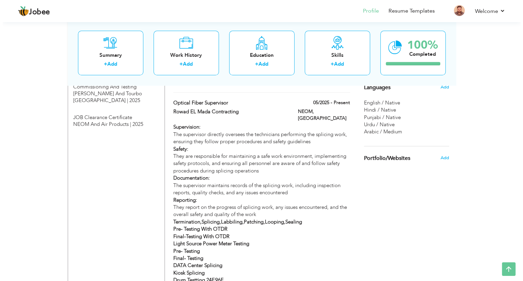
scroll to position [622, 0]
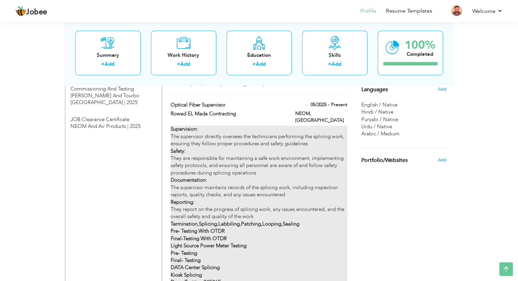
click at [315, 161] on div "Supervision: The supervisor directly oversees the technicians performing the sp…" at bounding box center [259, 232] width 176 height 212
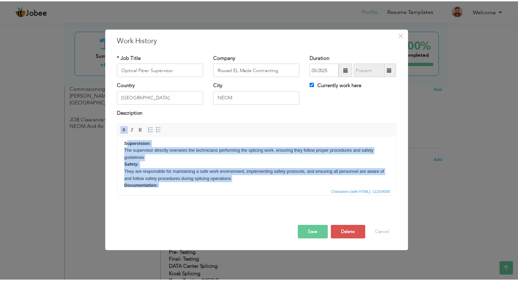
scroll to position [0, 0]
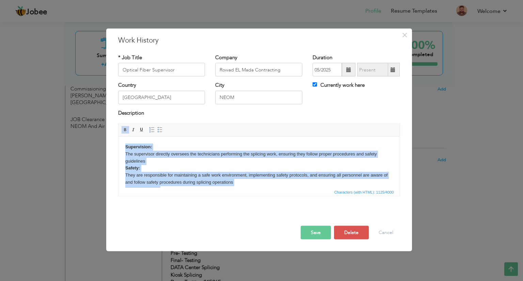
drag, startPoint x: 353, startPoint y: 162, endPoint x: 121, endPoint y: 149, distance: 232.4
click at [121, 149] on html "Supervision: The supervisor directly oversees the technicians performing the sp…" at bounding box center [258, 236] width 281 height 198
copy body "Supervision: The supervisor directly oversees the technicians performing the sp…"
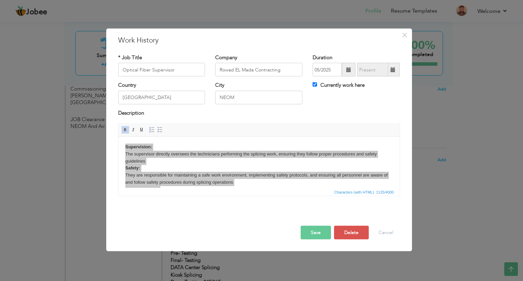
click at [318, 230] on button "Save" at bounding box center [316, 233] width 30 height 14
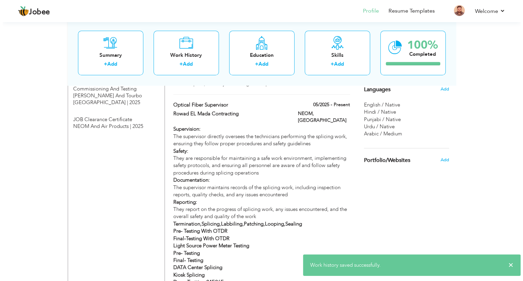
scroll to position [845, 0]
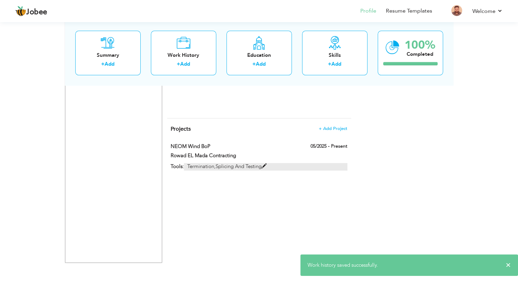
click at [268, 163] on p "Termination,Splicing And Testing" at bounding box center [265, 166] width 163 height 7
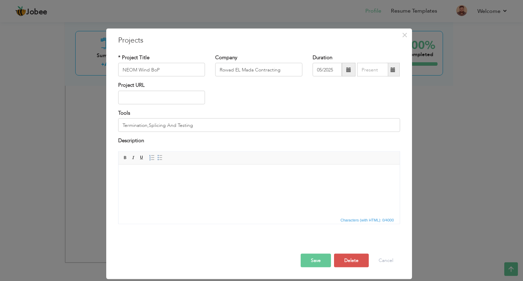
click at [186, 185] on html at bounding box center [258, 175] width 281 height 21
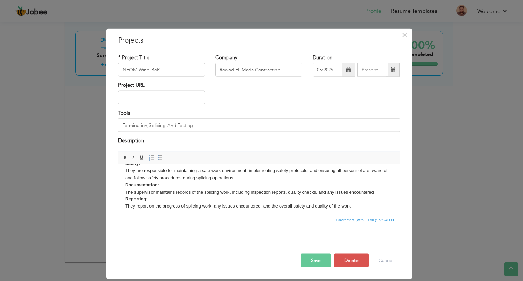
scroll to position [0, 0]
drag, startPoint x: 147, startPoint y: 200, endPoint x: 122, endPoint y: 198, distance: 25.0
click at [122, 198] on html "Supervision: The supervisor directly oversees the technicians performing the sp…" at bounding box center [258, 178] width 281 height 92
copy strong "Reporting:"
click at [360, 208] on body "Supervision: The supervisor directly oversees the technicians performing the sp…" at bounding box center [259, 178] width 268 height 78
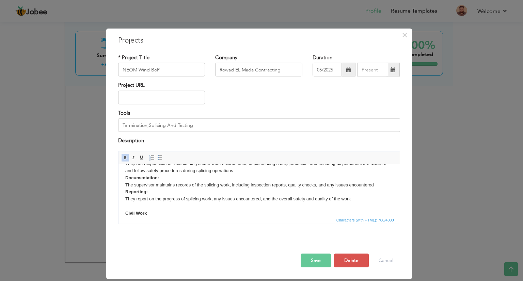
scroll to position [46, 0]
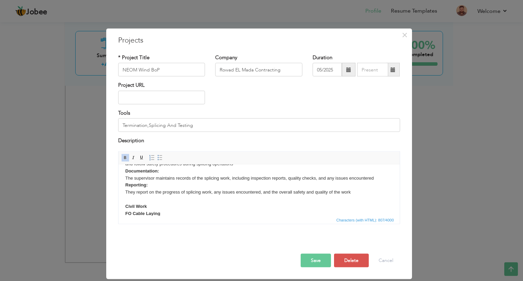
click at [319, 257] on button "Save" at bounding box center [316, 261] width 30 height 14
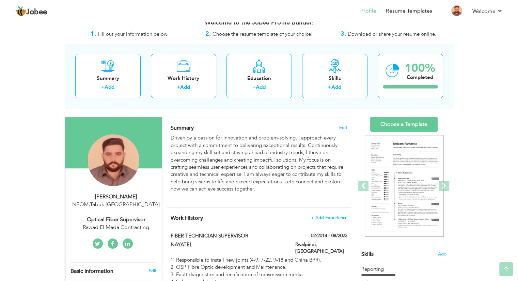
scroll to position [0, 0]
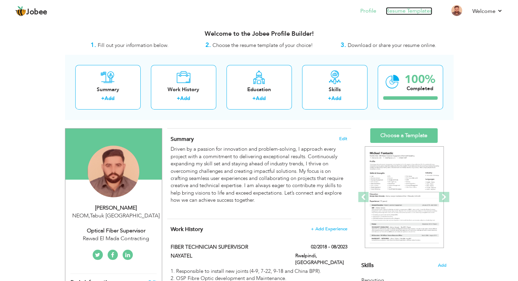
click at [399, 11] on link "Resume Templates" at bounding box center [409, 11] width 46 height 8
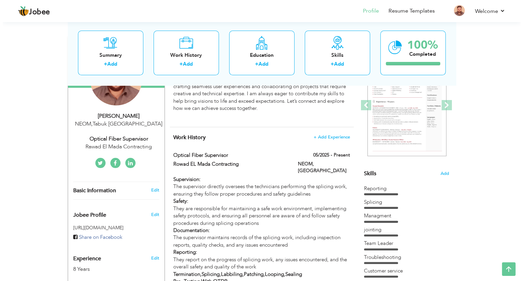
scroll to position [89, 0]
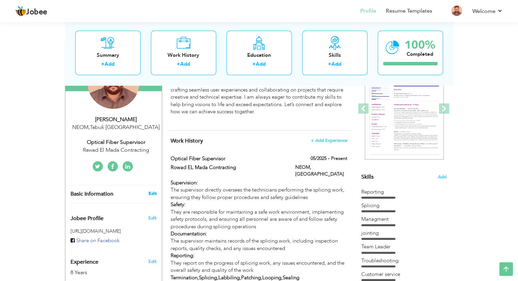
click at [151, 192] on link "Edit" at bounding box center [152, 194] width 8 height 6
select select "number:191"
select select "number:10"
type input "Rawad El Mada Contracting"
type input "Optical Fiber Supervisor"
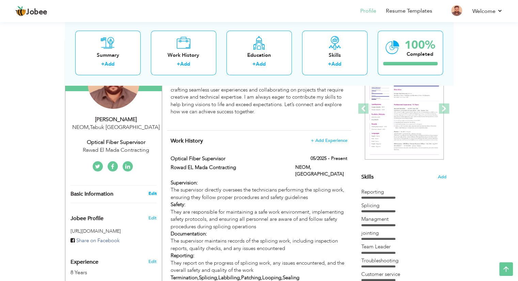
type input "Ahsan Kayani"
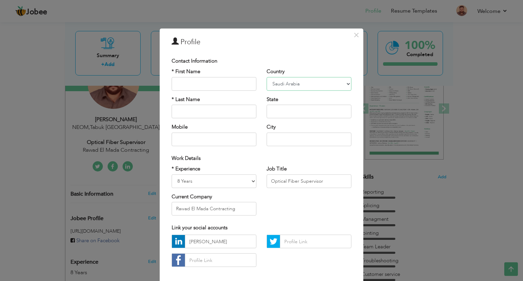
click at [310, 86] on select "Afghanistan Albania Algeria American Samoa Andorra Angola Anguilla Antarctica A…" at bounding box center [309, 84] width 85 height 14
click at [309, 85] on select "Afghanistan Albania Algeria American Samoa Andorra Angola Anguilla Antarctica A…" at bounding box center [309, 84] width 85 height 14
click at [299, 112] on input "text" at bounding box center [309, 112] width 85 height 14
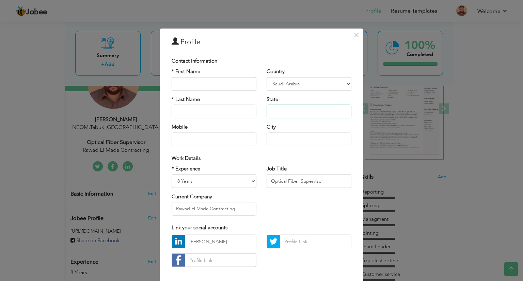
click at [287, 111] on input "text" at bounding box center [309, 112] width 85 height 14
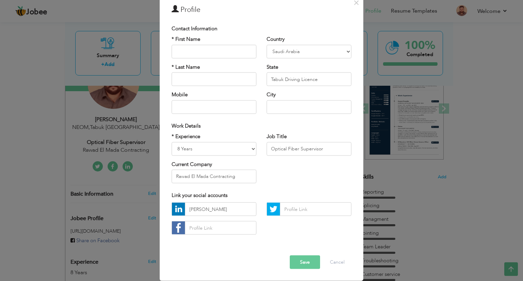
click at [298, 261] on button "Save" at bounding box center [305, 263] width 30 height 14
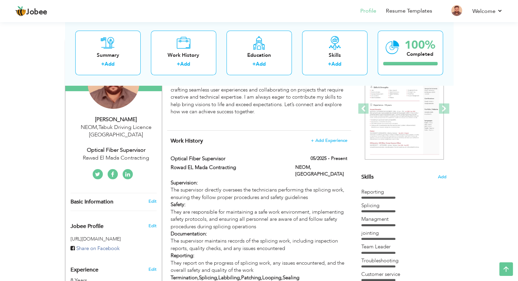
click at [132, 126] on div "NEOM , Tabuk Driving Licence Saudi Arabia" at bounding box center [116, 132] width 91 height 16
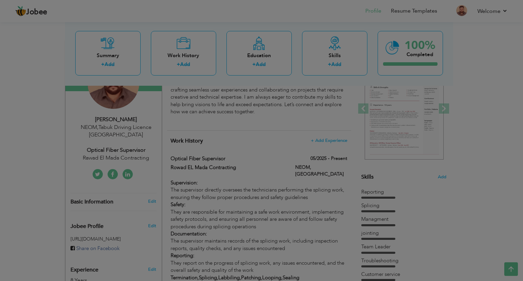
scroll to position [0, 0]
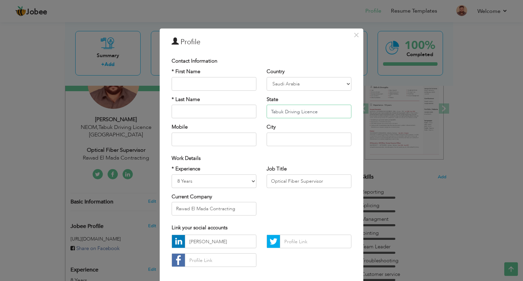
click at [315, 111] on input "Tabuk Driving Licence" at bounding box center [309, 112] width 85 height 14
type input "Tabuk"
click at [219, 83] on input "text" at bounding box center [214, 84] width 85 height 14
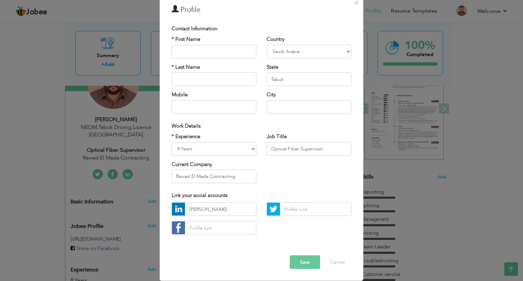
click at [309, 263] on button "Save" at bounding box center [305, 263] width 30 height 14
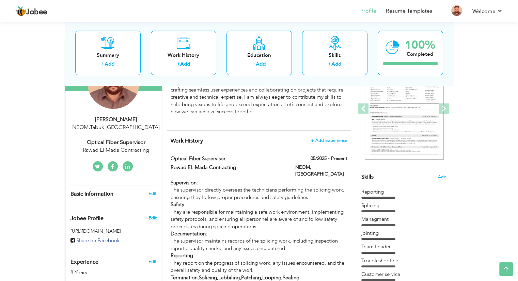
click at [153, 217] on span "Edit" at bounding box center [152, 218] width 8 height 6
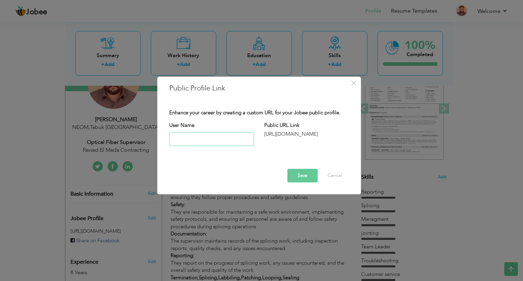
click at [230, 138] on input "text" at bounding box center [211, 140] width 85 height 14
type input "DrivringLicence"
click at [314, 174] on button "Save" at bounding box center [302, 176] width 30 height 14
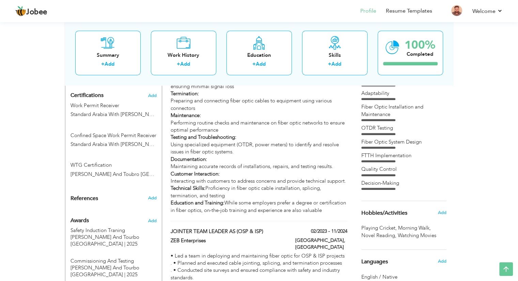
scroll to position [483, 0]
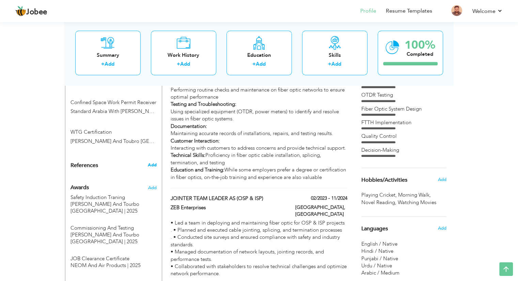
click at [153, 162] on span "Add" at bounding box center [151, 165] width 9 height 6
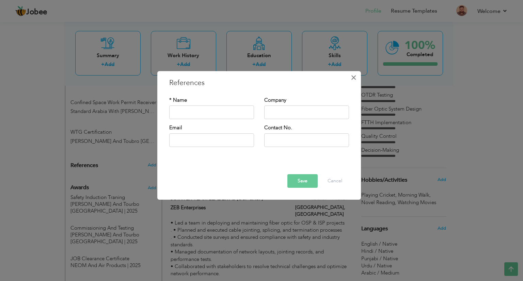
click at [354, 75] on span "×" at bounding box center [354, 78] width 6 height 12
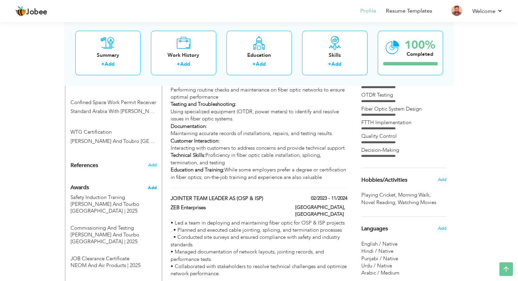
click at [155, 185] on span "Add" at bounding box center [151, 188] width 9 height 6
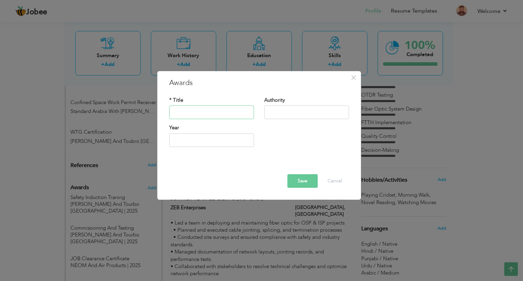
click at [204, 113] on input "text" at bounding box center [211, 113] width 85 height 14
click at [213, 109] on input "Driving License" at bounding box center [211, 113] width 85 height 14
type input "Driving License"
click at [293, 112] on input "text" at bounding box center [306, 113] width 85 height 14
type input "Saudia Arabia"
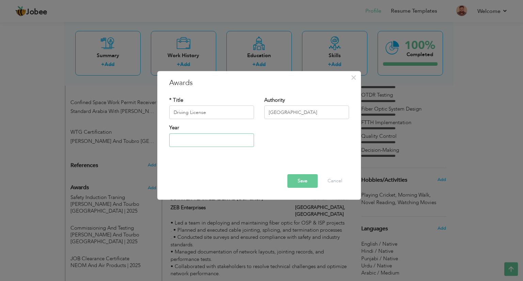
type input "2025"
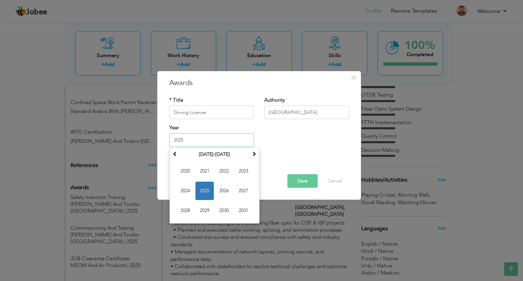
click at [222, 137] on input "2025" at bounding box center [211, 141] width 85 height 14
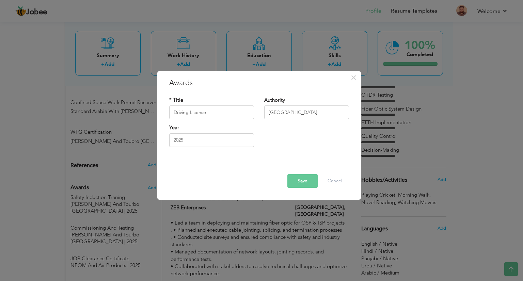
click at [297, 177] on button "Save" at bounding box center [302, 181] width 30 height 14
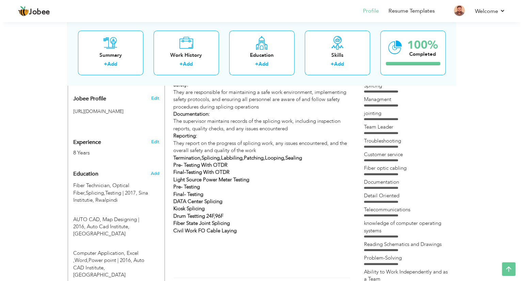
scroll to position [207, 0]
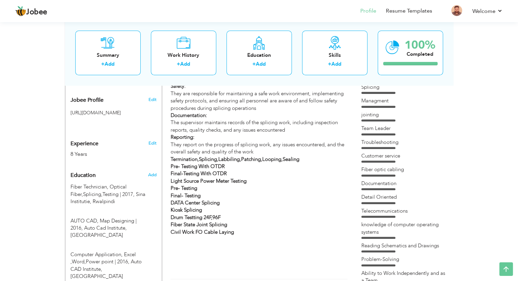
click at [156, 97] on h3 "Edit" at bounding box center [152, 100] width 8 height 6
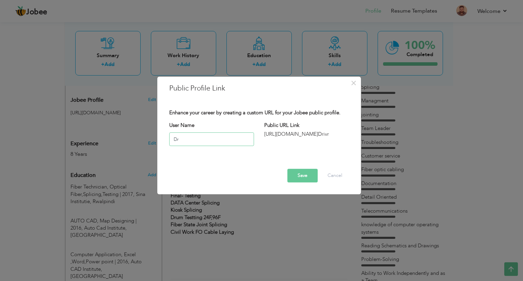
type input "D"
click at [308, 177] on button "Save" at bounding box center [302, 176] width 30 height 14
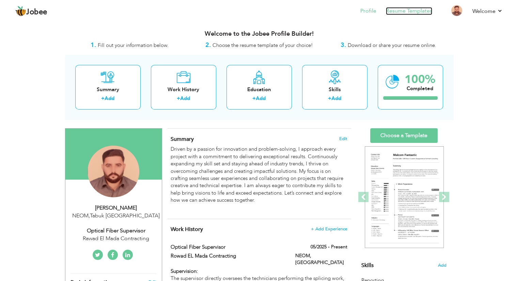
click at [407, 9] on link "Resume Templates" at bounding box center [409, 11] width 46 height 8
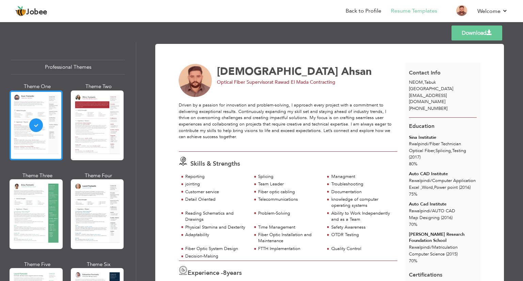
click at [38, 129] on div at bounding box center [36, 126] width 53 height 70
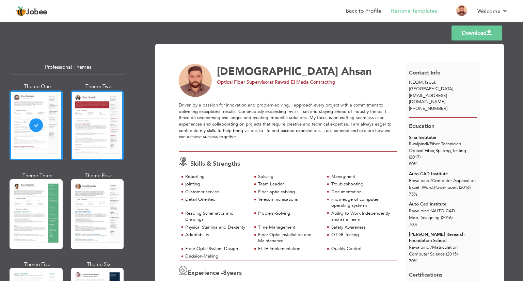
click at [90, 128] on div at bounding box center [97, 126] width 53 height 70
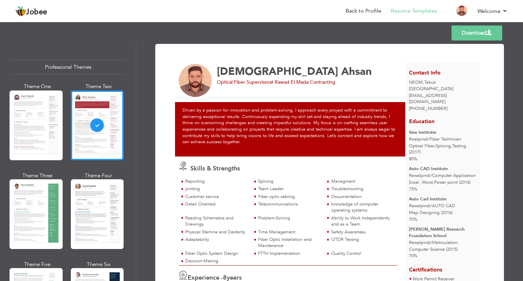
click at [456, 36] on link "Download" at bounding box center [477, 33] width 51 height 15
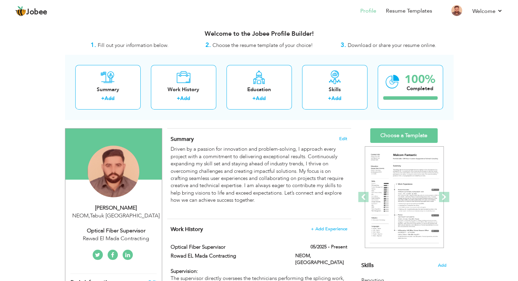
click at [120, 207] on div "[PERSON_NAME]" at bounding box center [116, 208] width 91 height 8
type input "[DEMOGRAPHIC_DATA]"
type input "Ahsan"
type input "[PHONE_NUMBER]"
select select "number:191"
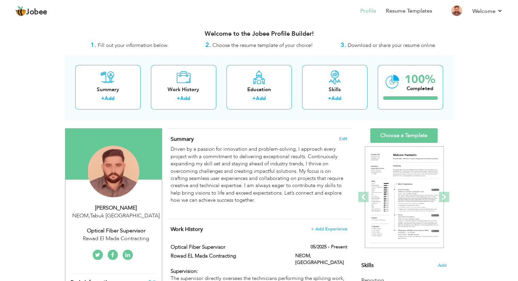
type input "Tabuk"
type input "NEOM"
select select "number:10"
type input "Rawad El Mada Contracting"
type input "Optical Fiber Supervisor"
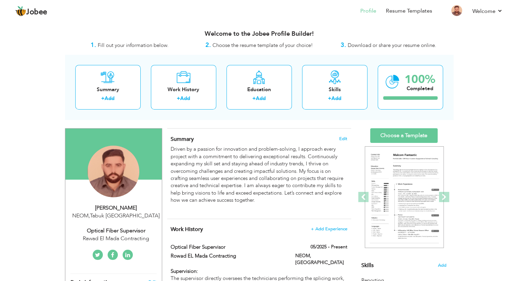
type input "[PERSON_NAME]"
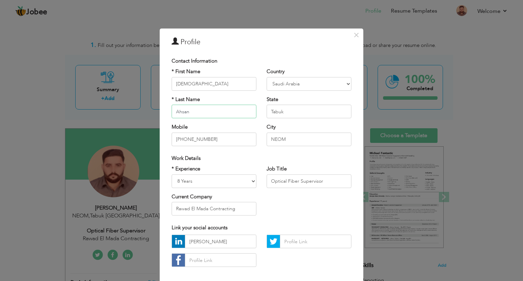
click at [188, 111] on input "Ahsan" at bounding box center [214, 112] width 85 height 14
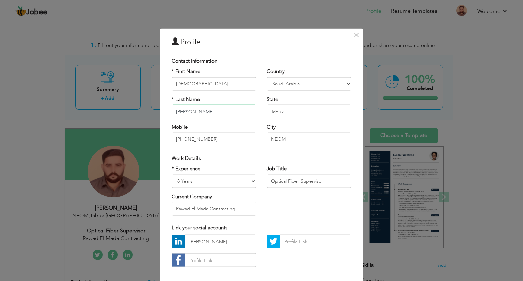
type input "[PERSON_NAME]"
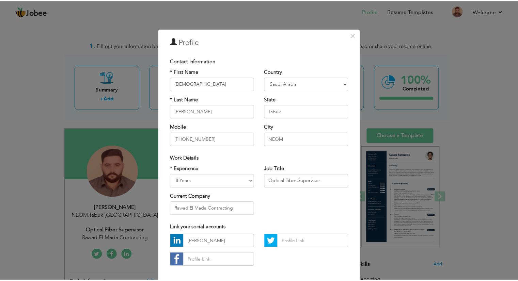
scroll to position [32, 0]
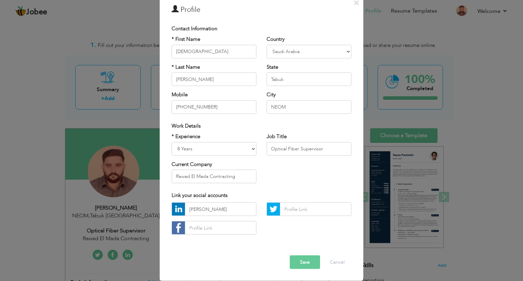
click at [297, 262] on button "Save" at bounding box center [305, 263] width 30 height 14
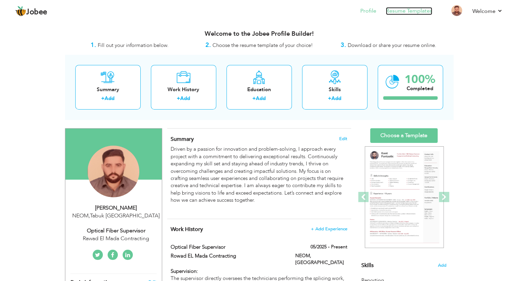
click at [398, 11] on link "Resume Templates" at bounding box center [409, 11] width 46 height 8
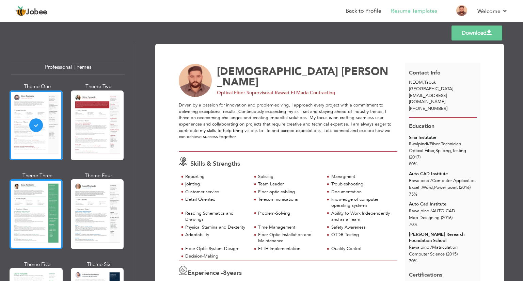
click at [29, 206] on div at bounding box center [36, 215] width 53 height 70
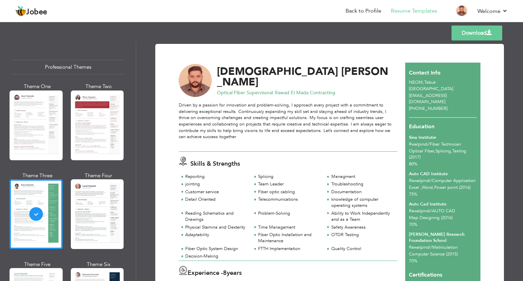
click at [466, 28] on link "Download" at bounding box center [477, 33] width 51 height 15
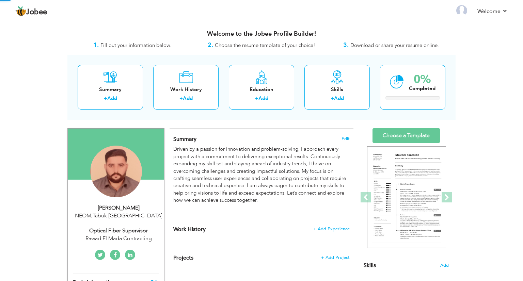
select select
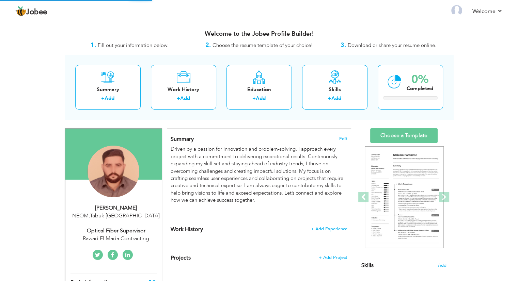
select select "?"
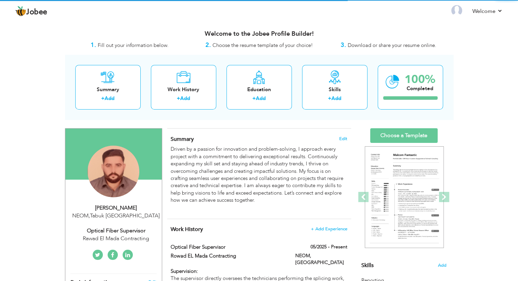
click at [129, 208] on div "[PERSON_NAME]" at bounding box center [116, 208] width 91 height 8
select select "number:191"
select select "number:10"
type input "Rawad El Mada Contracting"
type input "Optical Fiber Supervisor"
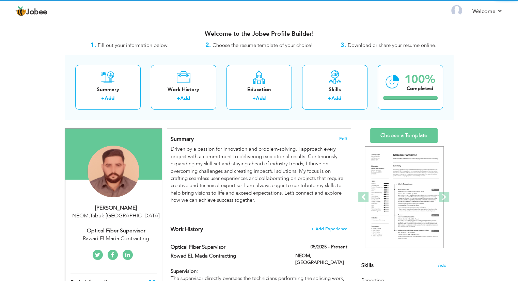
type input "[PERSON_NAME]"
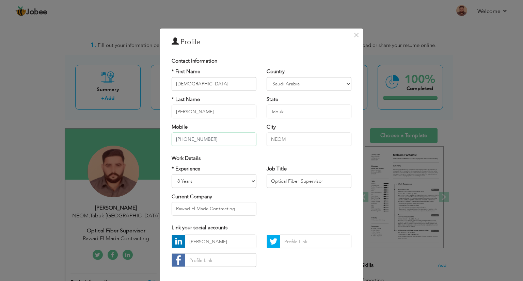
click at [222, 135] on input "+966542612691" at bounding box center [214, 140] width 85 height 14
drag, startPoint x: 222, startPoint y: 135, endPoint x: 213, endPoint y: 137, distance: 10.0
click at [213, 137] on input "+966542612691" at bounding box center [214, 140] width 85 height 14
type input "[PHONE_NUMBER]"
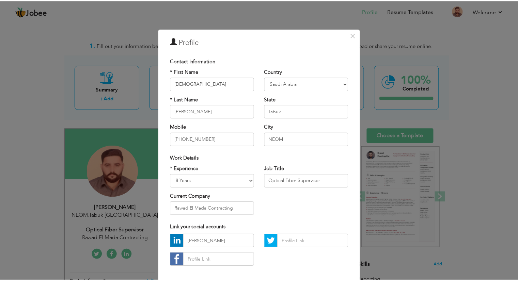
scroll to position [32, 0]
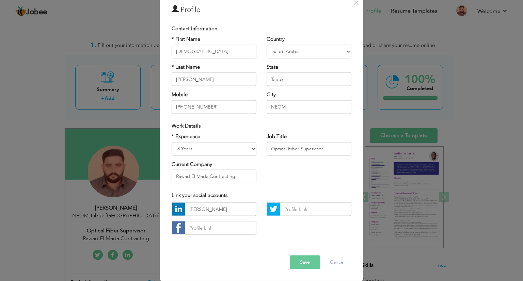
click at [302, 260] on button "Save" at bounding box center [305, 263] width 30 height 14
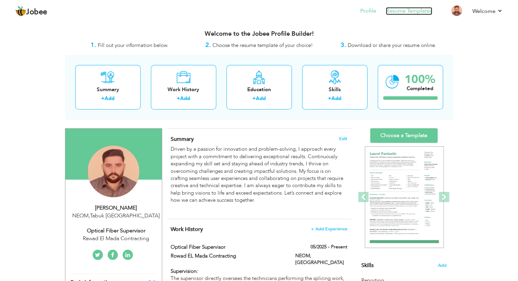
click at [408, 11] on link "Resume Templates" at bounding box center [409, 11] width 46 height 8
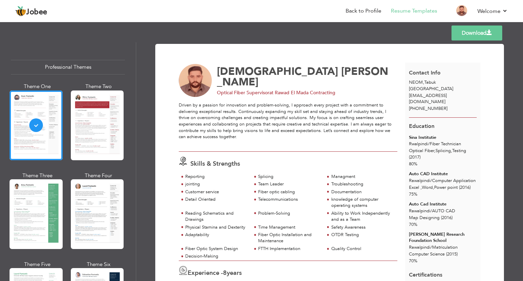
drag, startPoint x: 490, startPoint y: 0, endPoint x: 315, endPoint y: 1, distance: 175.1
click at [315, 1] on header "Jobee Back to Profile Resume Templates Resume Templates Cover Letters About My …" at bounding box center [261, 11] width 523 height 22
click at [471, 30] on link "Download" at bounding box center [477, 33] width 51 height 15
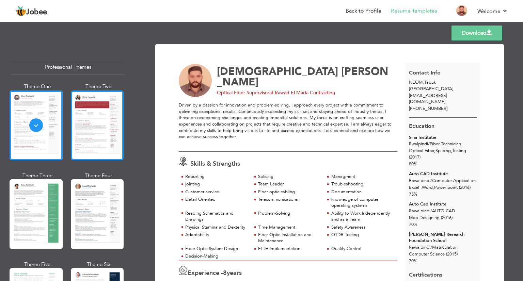
click at [106, 111] on div at bounding box center [97, 126] width 53 height 70
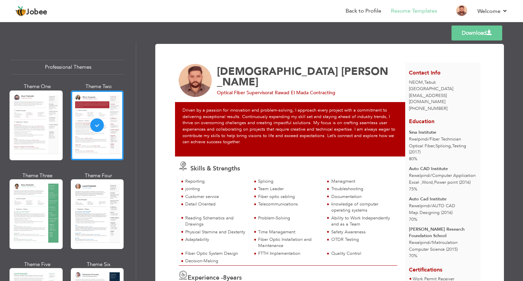
click at [464, 37] on link "Download" at bounding box center [477, 33] width 51 height 15
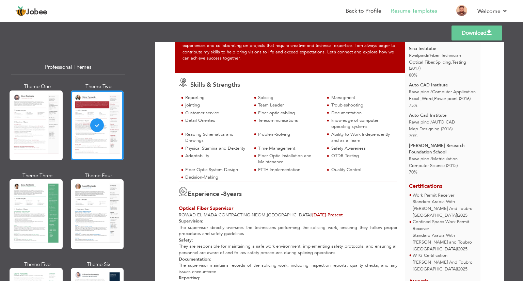
scroll to position [101, 0]
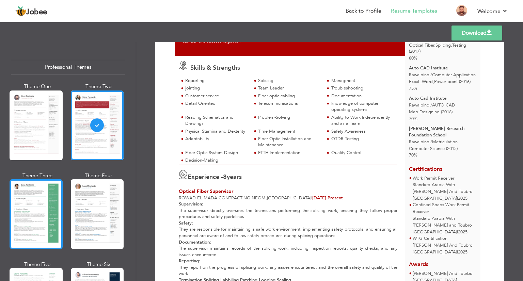
click at [42, 190] on div at bounding box center [36, 215] width 53 height 70
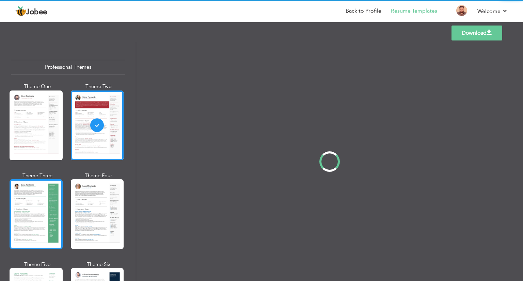
scroll to position [0, 0]
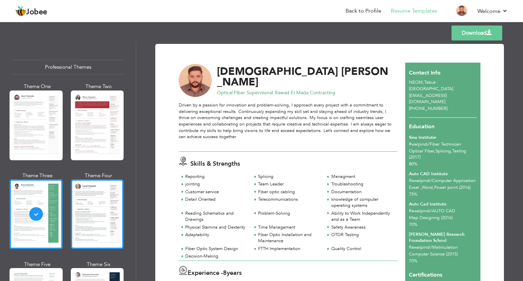
click at [93, 196] on div at bounding box center [97, 215] width 53 height 70
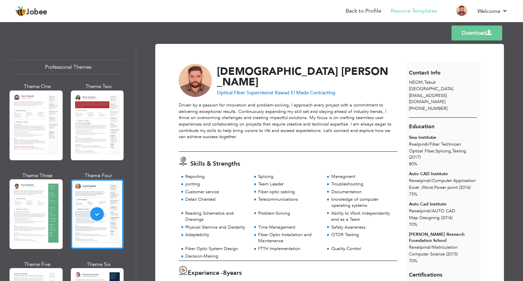
click at [463, 33] on link "Download" at bounding box center [477, 33] width 51 height 15
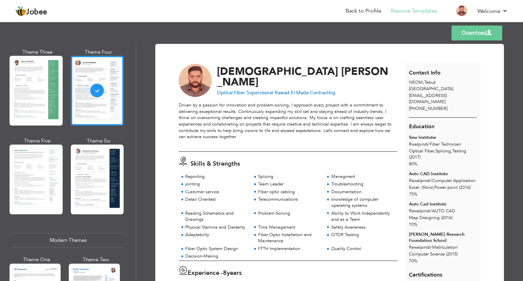
scroll to position [125, 0]
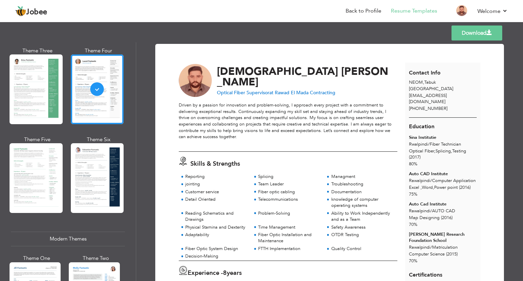
click at [6, 167] on div "Professional Themes Theme One Theme Two Theme Three Theme Six" at bounding box center [68, 161] width 136 height 239
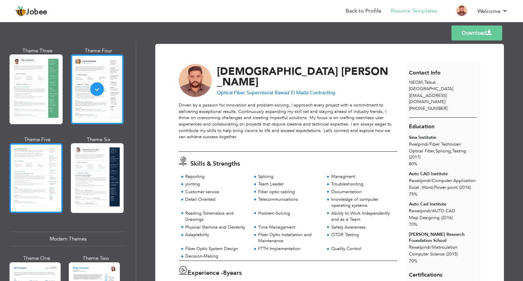
click at [18, 167] on div at bounding box center [36, 178] width 53 height 70
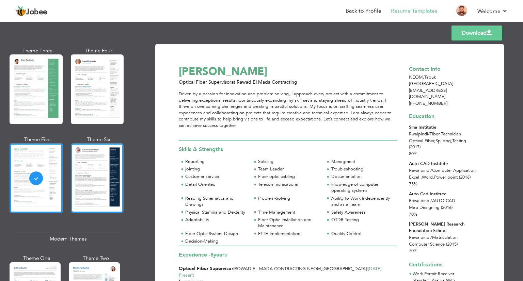
click at [102, 162] on div at bounding box center [97, 178] width 53 height 70
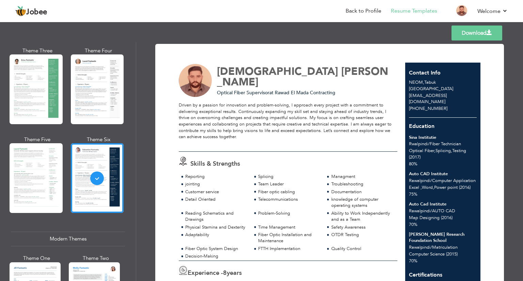
click at [462, 36] on link "Download" at bounding box center [477, 33] width 51 height 15
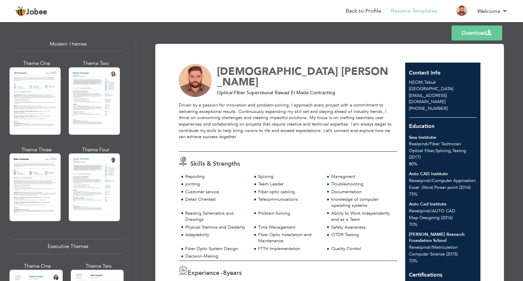
scroll to position [322, 0]
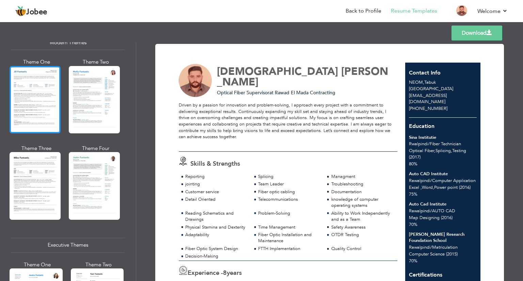
click at [55, 98] on div at bounding box center [35, 99] width 51 height 67
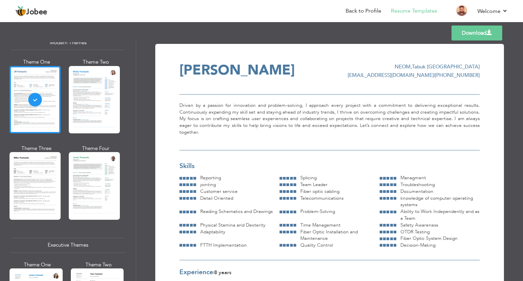
click at [466, 34] on link "Download" at bounding box center [477, 33] width 51 height 15
click at [95, 109] on div at bounding box center [94, 99] width 51 height 67
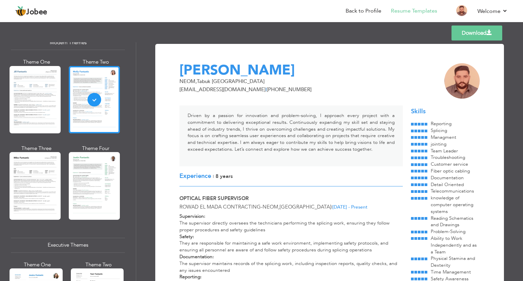
click at [453, 34] on link "Download" at bounding box center [477, 33] width 51 height 15
click at [25, 180] on div at bounding box center [35, 185] width 51 height 67
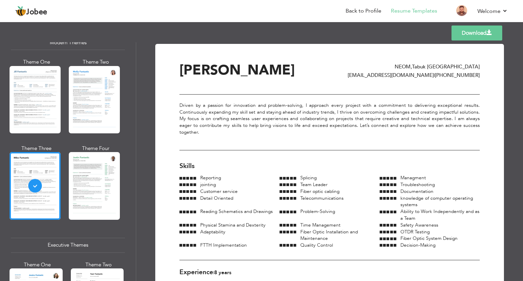
click at [469, 32] on link "Download" at bounding box center [477, 33] width 51 height 15
click at [99, 165] on div at bounding box center [94, 185] width 51 height 67
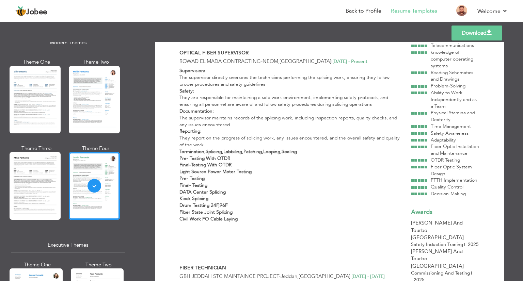
scroll to position [156, 0]
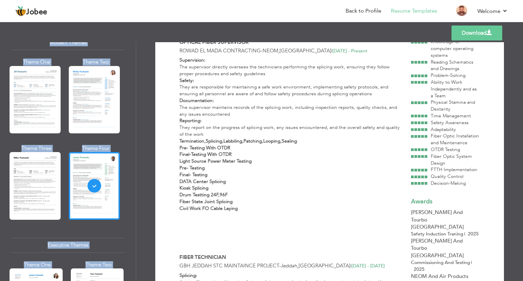
drag, startPoint x: 520, startPoint y: 86, endPoint x: 522, endPoint y: 6, distance: 79.7
click at [522, 20] on div "Jobee Back to Profile Resume Templates Resume Templates Cover Letters About My …" at bounding box center [261, 20] width 523 height 0
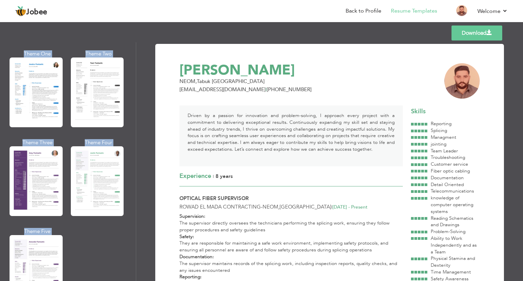
scroll to position [534, 0]
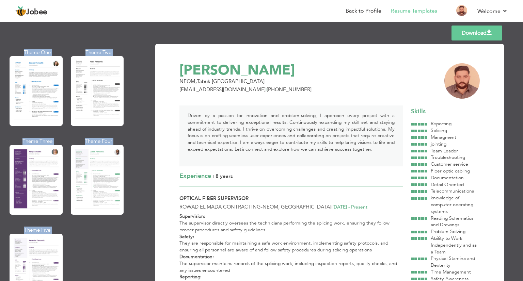
click at [83, 250] on div "Theme One Theme Two Theme Three Theme Four" at bounding box center [68, 182] width 114 height 267
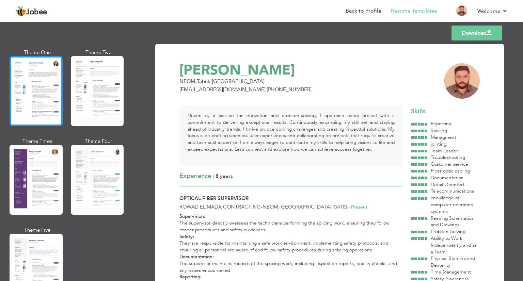
click at [42, 92] on div at bounding box center [36, 91] width 53 height 70
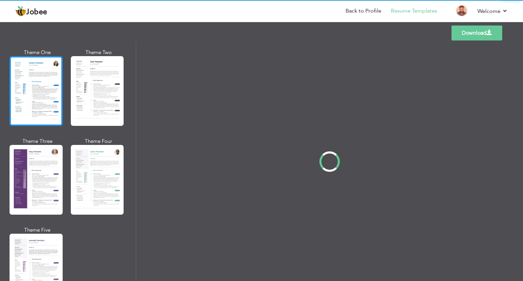
scroll to position [533, 0]
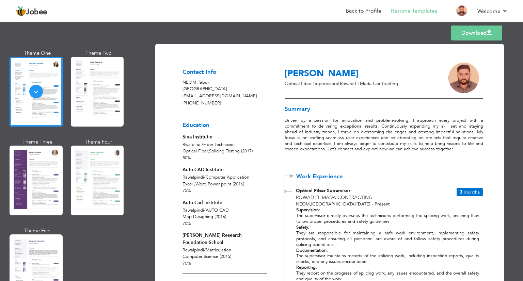
click at [488, 30] on span at bounding box center [489, 32] width 5 height 5
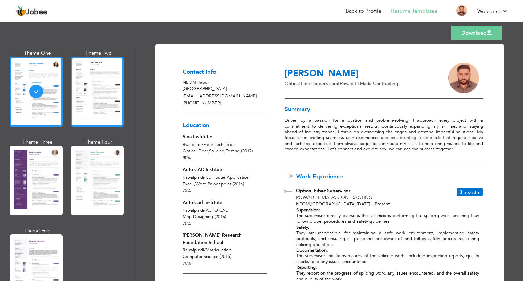
click at [98, 74] on div at bounding box center [97, 92] width 53 height 70
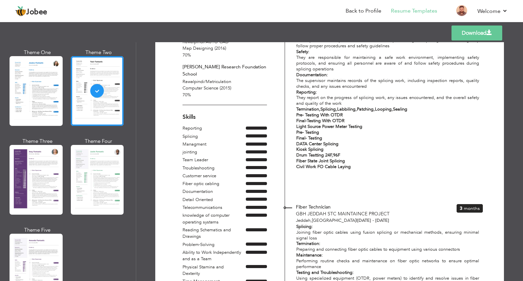
scroll to position [0, 0]
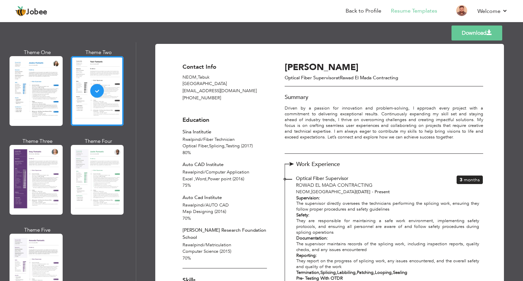
click at [459, 31] on link "Download" at bounding box center [477, 33] width 51 height 15
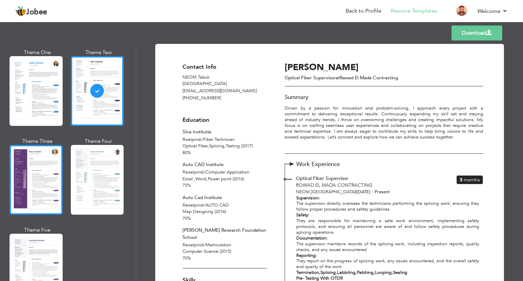
click at [31, 168] on div at bounding box center [36, 180] width 53 height 70
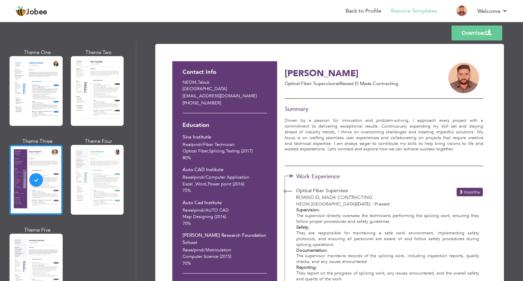
click at [482, 29] on link "Download" at bounding box center [477, 33] width 51 height 15
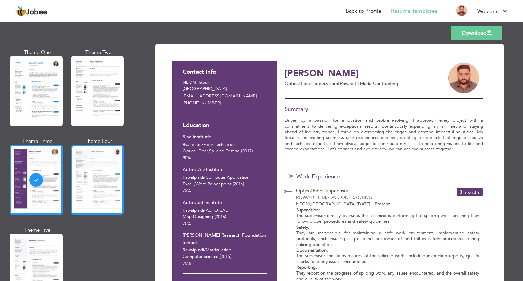
click at [85, 174] on div at bounding box center [97, 180] width 53 height 70
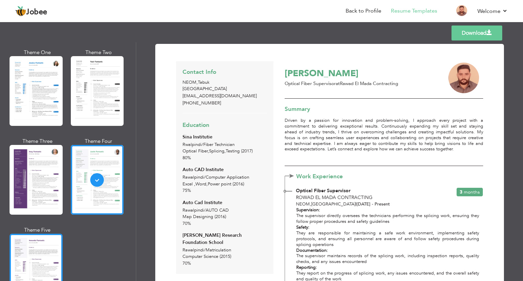
click at [37, 261] on div at bounding box center [36, 269] width 53 height 70
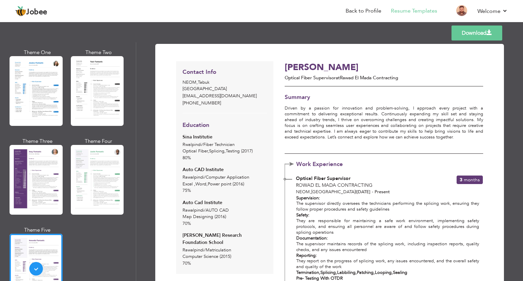
click at [452, 30] on link "Download" at bounding box center [477, 33] width 51 height 15
click at [356, 7] on link "Back to Profile" at bounding box center [364, 11] width 36 height 8
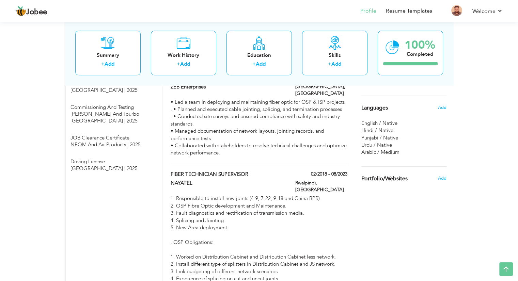
scroll to position [601, 0]
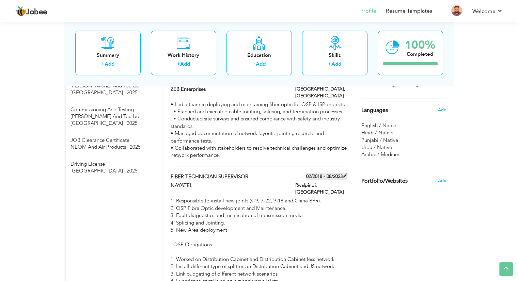
click at [314, 173] on label "02/2018 - 08/2023" at bounding box center [326, 176] width 41 height 7
type input "FIBER TECHNICIAN SUPERVISOR"
type input "NAYATEL"
type input "02/2018"
type input "08/2023"
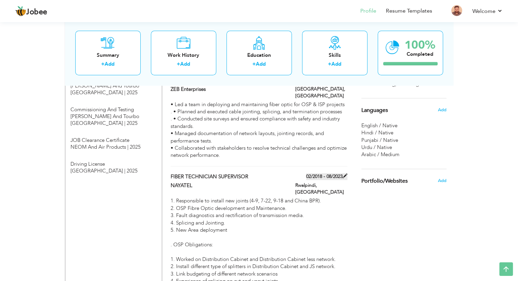
type input "[GEOGRAPHIC_DATA]"
type input "Rwalpindi"
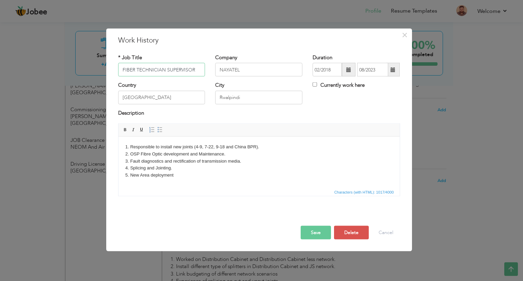
click at [194, 69] on input "FIBER TECHNICIAN SUPERVISOR" at bounding box center [161, 70] width 87 height 14
click at [311, 231] on button "Save" at bounding box center [316, 233] width 30 height 14
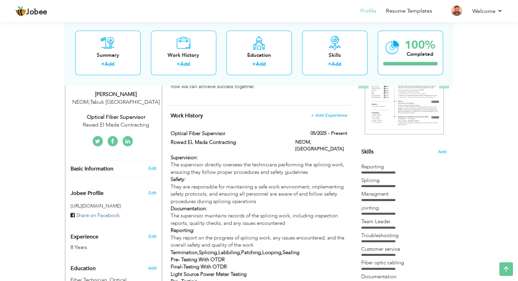
scroll to position [101, 0]
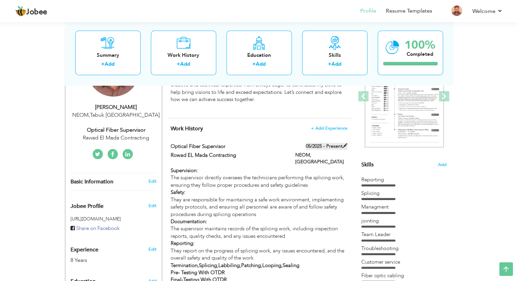
click at [327, 146] on label "05/2025 - Present" at bounding box center [327, 146] width 42 height 7
type input "Optical Fiber Supervisor"
type input "Rowad EL Mada Contracting"
type input "05/2025"
type input "[GEOGRAPHIC_DATA]"
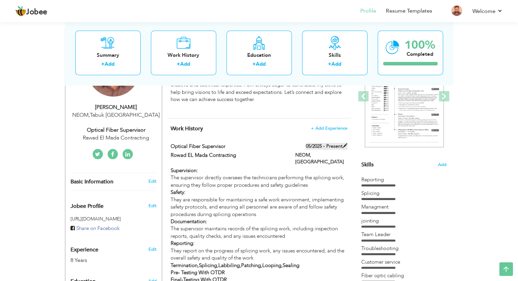
type input "NEOM"
checkbox input "true"
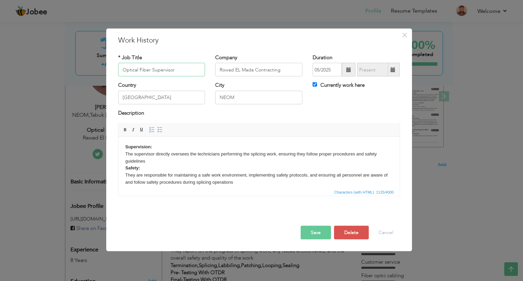
click at [187, 70] on input "Optical Fiber Supervisor" at bounding box center [161, 70] width 87 height 14
type input "Optical Fiber Team Leader"
click at [319, 231] on button "Save" at bounding box center [316, 233] width 30 height 14
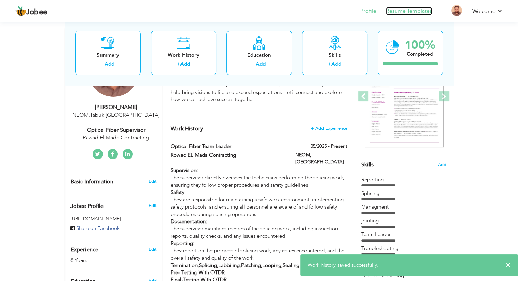
click at [401, 11] on link "Resume Templates" at bounding box center [409, 11] width 46 height 8
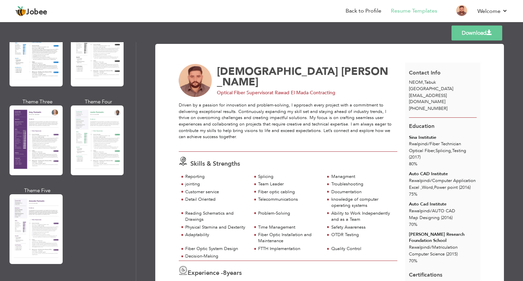
scroll to position [583, 0]
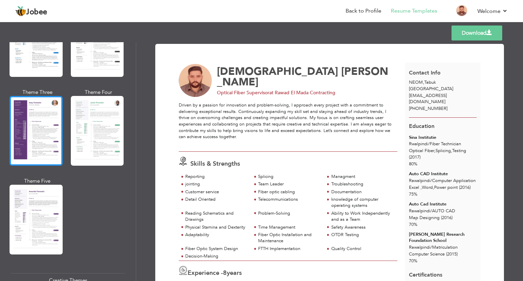
click at [41, 138] on div at bounding box center [36, 131] width 53 height 70
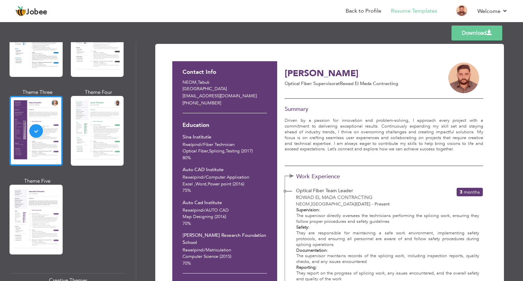
click at [464, 35] on link "Download" at bounding box center [477, 33] width 51 height 15
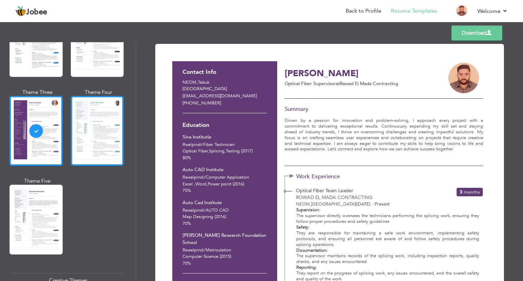
click at [86, 141] on div at bounding box center [97, 131] width 53 height 70
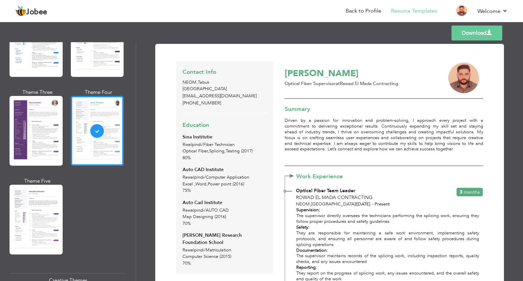
click at [466, 34] on link "Download" at bounding box center [477, 33] width 51 height 15
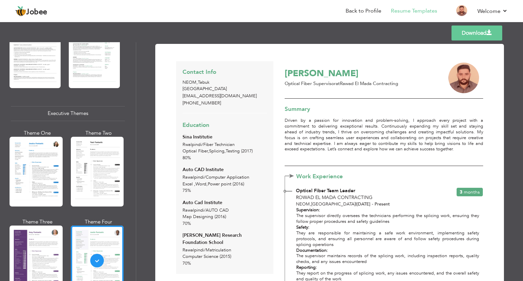
scroll to position [452, 0]
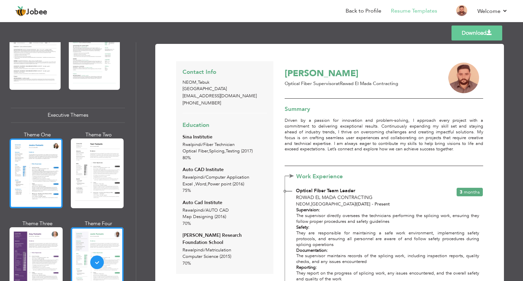
click at [21, 176] on div at bounding box center [36, 174] width 53 height 70
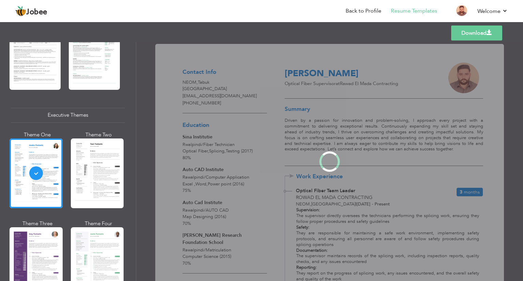
scroll to position [451, 0]
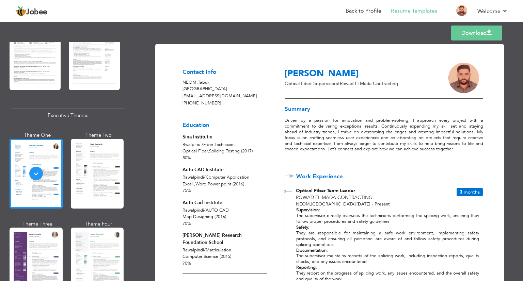
click at [451, 35] on link "Download" at bounding box center [476, 33] width 51 height 15
click at [470, 33] on link "Download" at bounding box center [476, 33] width 51 height 15
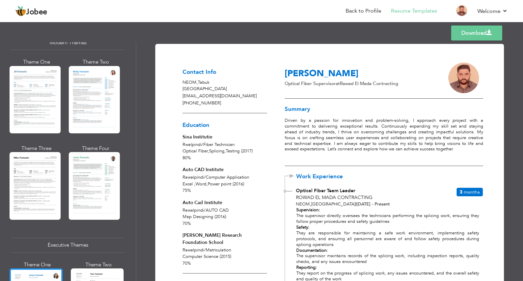
scroll to position [307, 0]
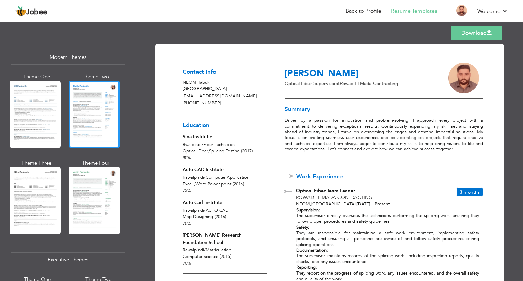
click at [79, 108] on div at bounding box center [94, 114] width 51 height 67
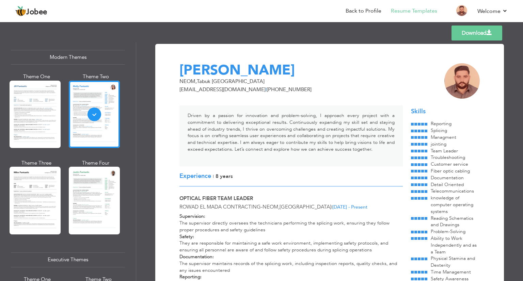
click at [462, 35] on link "Download" at bounding box center [477, 33] width 51 height 15
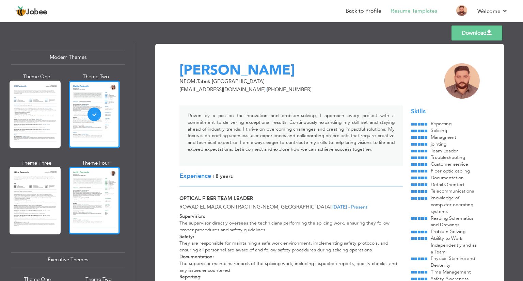
click at [102, 173] on div at bounding box center [94, 200] width 51 height 67
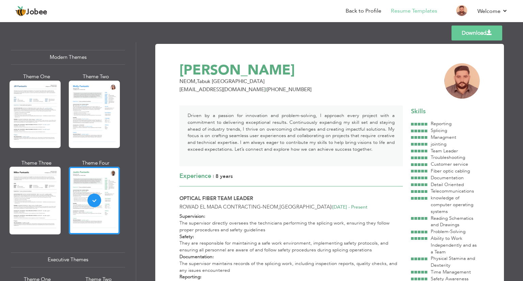
click at [470, 30] on link "Download" at bounding box center [477, 33] width 51 height 15
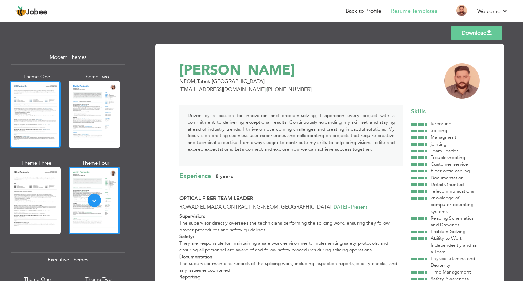
click at [50, 111] on div at bounding box center [35, 114] width 51 height 67
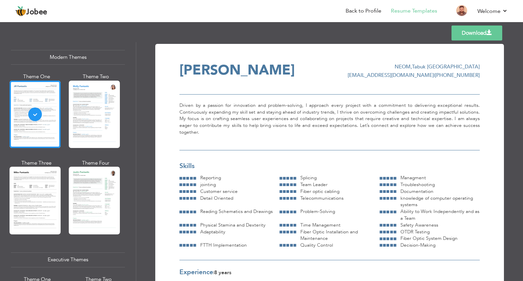
click at [466, 29] on link "Download" at bounding box center [477, 33] width 51 height 15
drag, startPoint x: 134, startPoint y: 122, endPoint x: 135, endPoint y: 98, distance: 23.6
click at [135, 98] on div "Professional Themes Theme One Theme Two Theme Three Theme Six" at bounding box center [68, 161] width 136 height 239
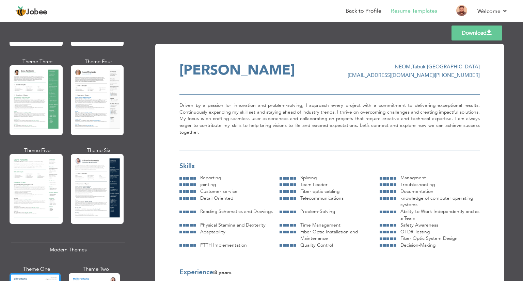
scroll to position [112, 0]
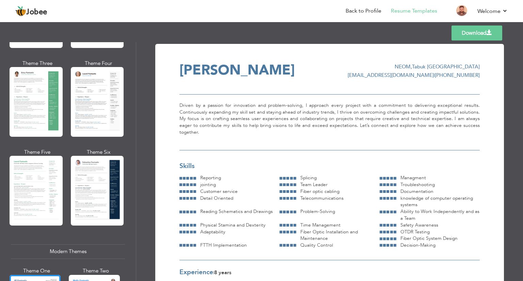
click at [103, 151] on div "Theme Six" at bounding box center [98, 152] width 53 height 7
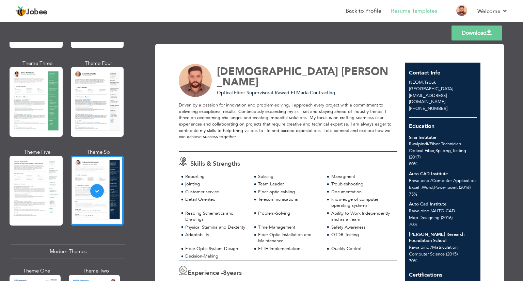
click at [457, 33] on link "Download" at bounding box center [477, 33] width 51 height 15
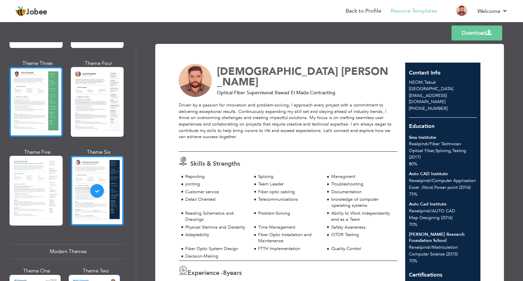
click at [57, 102] on div at bounding box center [36, 102] width 53 height 70
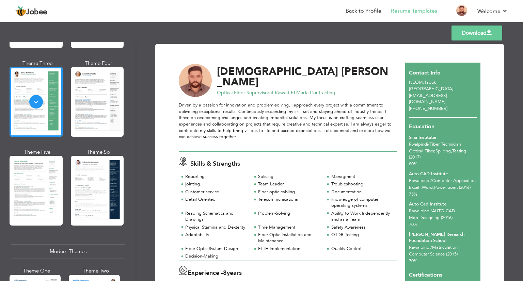
click at [479, 37] on link "Download" at bounding box center [477, 33] width 51 height 15
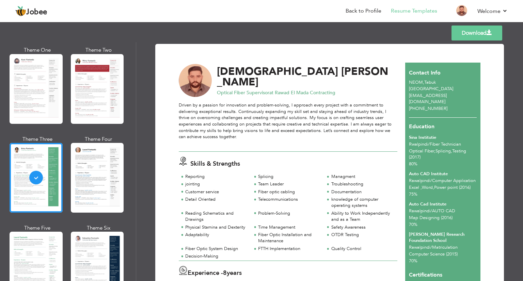
scroll to position [0, 0]
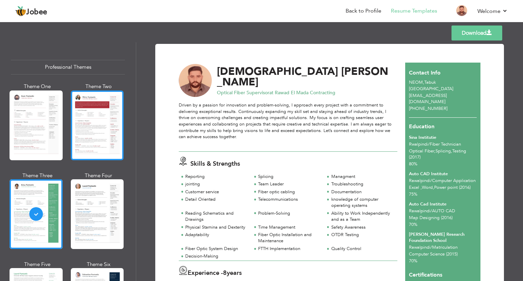
click at [107, 120] on div at bounding box center [97, 126] width 53 height 70
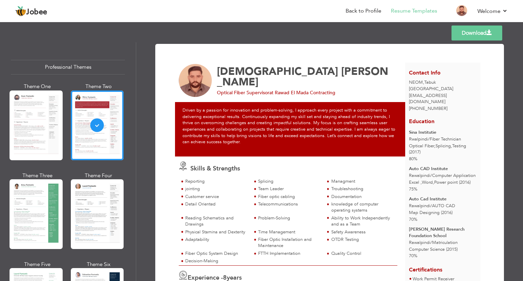
click at [461, 29] on link "Download" at bounding box center [477, 33] width 51 height 15
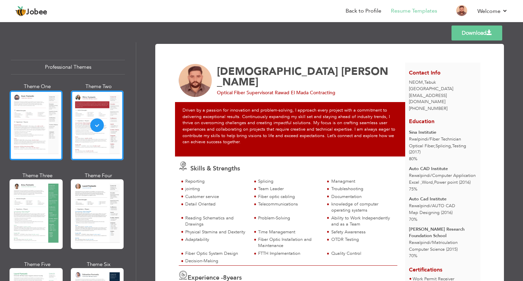
click at [24, 111] on div at bounding box center [36, 126] width 53 height 70
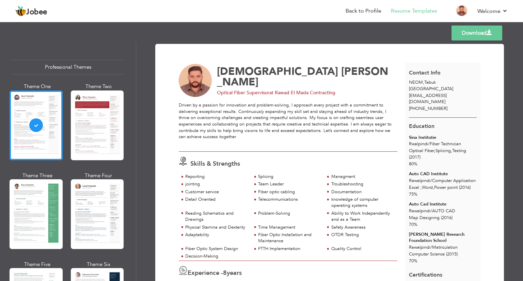
click at [463, 30] on link "Download" at bounding box center [477, 33] width 51 height 15
